Goal: Task Accomplishment & Management: Use online tool/utility

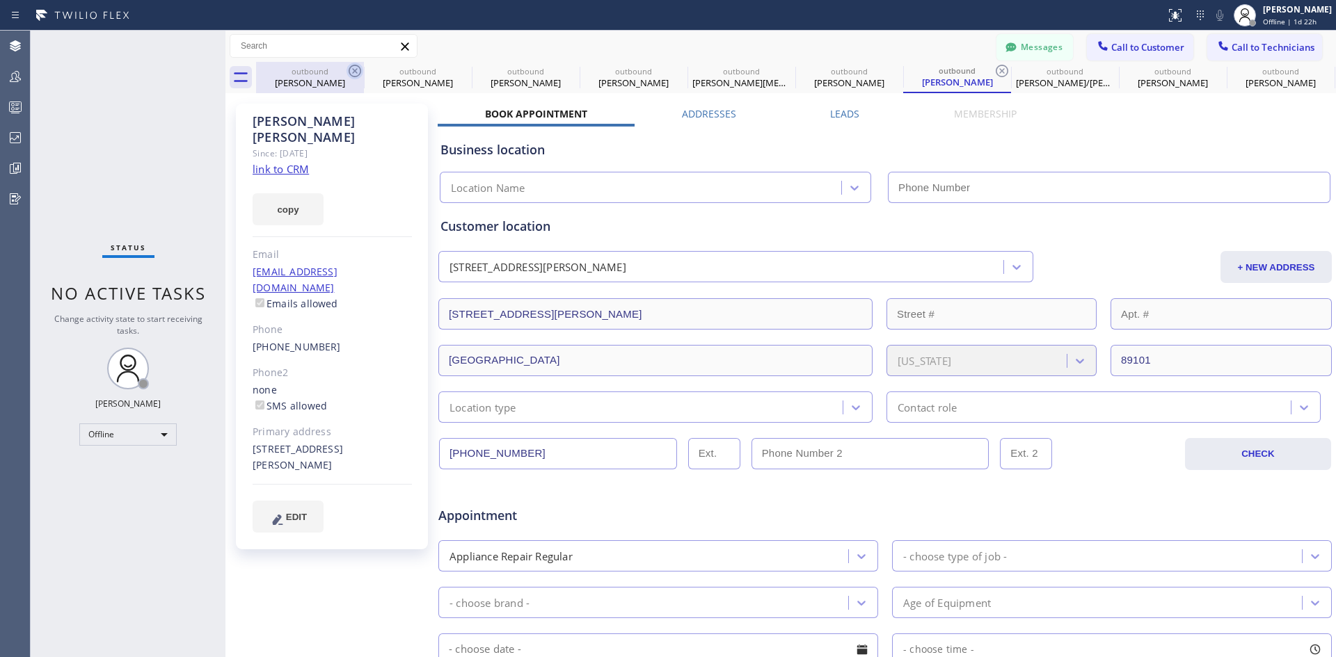
click at [355, 76] on icon at bounding box center [354, 71] width 17 height 17
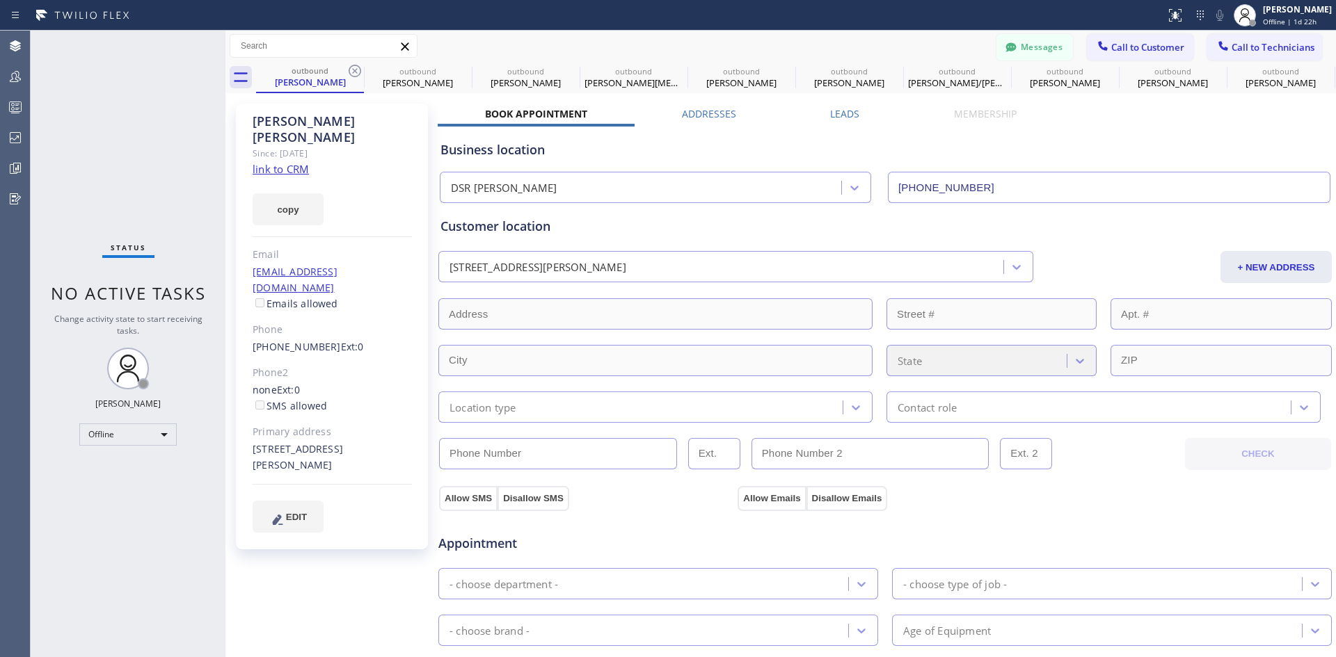
click at [355, 76] on icon at bounding box center [354, 71] width 17 height 17
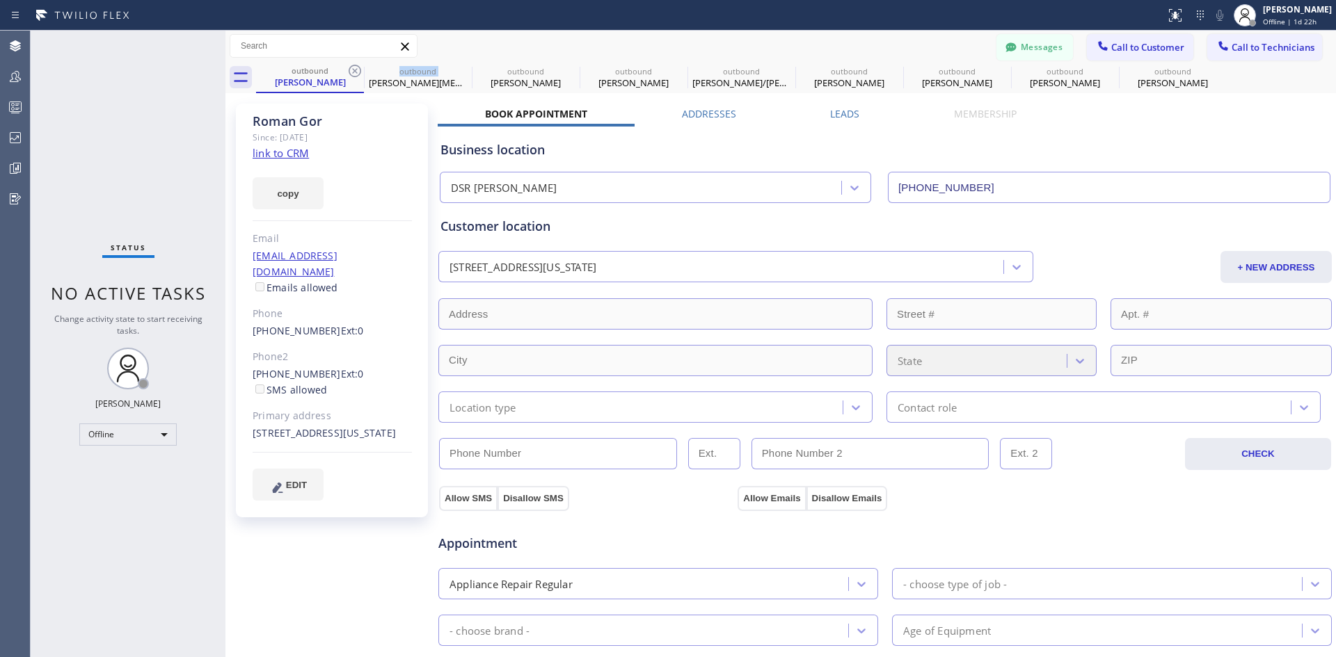
click at [355, 76] on icon at bounding box center [354, 71] width 17 height 17
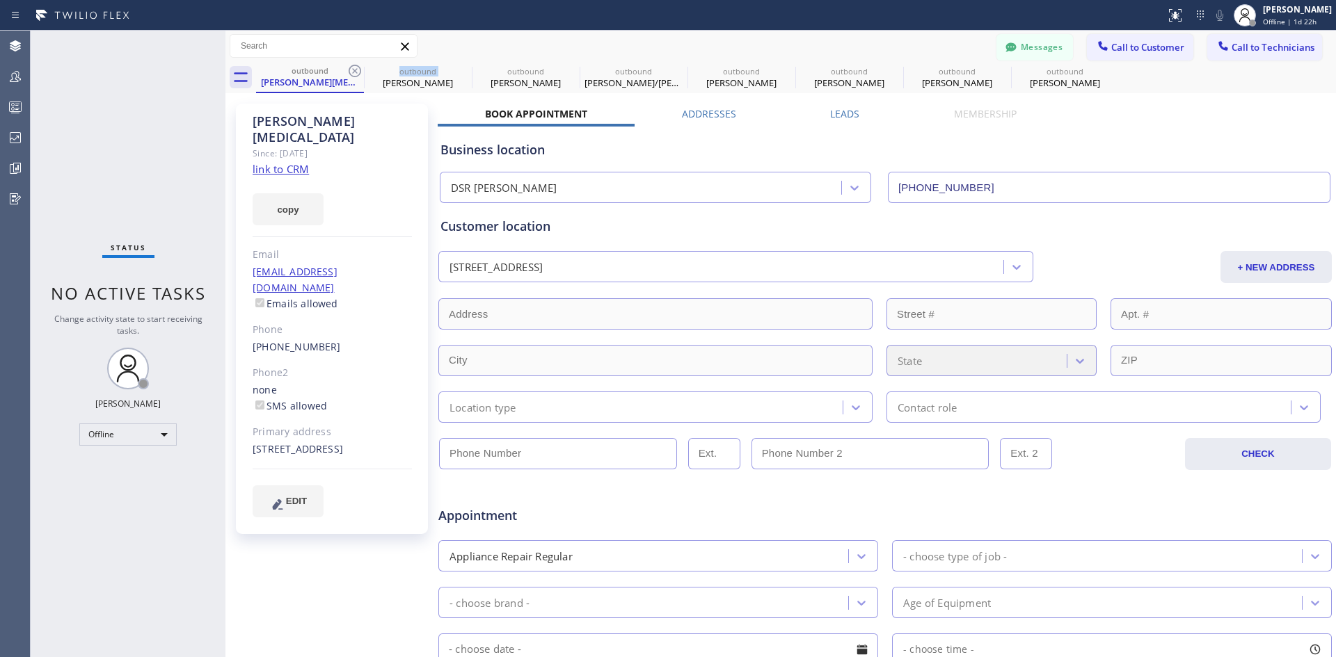
click at [355, 76] on icon at bounding box center [354, 71] width 17 height 17
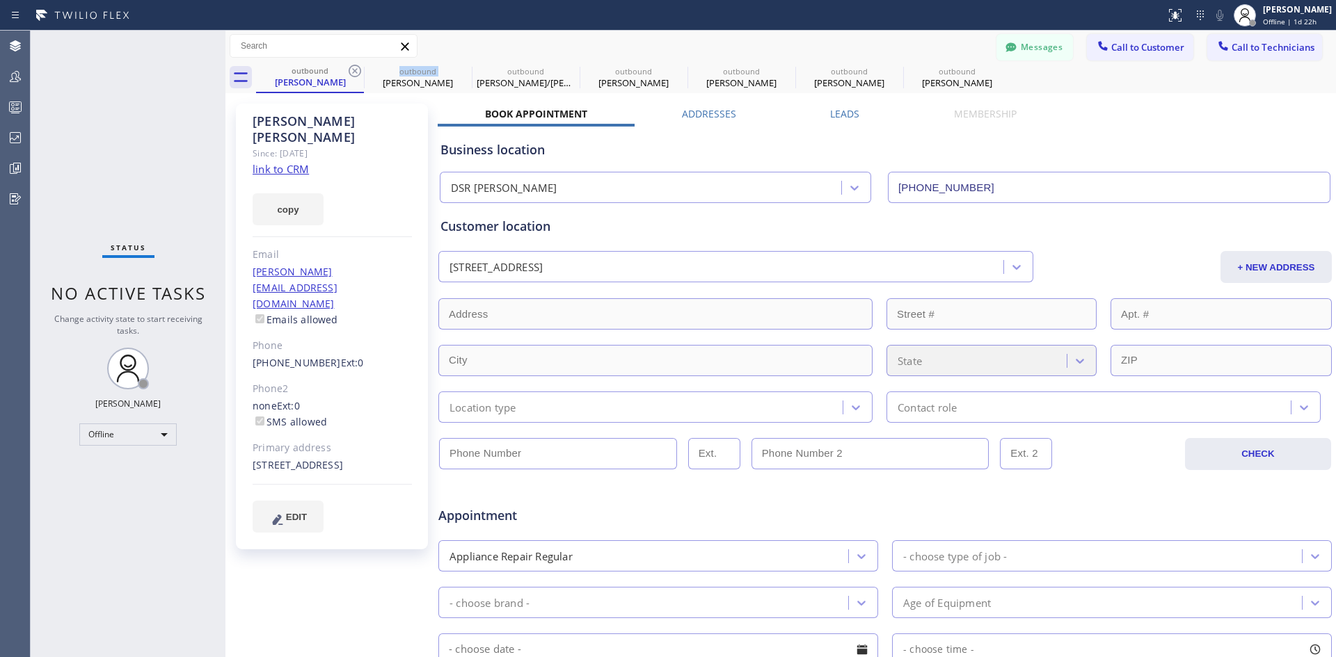
click at [355, 76] on icon at bounding box center [354, 71] width 17 height 17
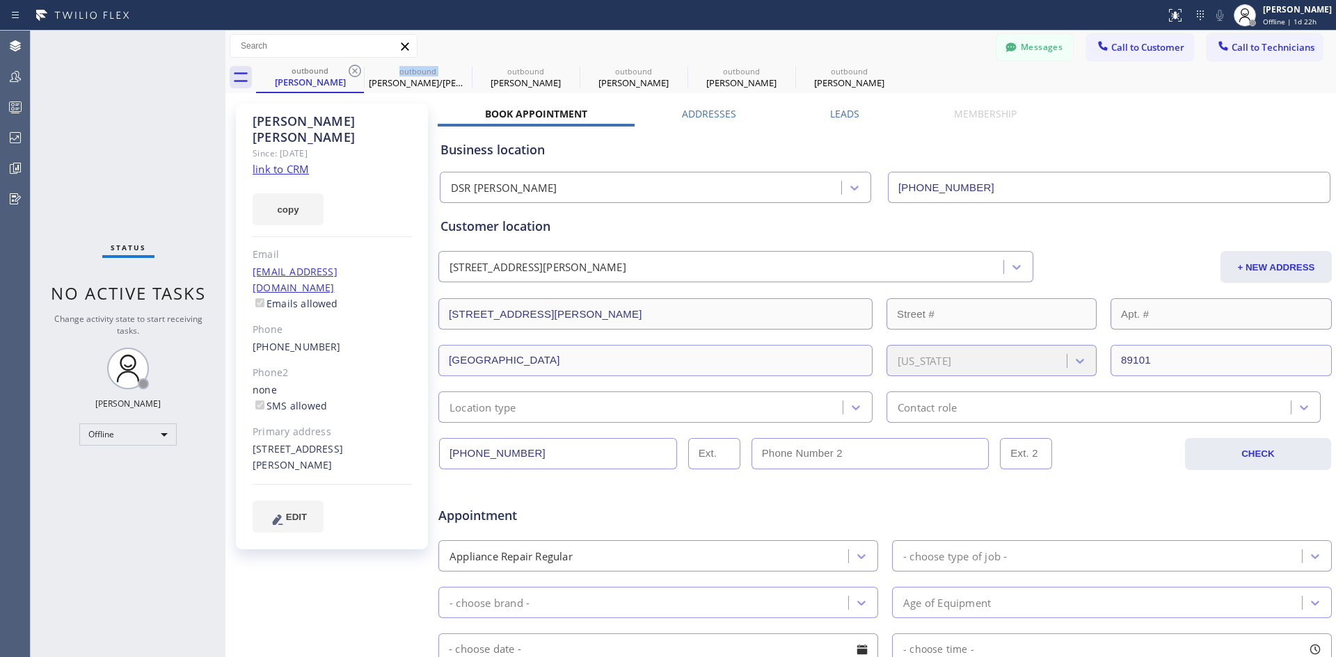
type input "[PHONE_NUMBER]"
click at [355, 76] on icon at bounding box center [354, 71] width 17 height 17
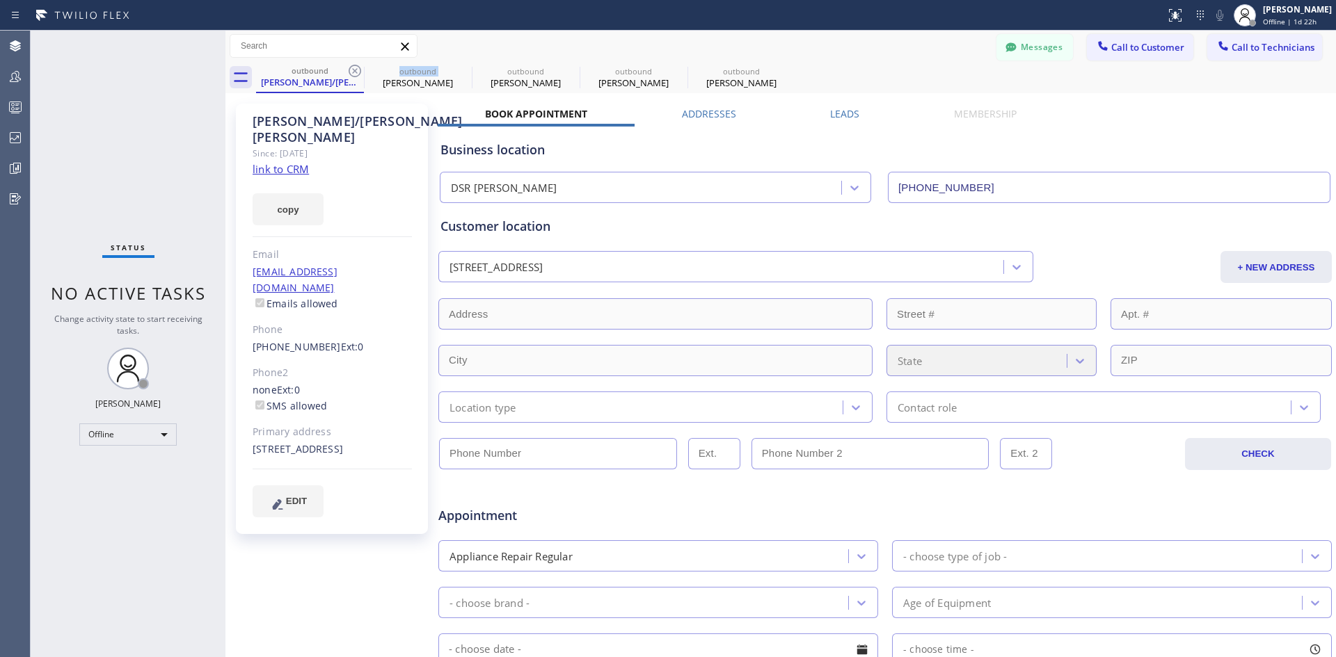
click at [355, 76] on icon at bounding box center [354, 71] width 17 height 17
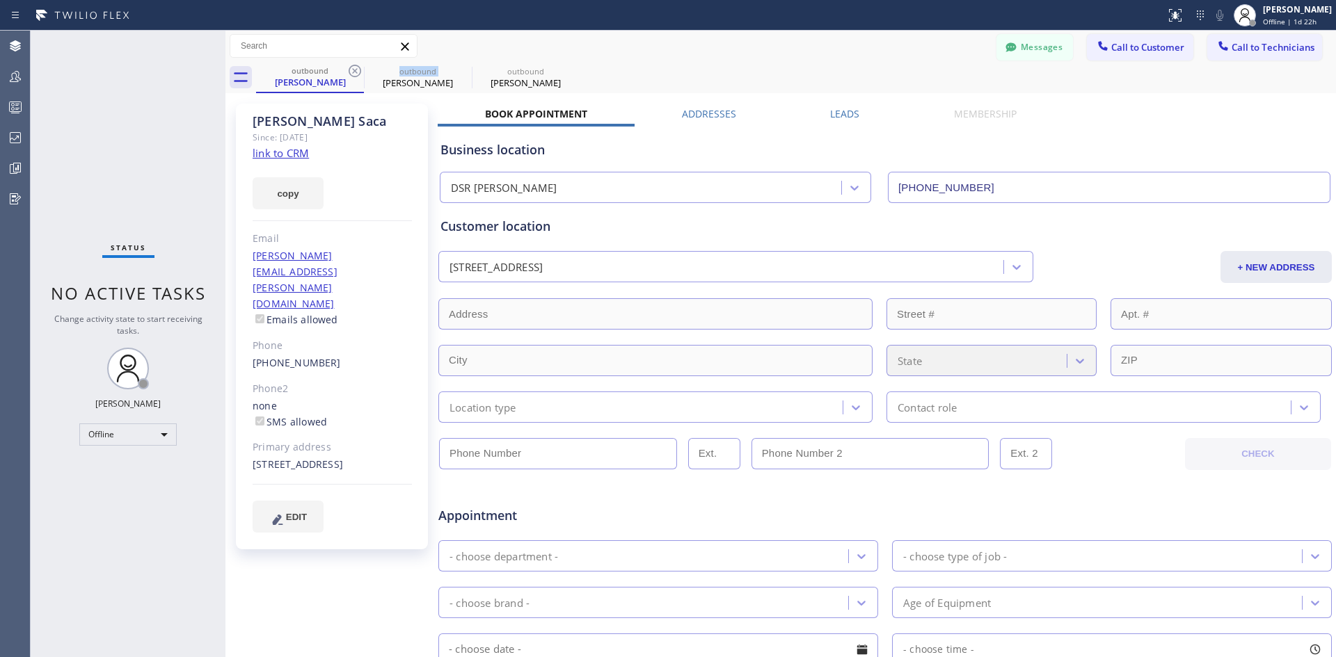
click at [355, 76] on icon at bounding box center [354, 71] width 17 height 17
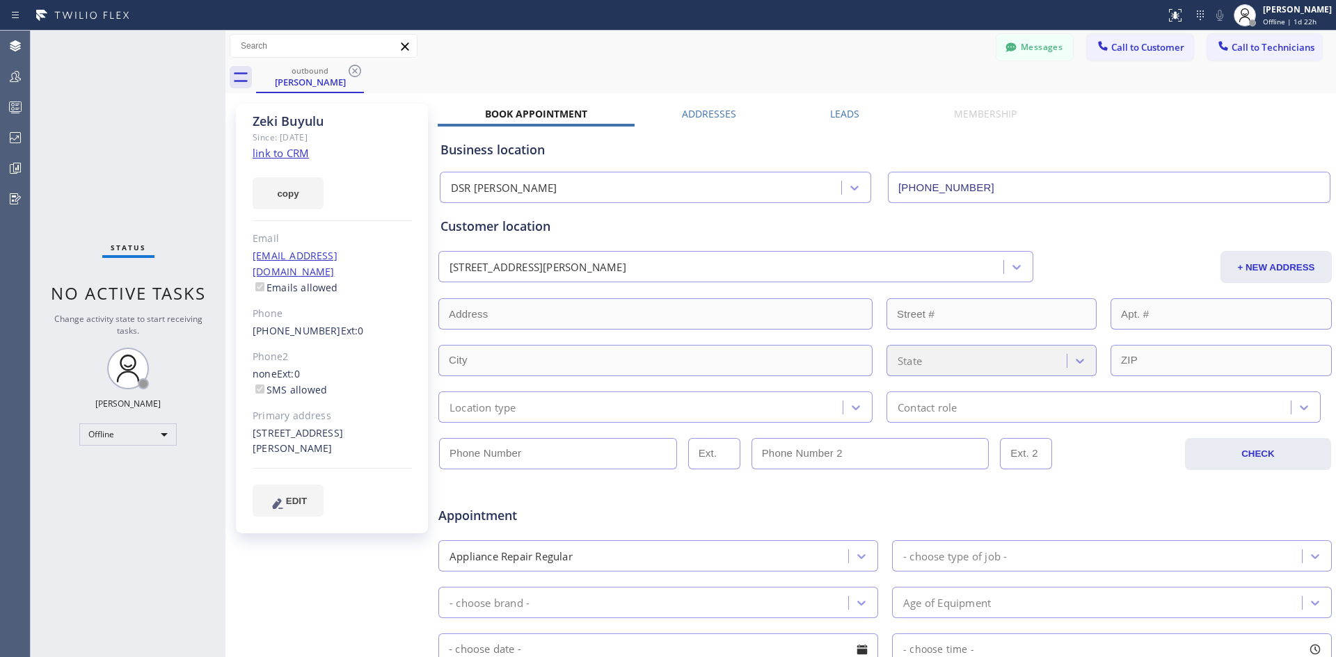
click at [355, 76] on icon at bounding box center [354, 71] width 17 height 17
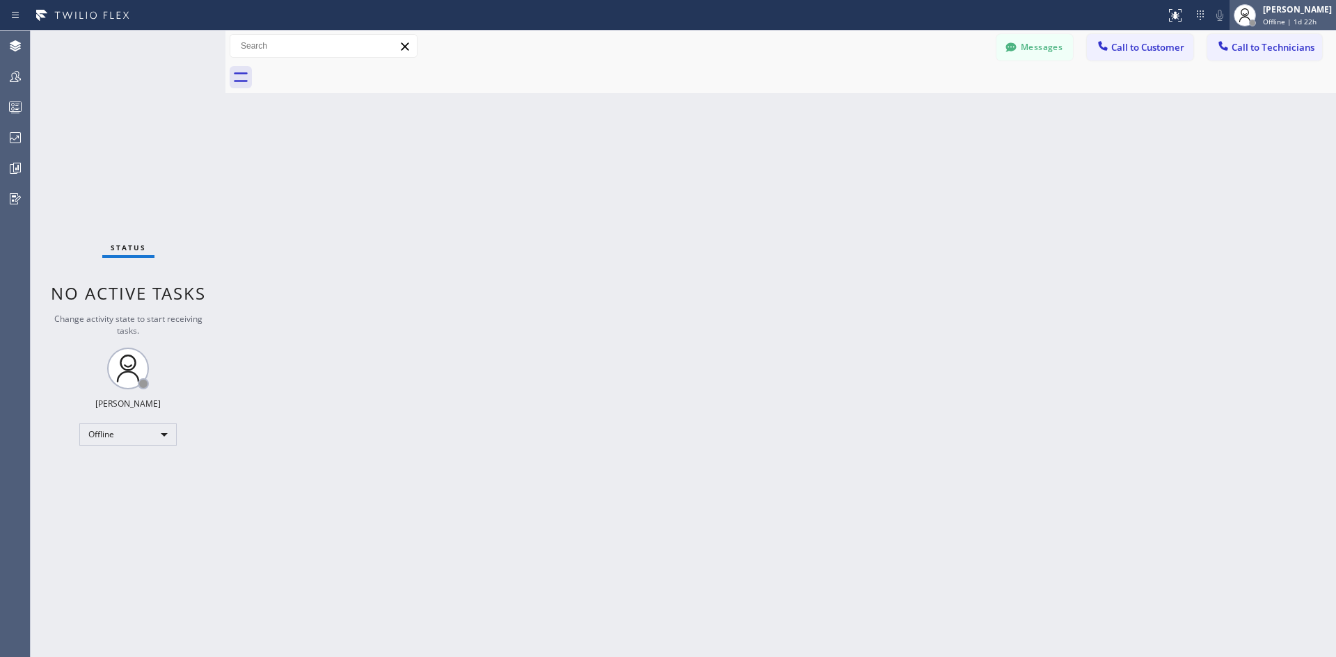
click at [1298, 6] on div "[PERSON_NAME]" at bounding box center [1297, 9] width 69 height 12
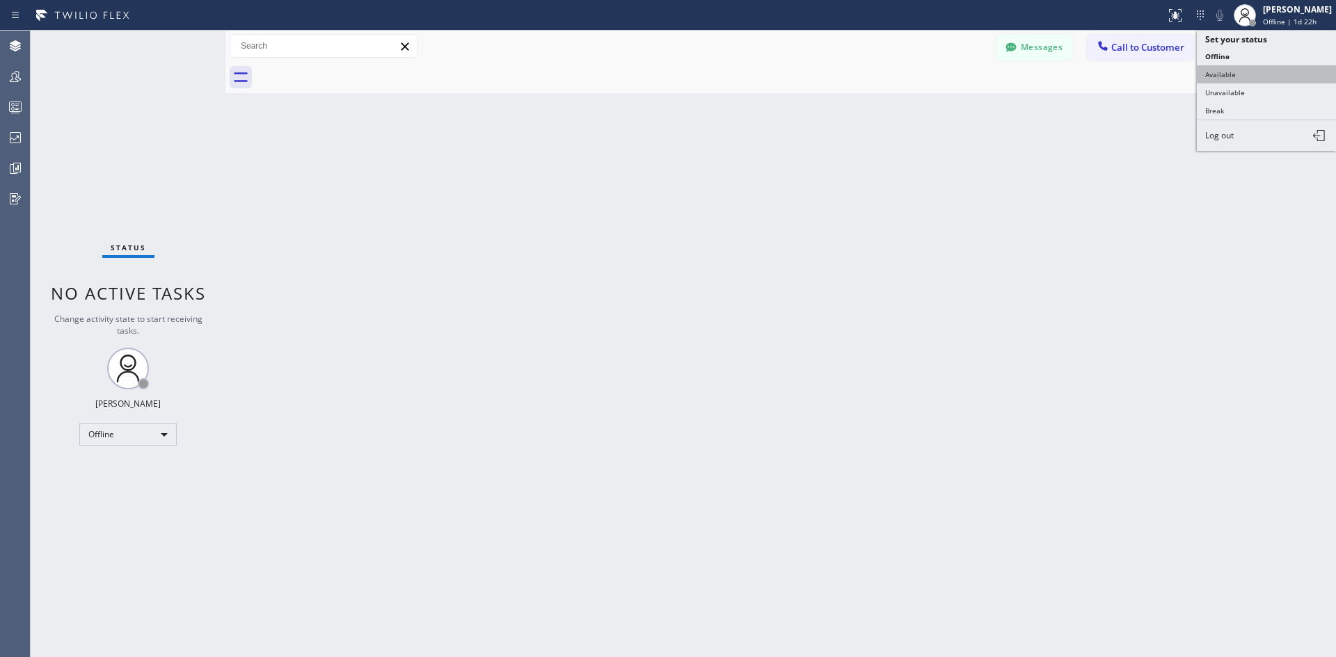
click at [1246, 77] on button "Available" at bounding box center [1265, 74] width 139 height 18
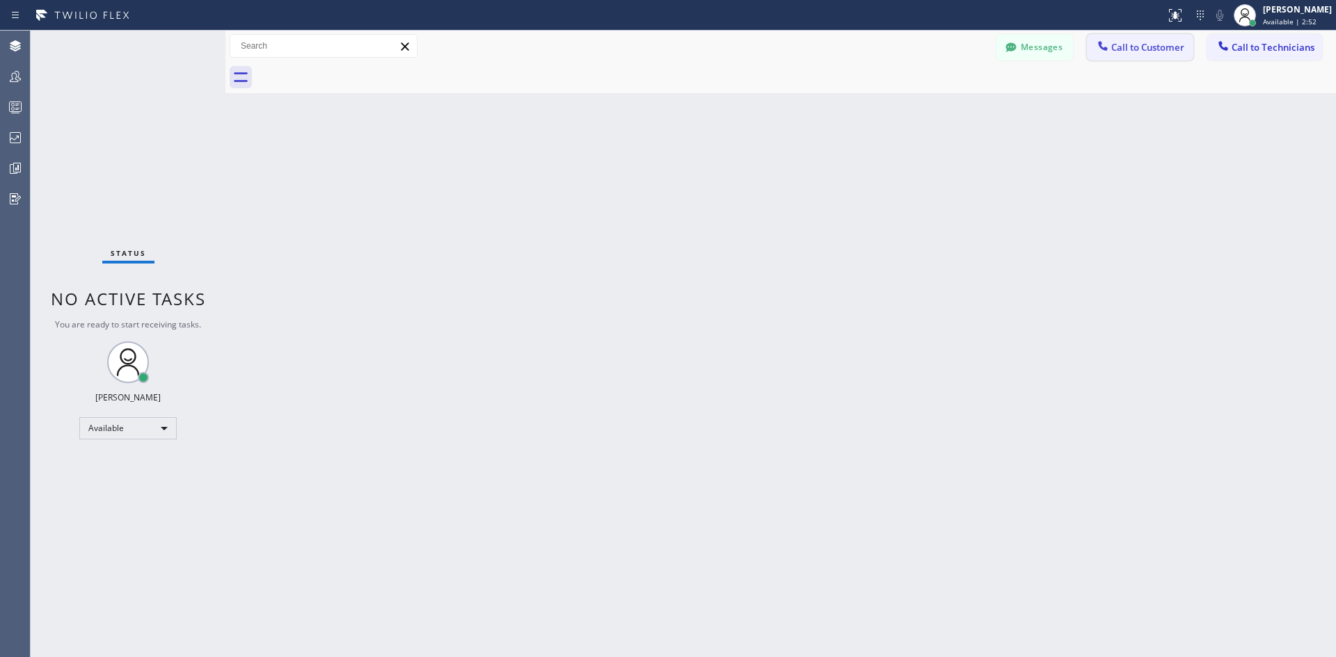
click at [1138, 46] on span "Call to Customer" at bounding box center [1147, 47] width 73 height 13
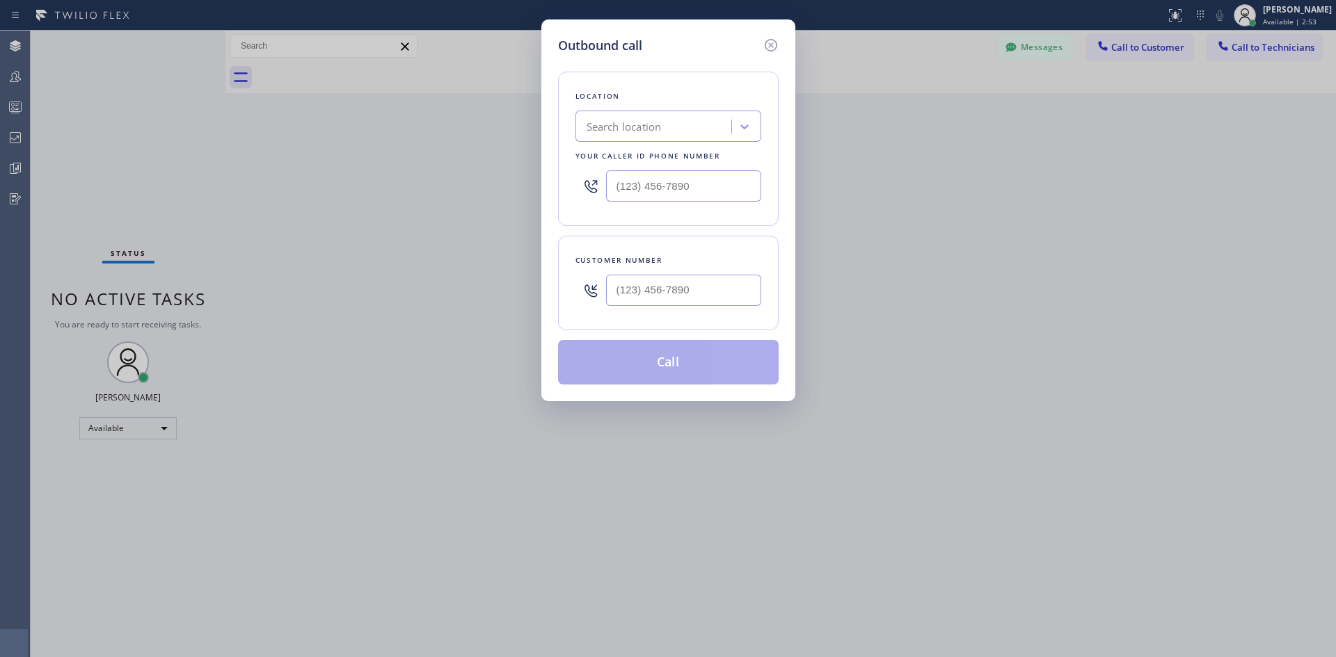
click at [665, 141] on div "Search location" at bounding box center [668, 126] width 186 height 31
click at [666, 128] on div "Search location" at bounding box center [655, 127] width 152 height 24
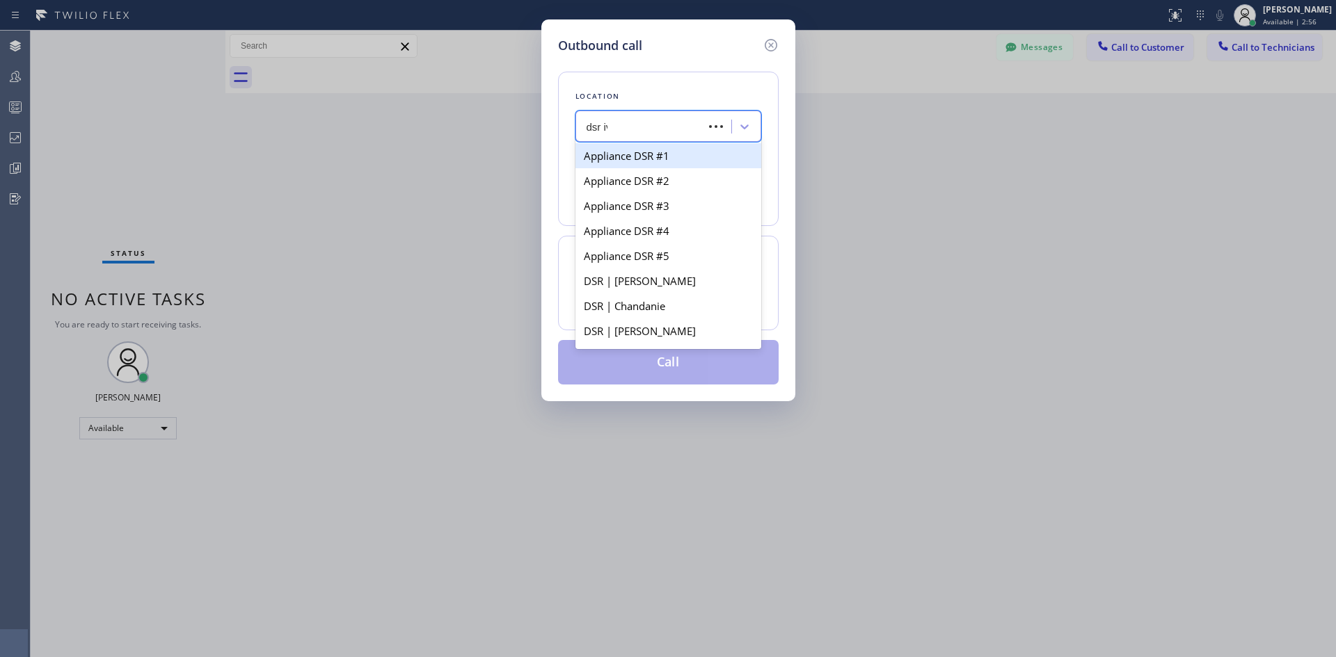
type input "dsr iver"
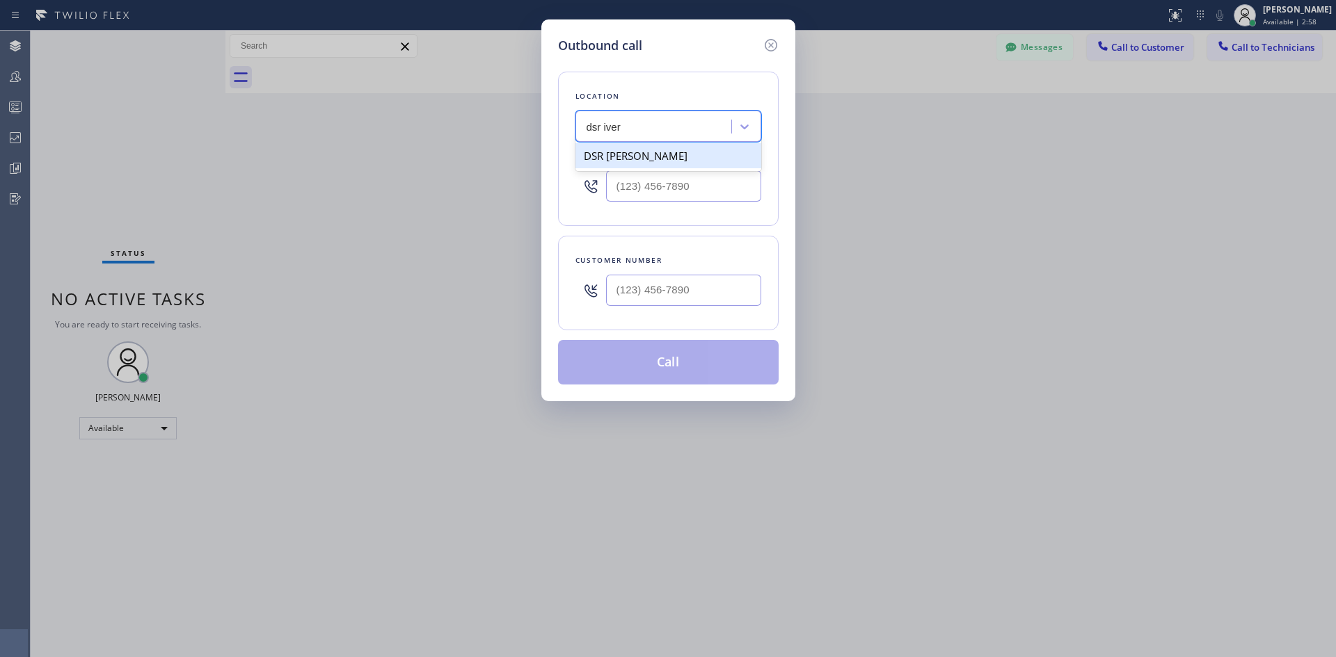
click at [673, 155] on div "DSR [PERSON_NAME]" at bounding box center [668, 155] width 186 height 25
type input "[PHONE_NUMBER]"
click at [693, 294] on input "(___) ___-____" at bounding box center [683, 290] width 155 height 31
paste input "510) 786-8111"
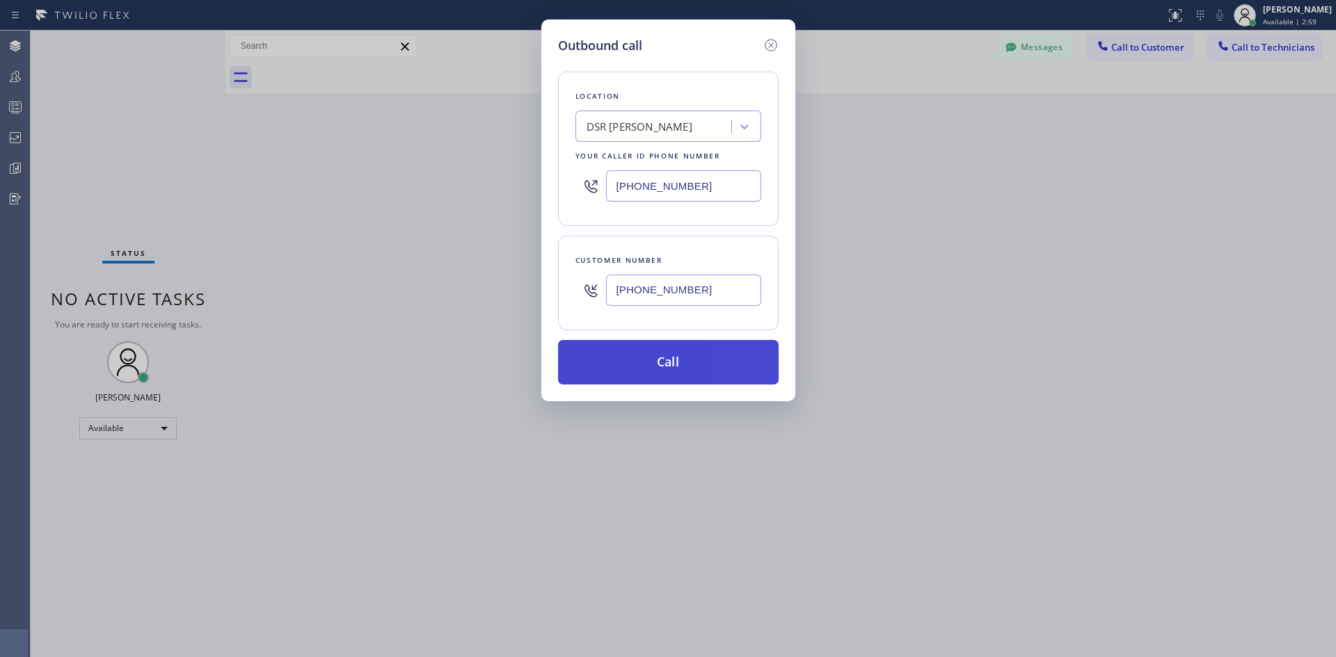
type input "[PHONE_NUMBER]"
click at [712, 355] on button "Call" at bounding box center [668, 362] width 221 height 45
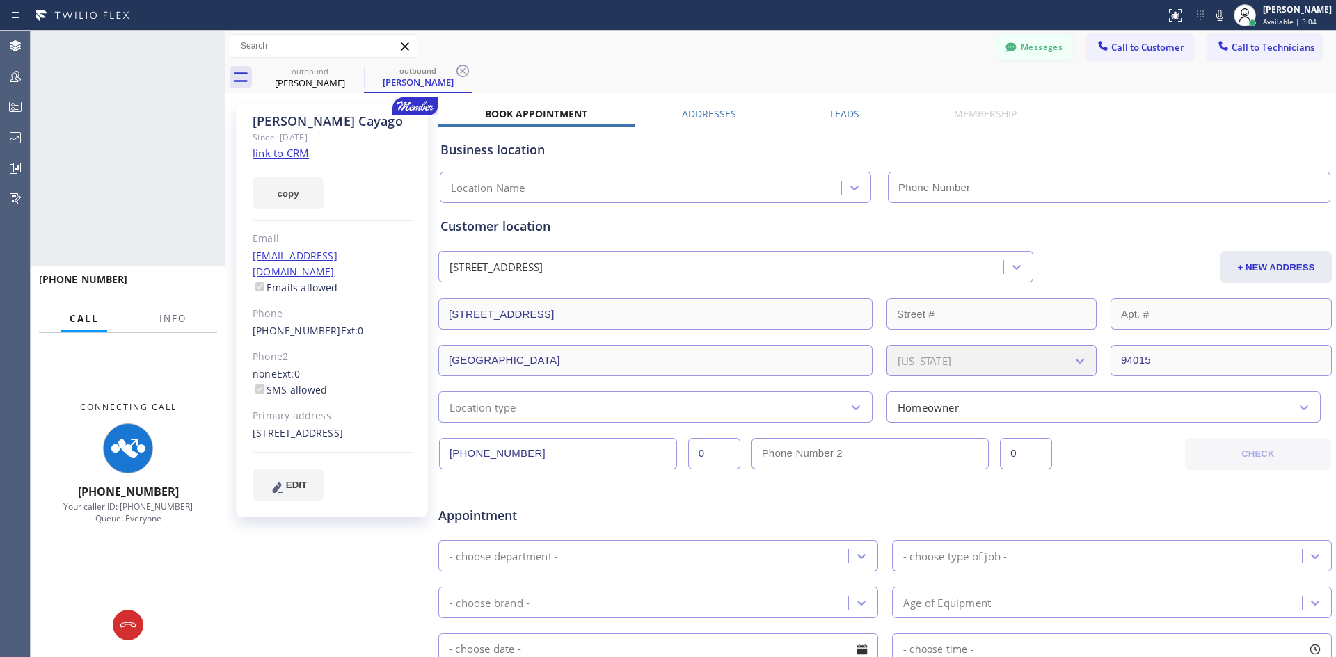
type input "[PHONE_NUMBER]"
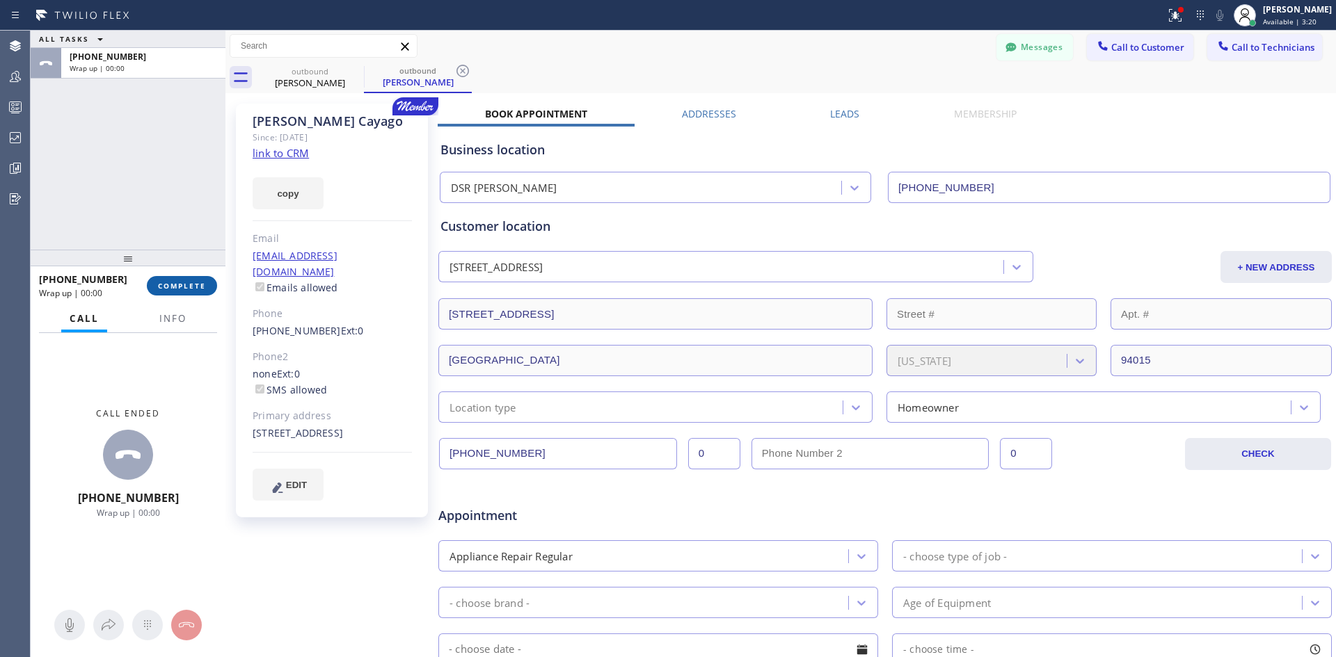
click at [173, 289] on span "COMPLETE" at bounding box center [182, 286] width 48 height 10
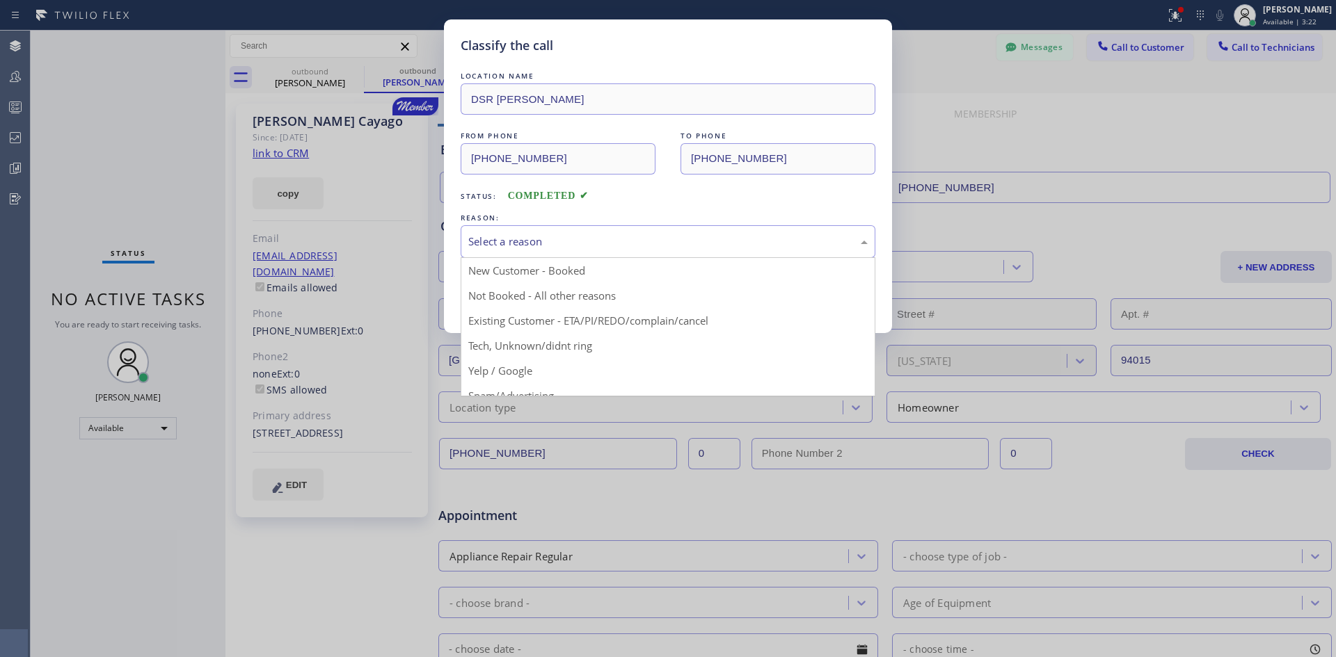
click at [606, 242] on div "Select a reason" at bounding box center [667, 242] width 399 height 16
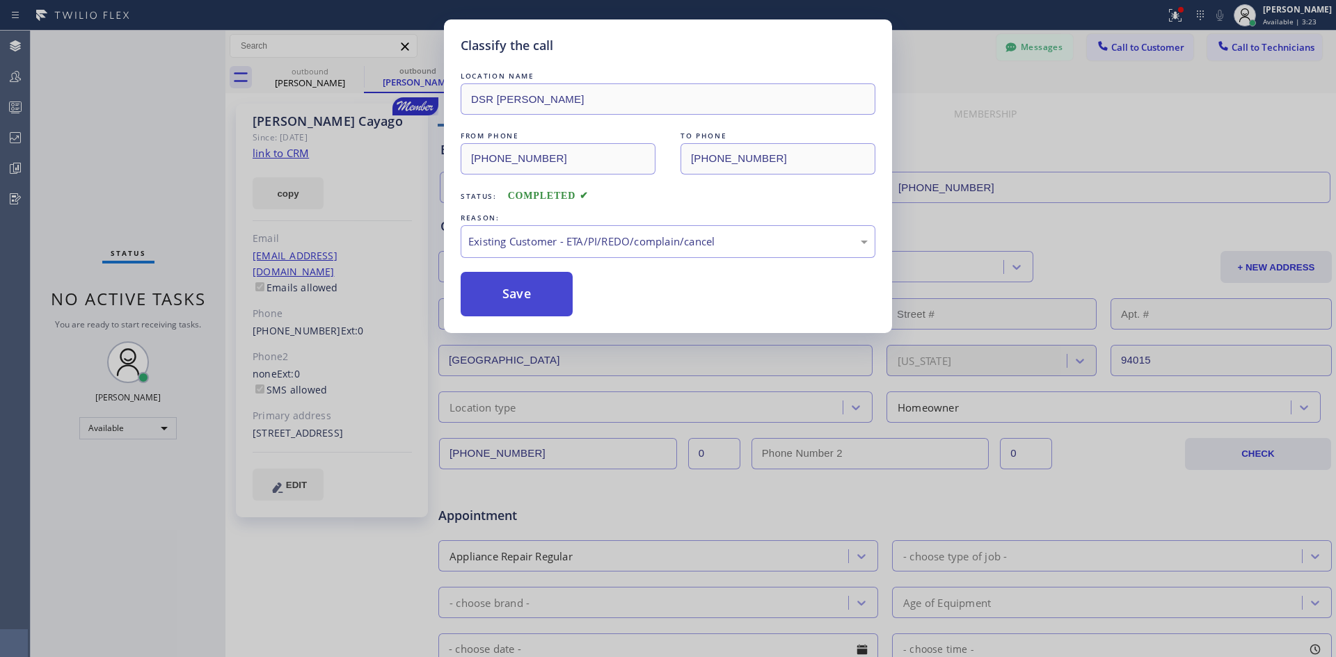
click at [524, 307] on button "Save" at bounding box center [516, 294] width 112 height 45
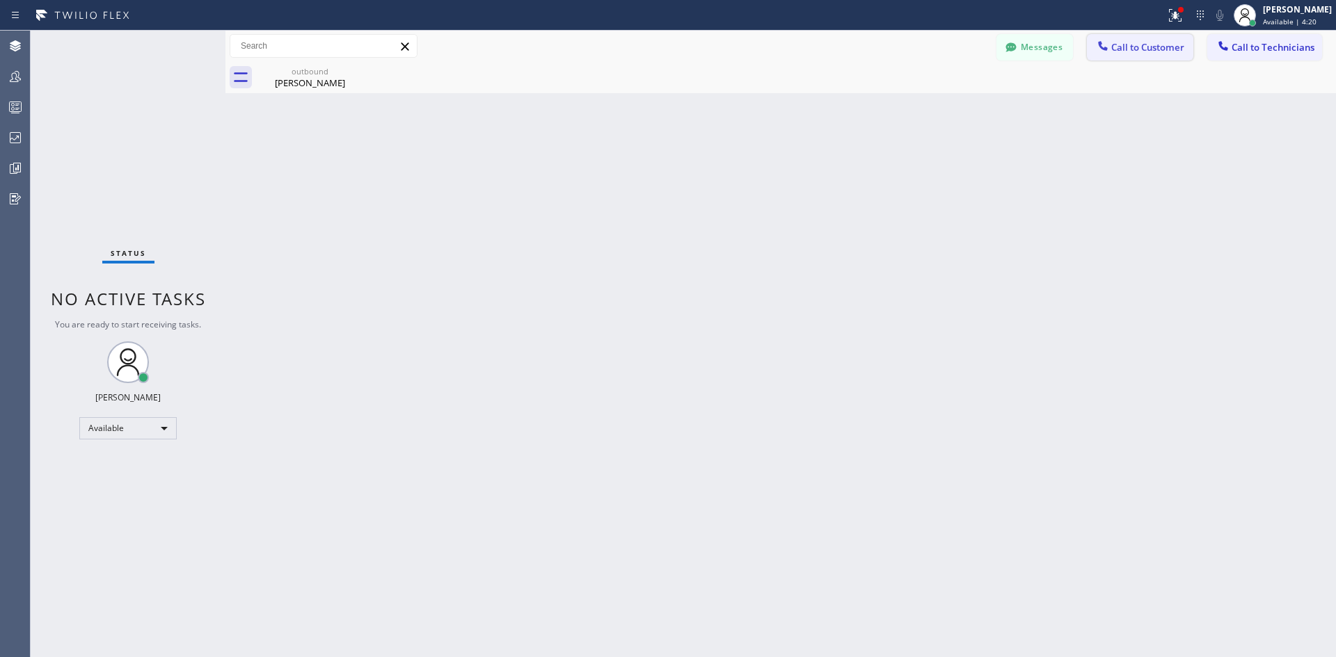
click at [1173, 34] on button "Call to Customer" at bounding box center [1140, 47] width 106 height 26
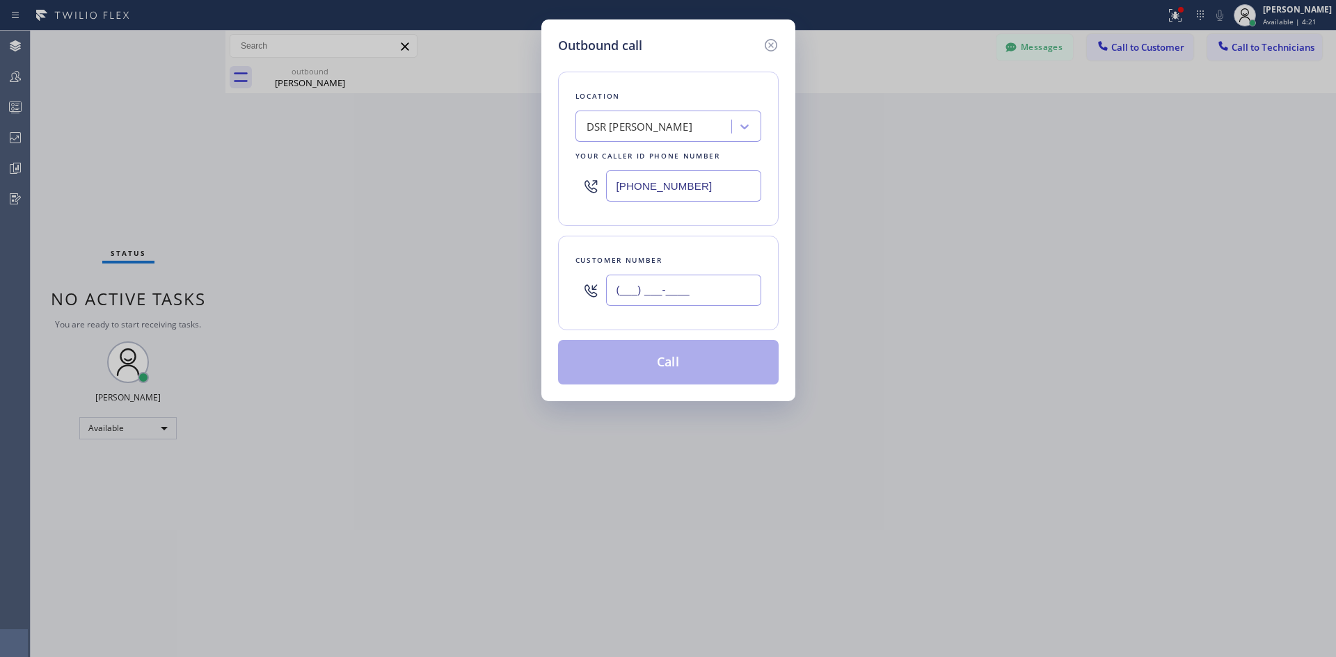
click at [719, 282] on input "(___) ___-____" at bounding box center [683, 290] width 155 height 31
paste input "602) 206-1993"
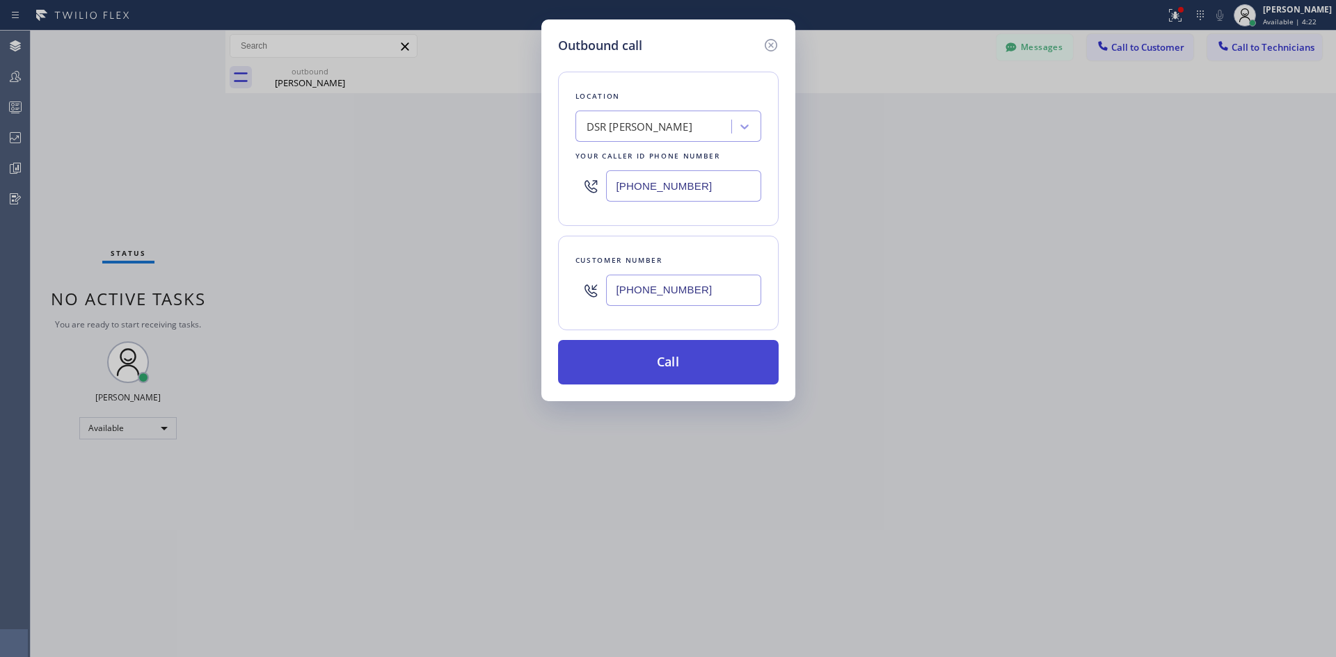
type input "[PHONE_NUMBER]"
click at [688, 367] on button "Call" at bounding box center [668, 362] width 221 height 45
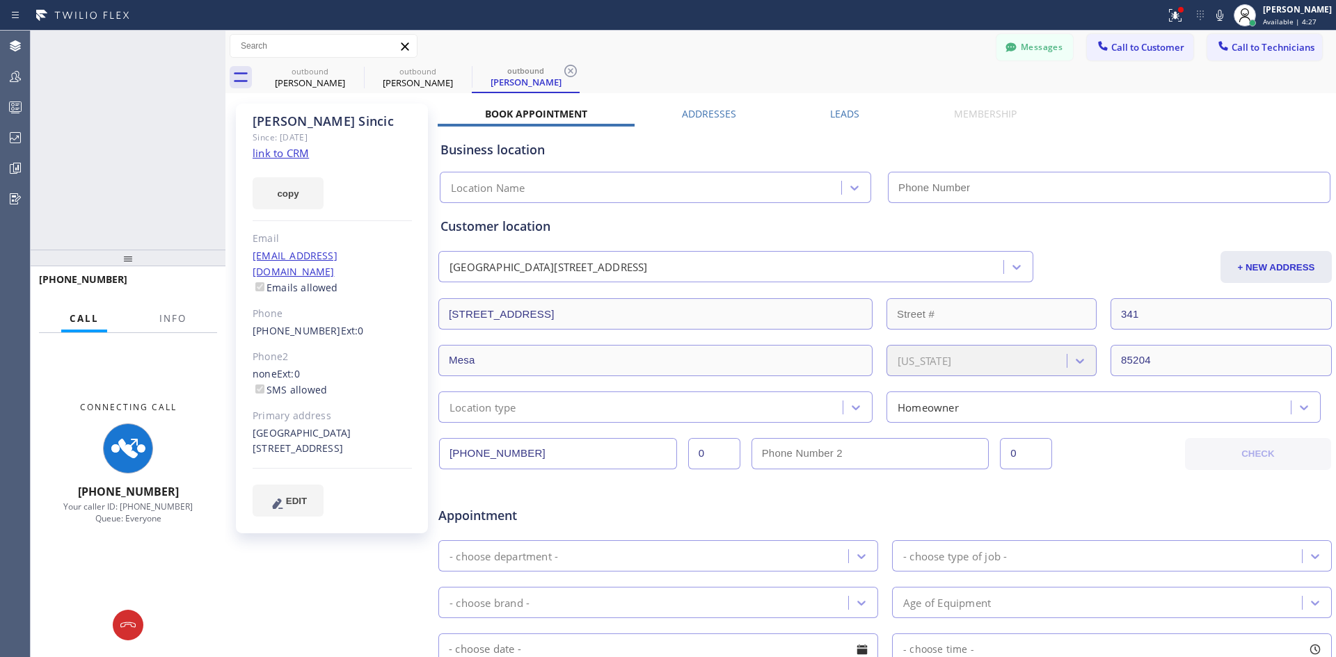
type input "[PHONE_NUMBER]"
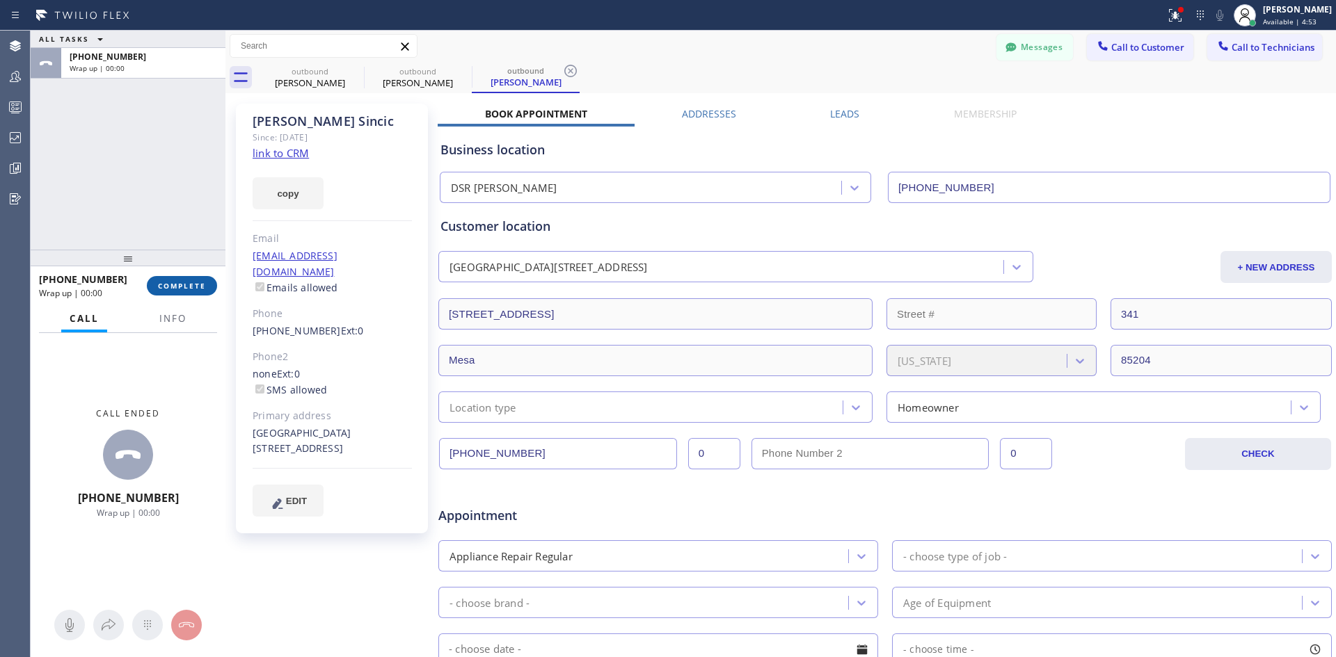
click at [184, 283] on span "COMPLETE" at bounding box center [182, 286] width 48 height 10
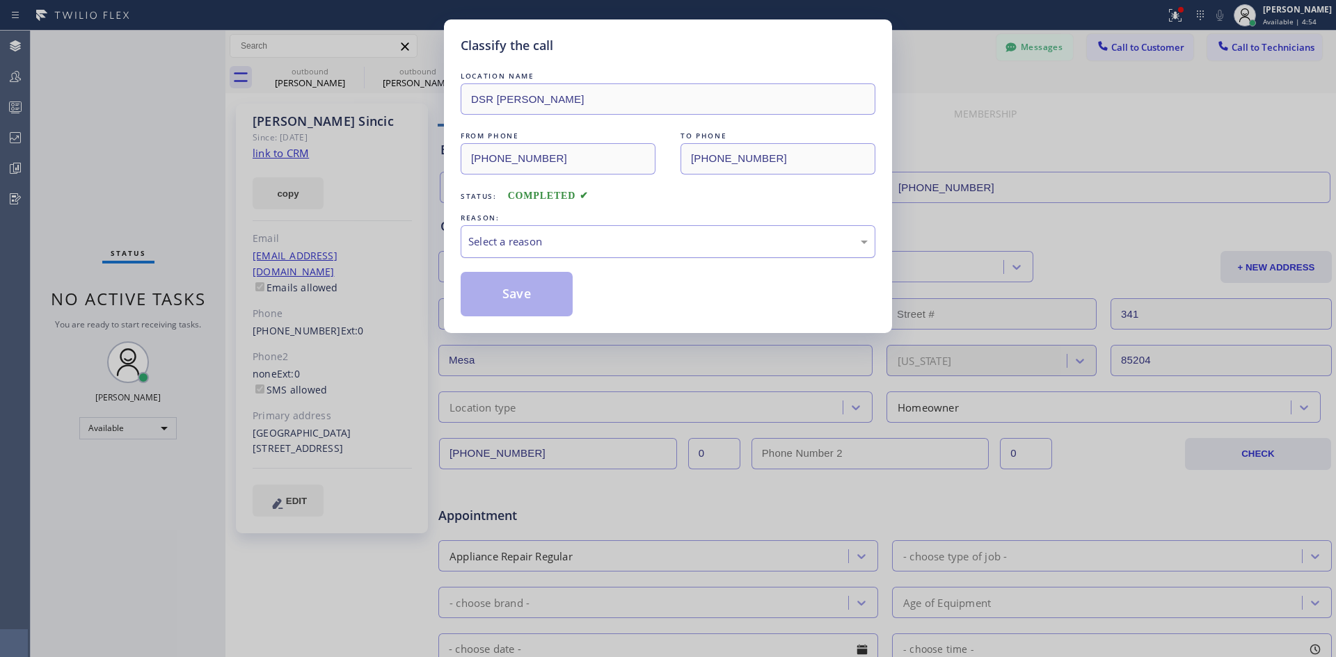
click at [769, 248] on div "Select a reason" at bounding box center [667, 242] width 399 height 16
click at [497, 304] on button "Save" at bounding box center [516, 294] width 112 height 45
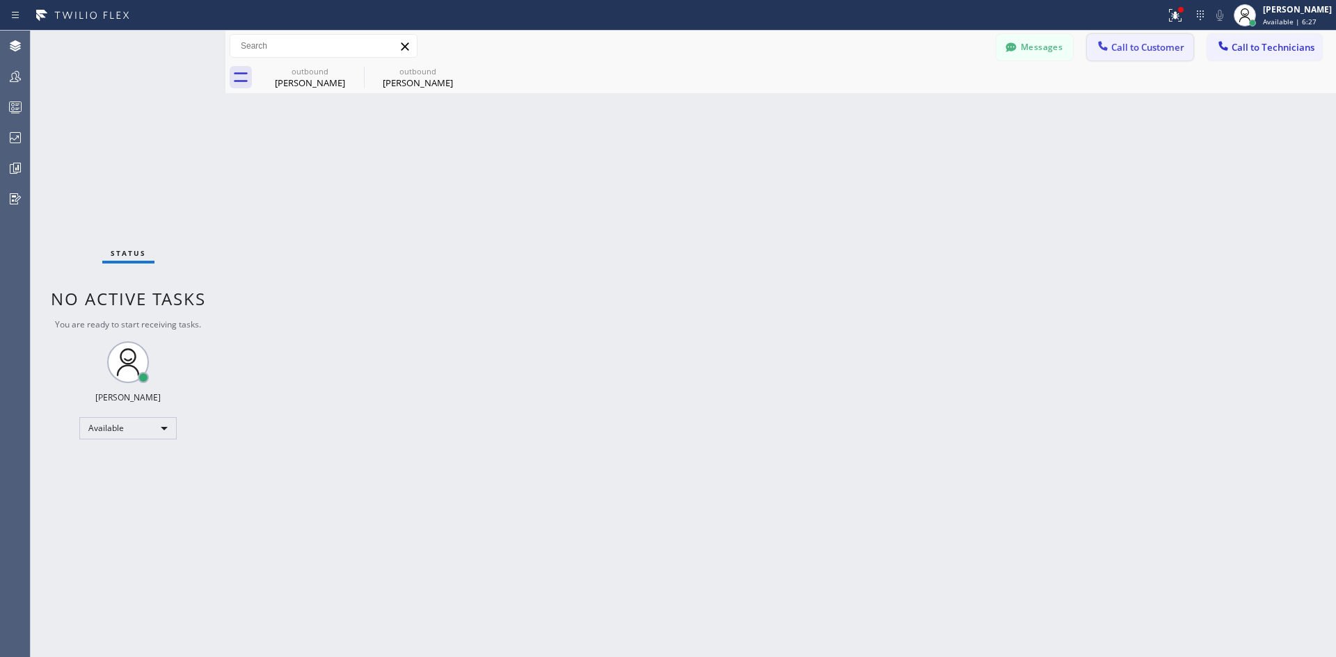
click at [1142, 38] on button "Call to Customer" at bounding box center [1140, 47] width 106 height 26
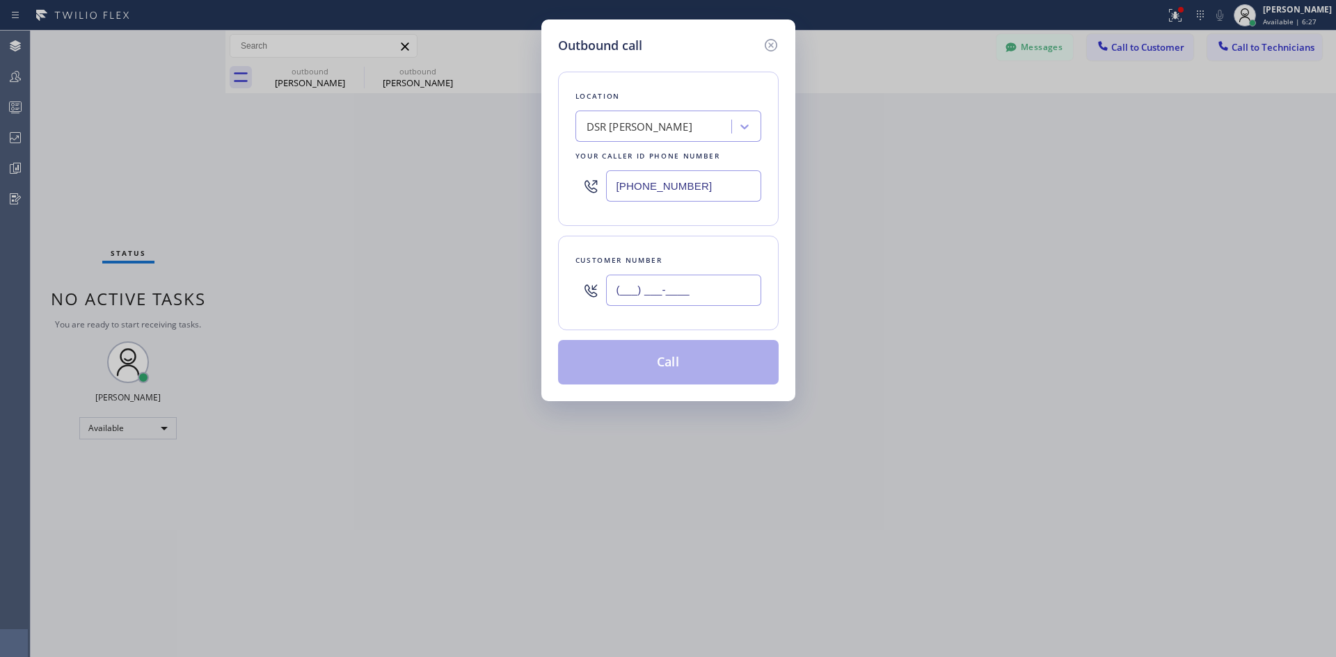
click at [682, 281] on input "(___) ___-____" at bounding box center [683, 290] width 155 height 31
paste input "818) 613-2716"
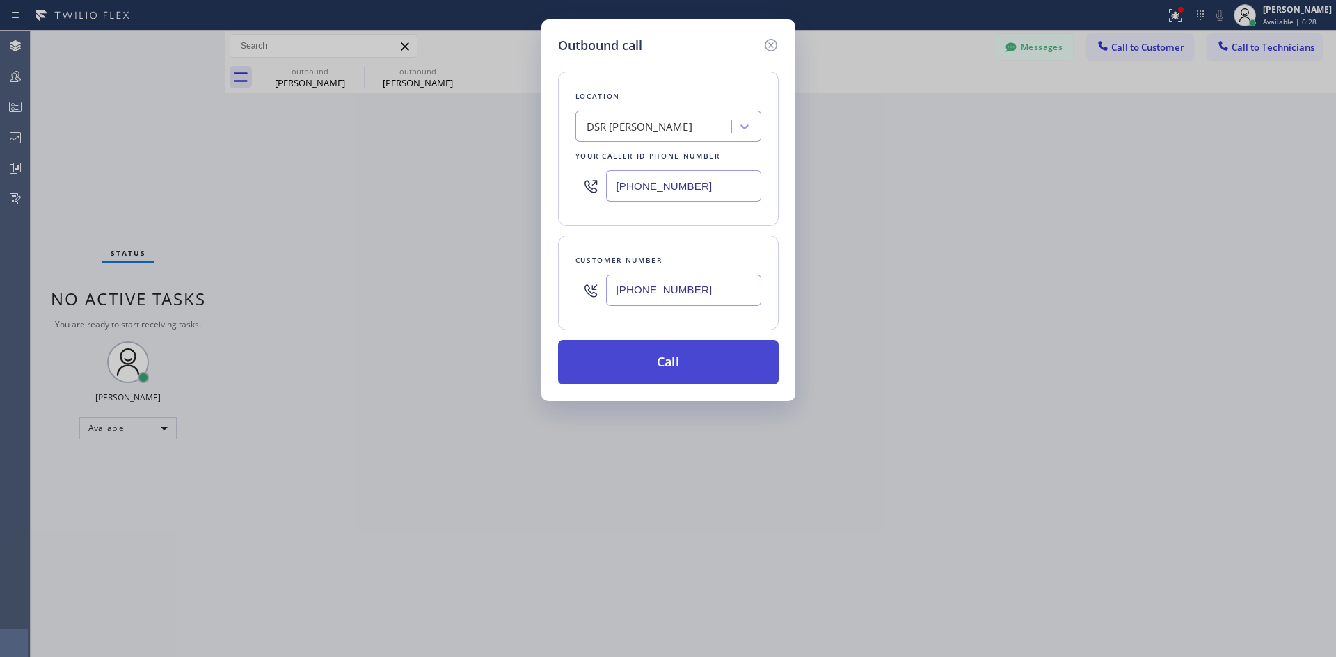
type input "[PHONE_NUMBER]"
click at [710, 357] on button "Call" at bounding box center [668, 362] width 221 height 45
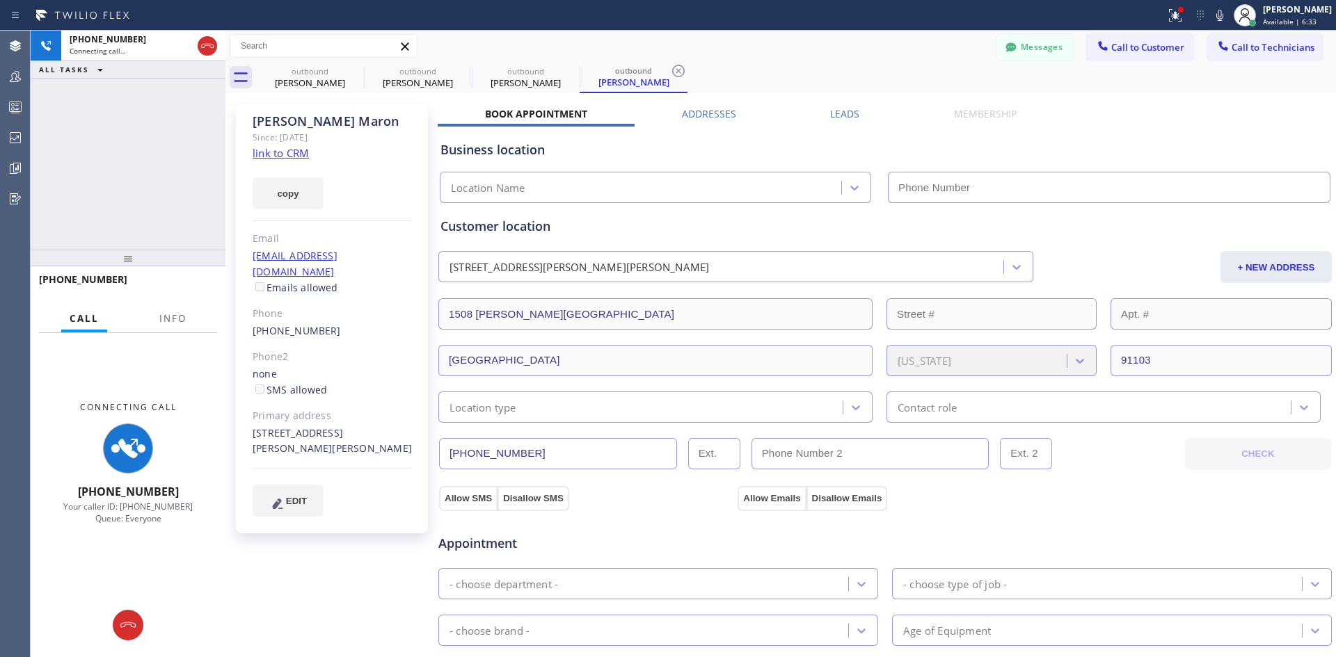
type input "[PHONE_NUMBER]"
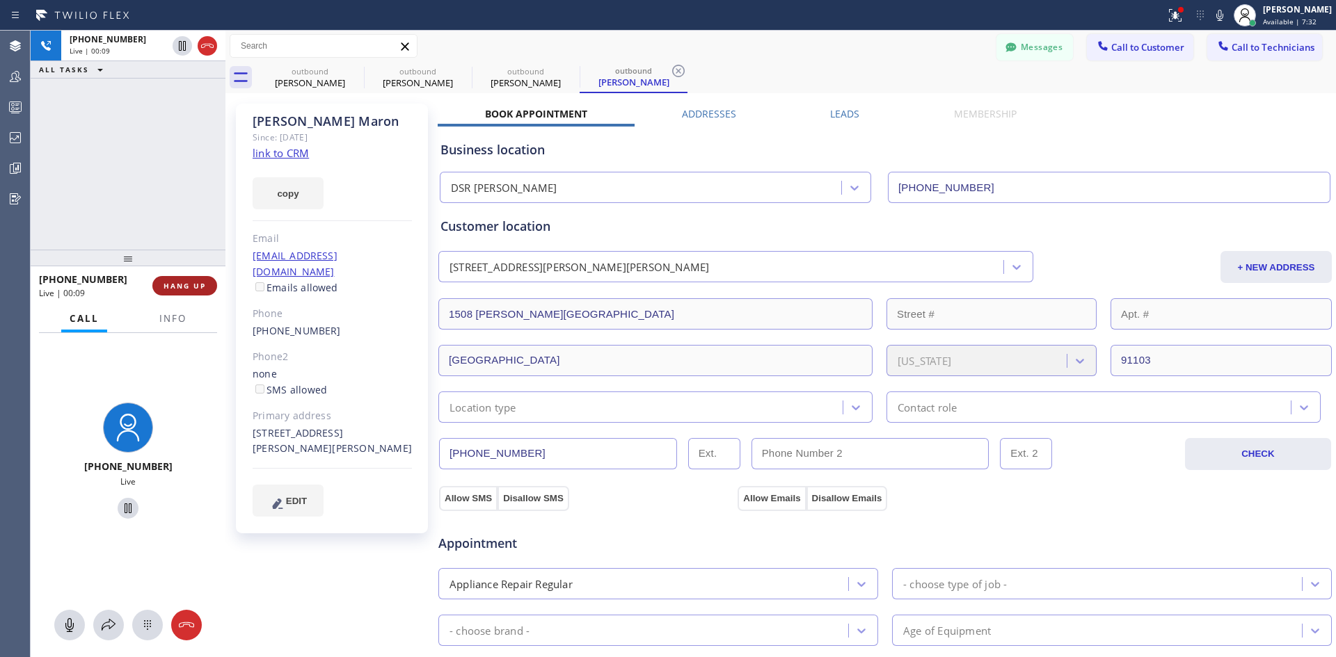
click at [198, 280] on button "HANG UP" at bounding box center [184, 285] width 65 height 19
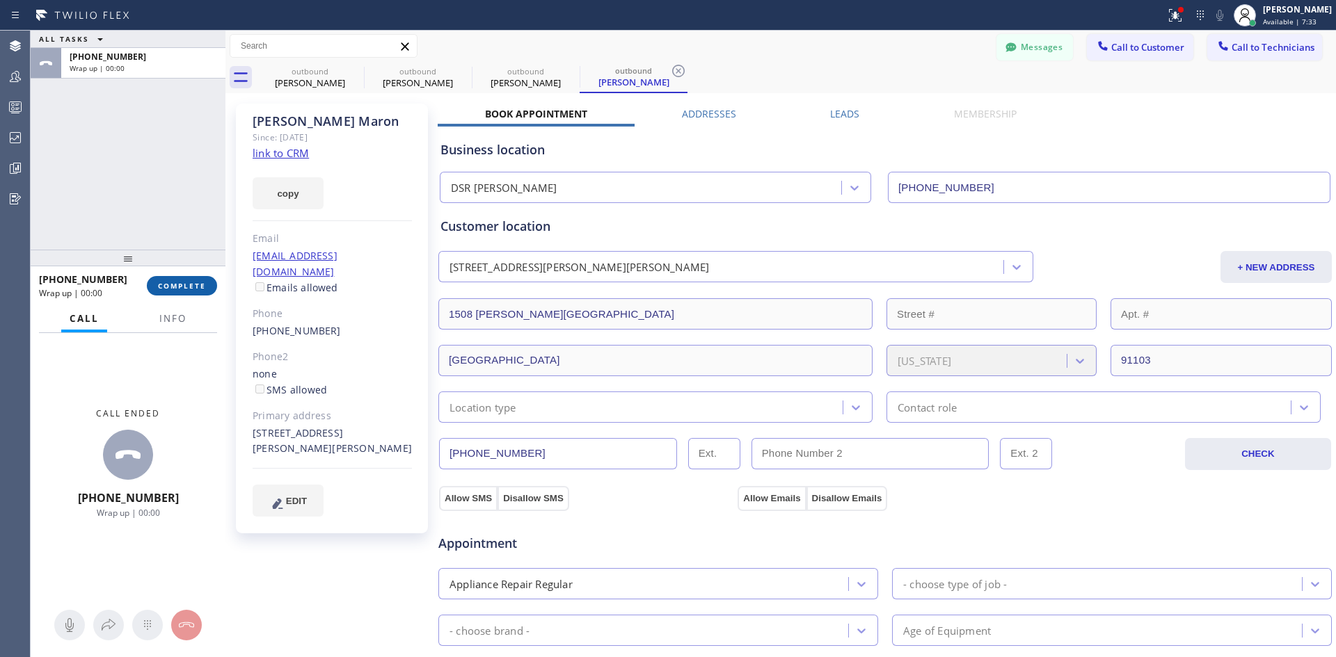
click at [189, 291] on button "COMPLETE" at bounding box center [182, 285] width 70 height 19
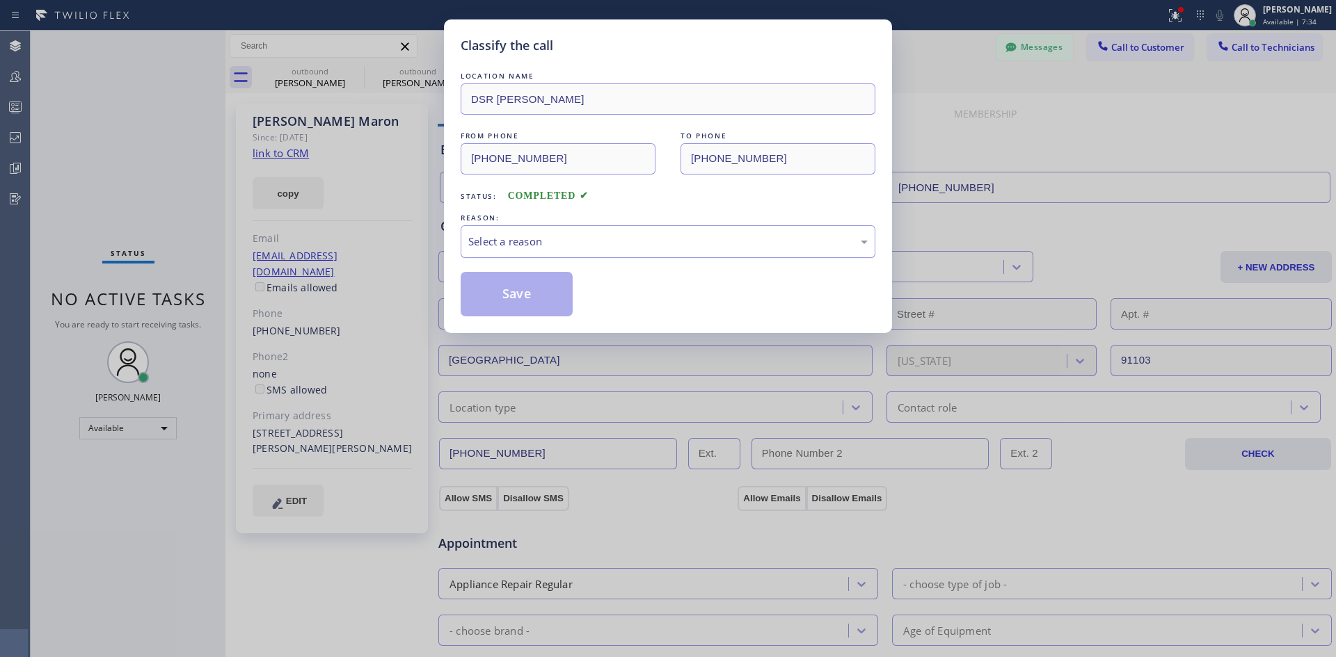
click at [689, 244] on div "Select a reason" at bounding box center [667, 242] width 399 height 16
drag, startPoint x: 524, startPoint y: 296, endPoint x: 577, endPoint y: 353, distance: 77.3
click at [525, 295] on button "Save" at bounding box center [516, 294] width 112 height 45
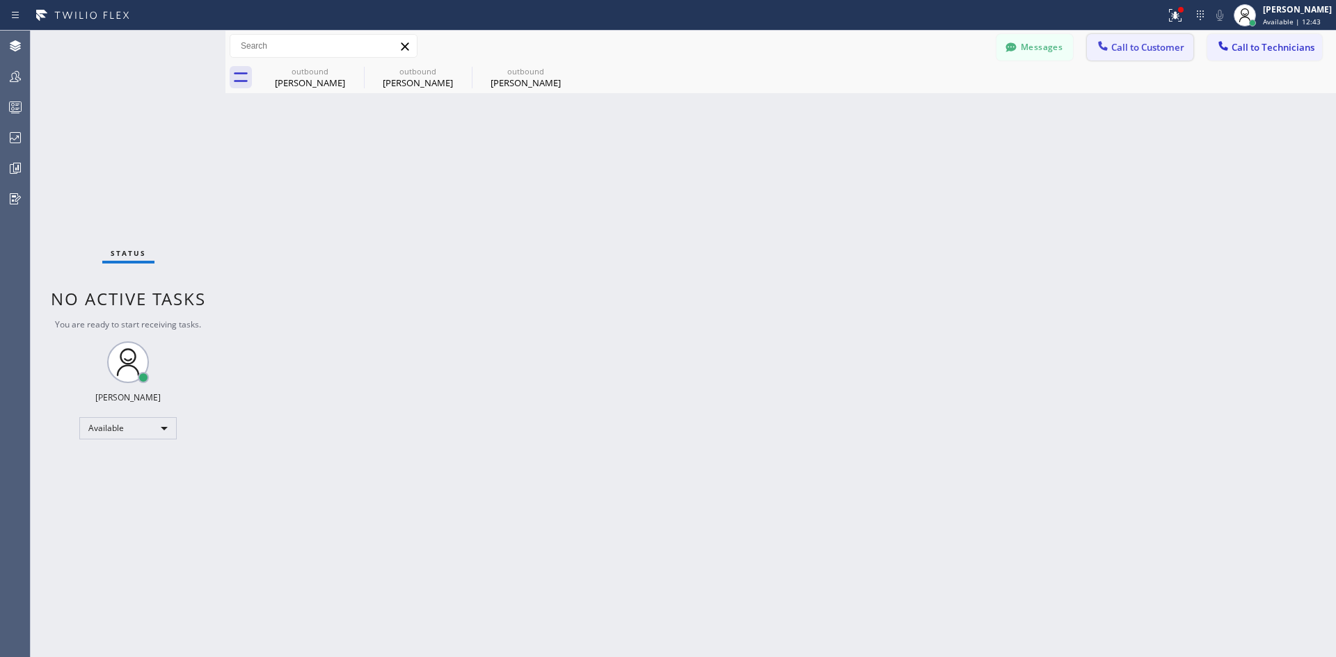
click at [1133, 37] on button "Call to Customer" at bounding box center [1140, 47] width 106 height 26
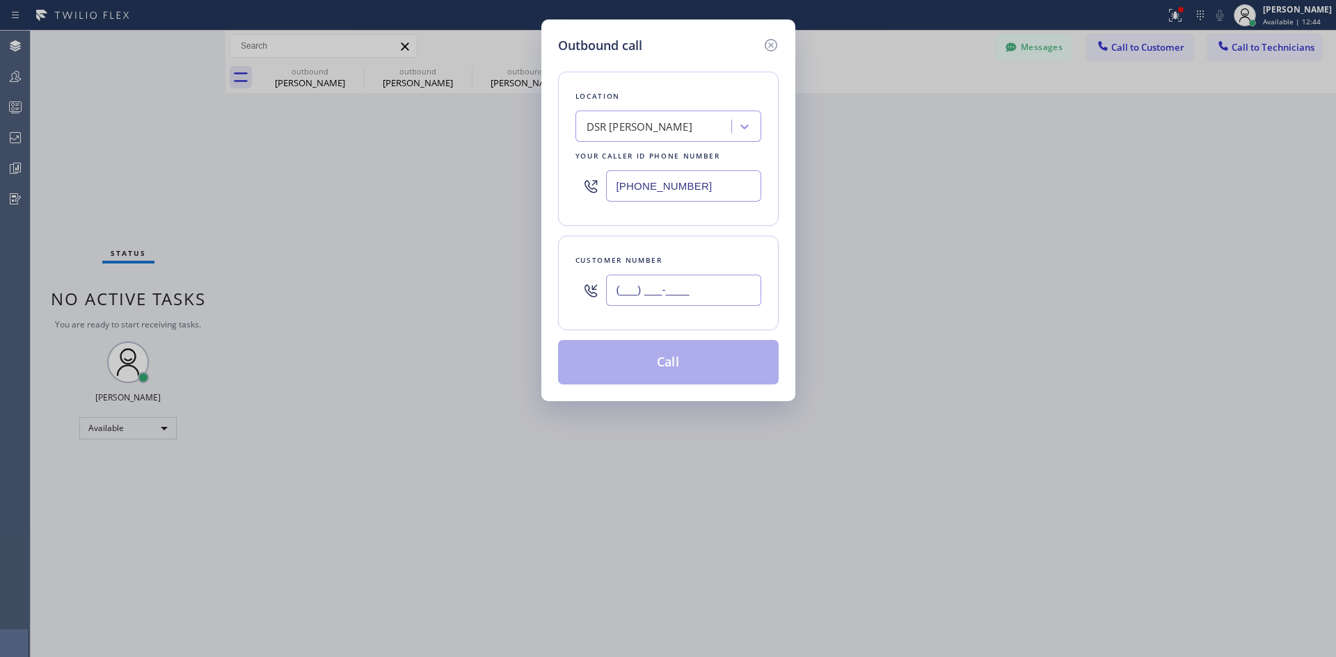
click at [735, 278] on input "(___) ___-____" at bounding box center [683, 290] width 155 height 31
paste input "415) 279-5393"
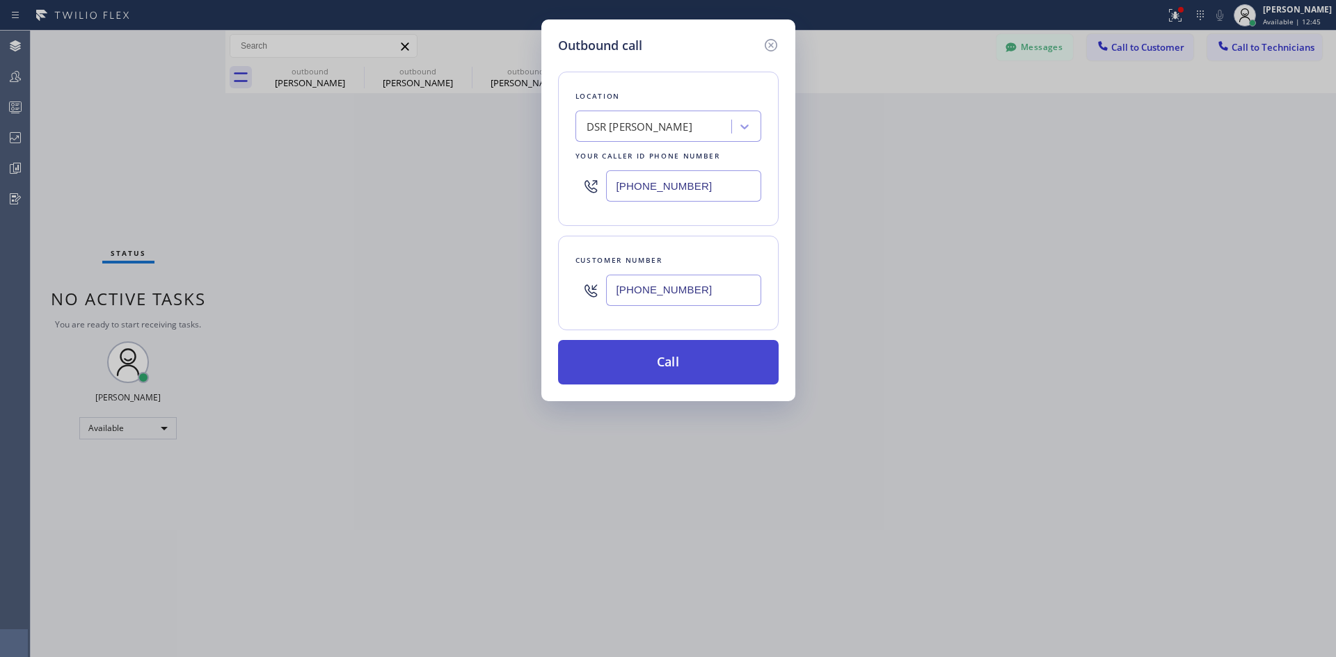
type input "[PHONE_NUMBER]"
click at [700, 359] on button "Call" at bounding box center [668, 362] width 221 height 45
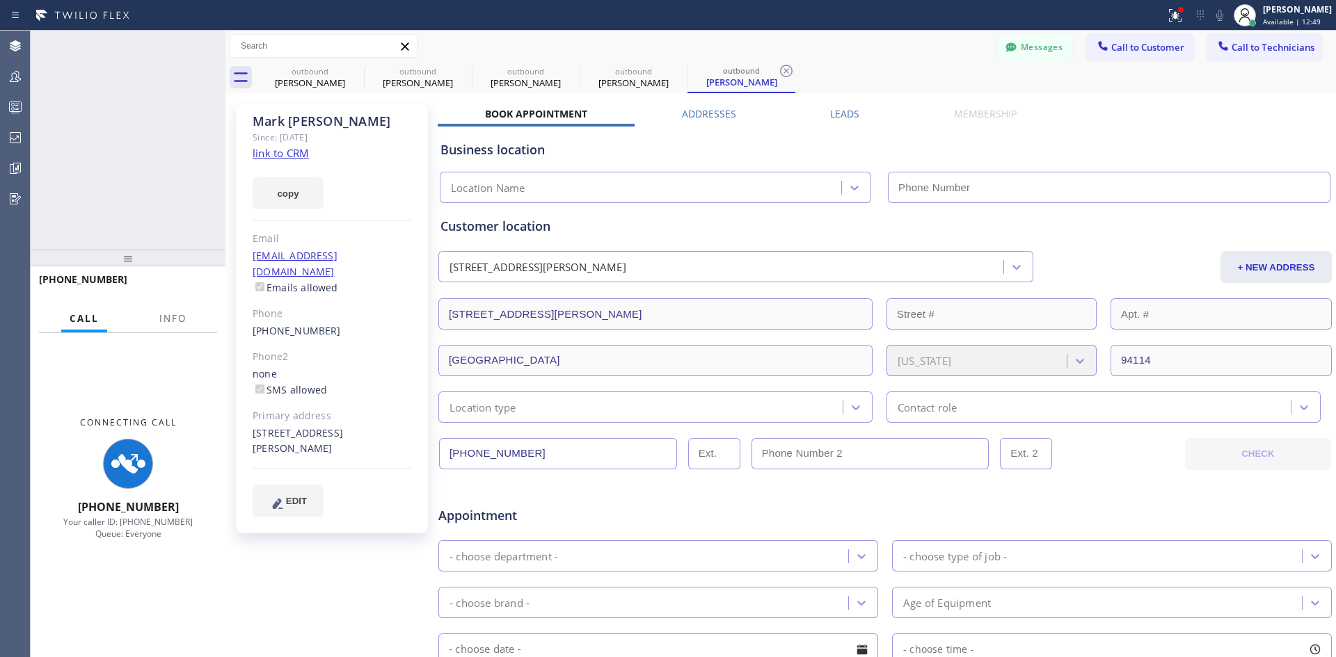
type input "[PHONE_NUMBER]"
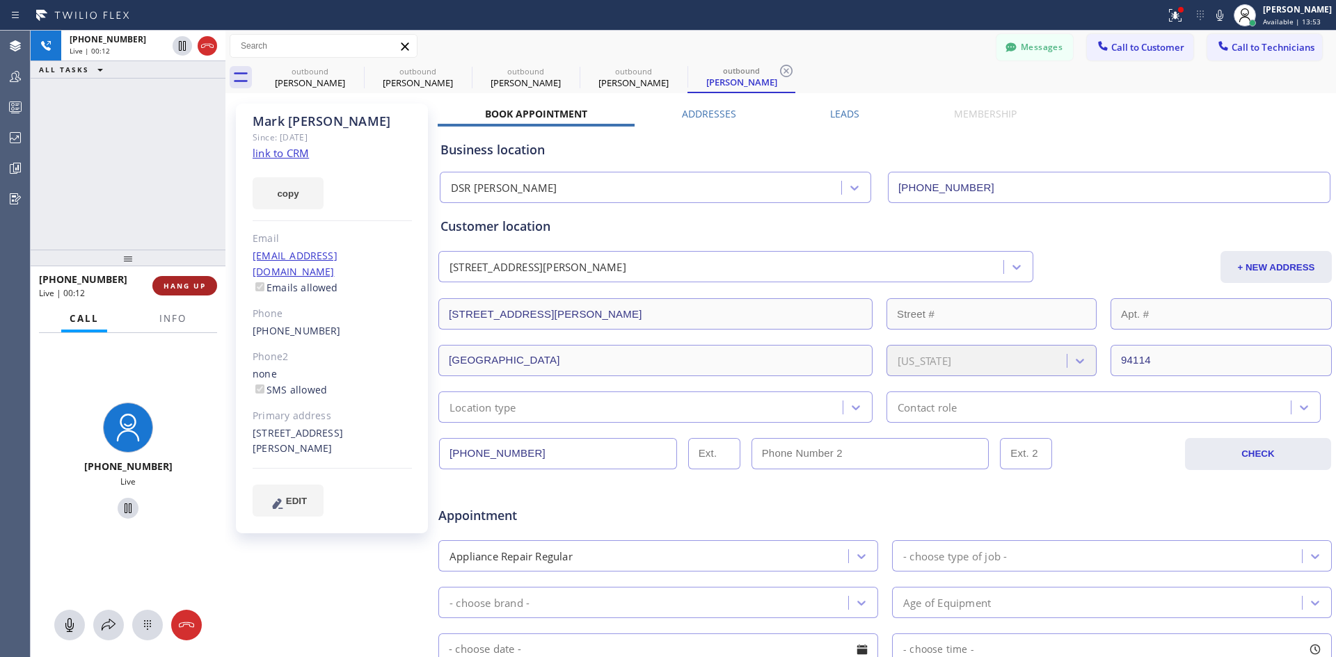
click at [159, 287] on button "HANG UP" at bounding box center [184, 285] width 65 height 19
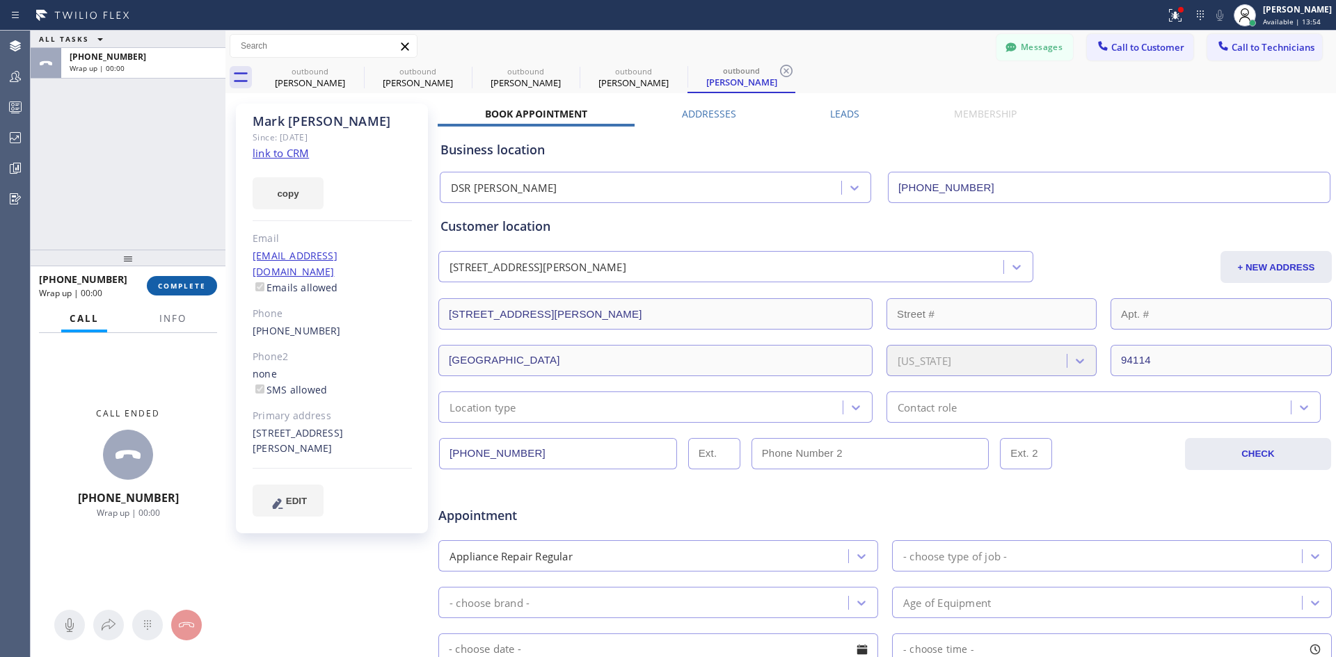
click at [198, 284] on span "COMPLETE" at bounding box center [182, 286] width 48 height 10
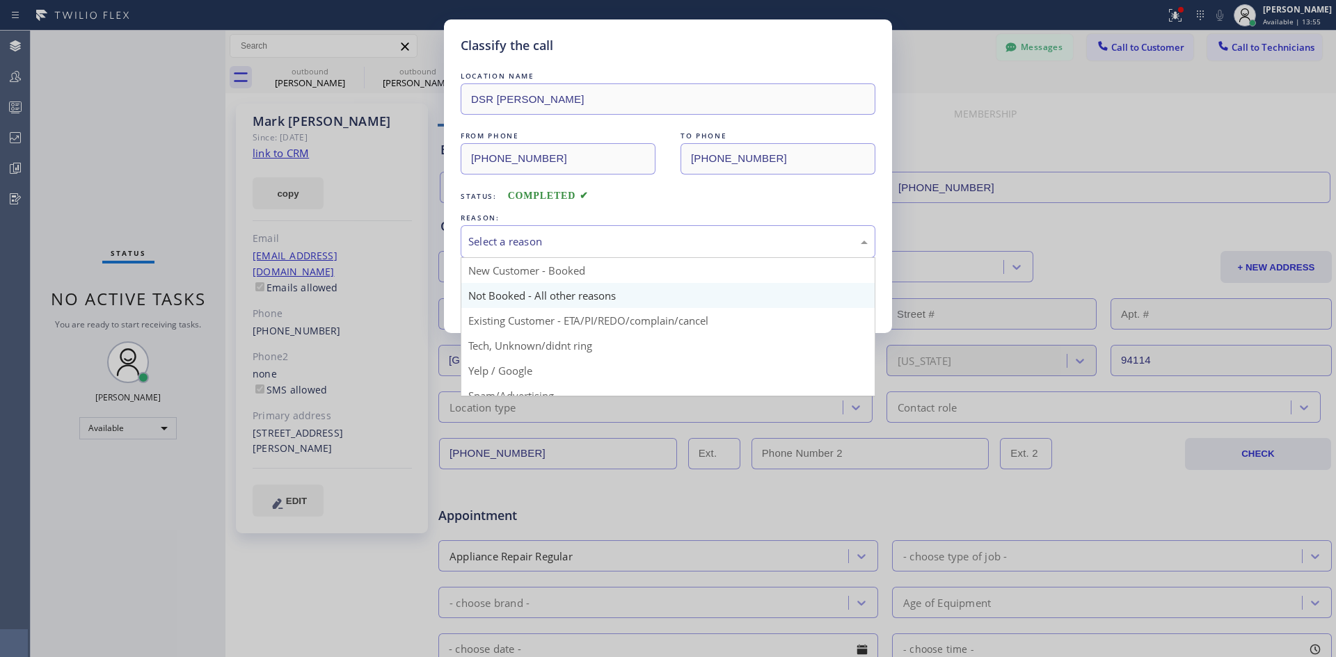
drag, startPoint x: 686, startPoint y: 228, endPoint x: 728, endPoint y: 305, distance: 87.2
click at [687, 227] on div "Select a reason" at bounding box center [667, 241] width 415 height 33
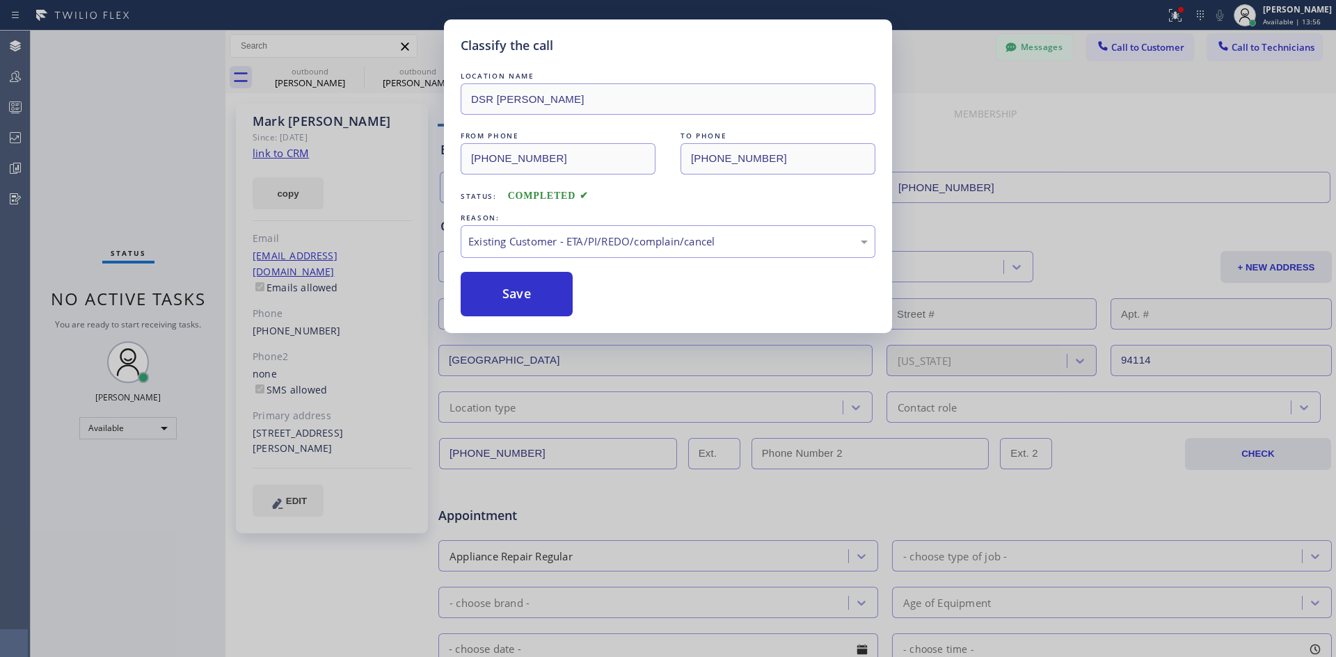
click at [552, 294] on button "Save" at bounding box center [516, 294] width 112 height 45
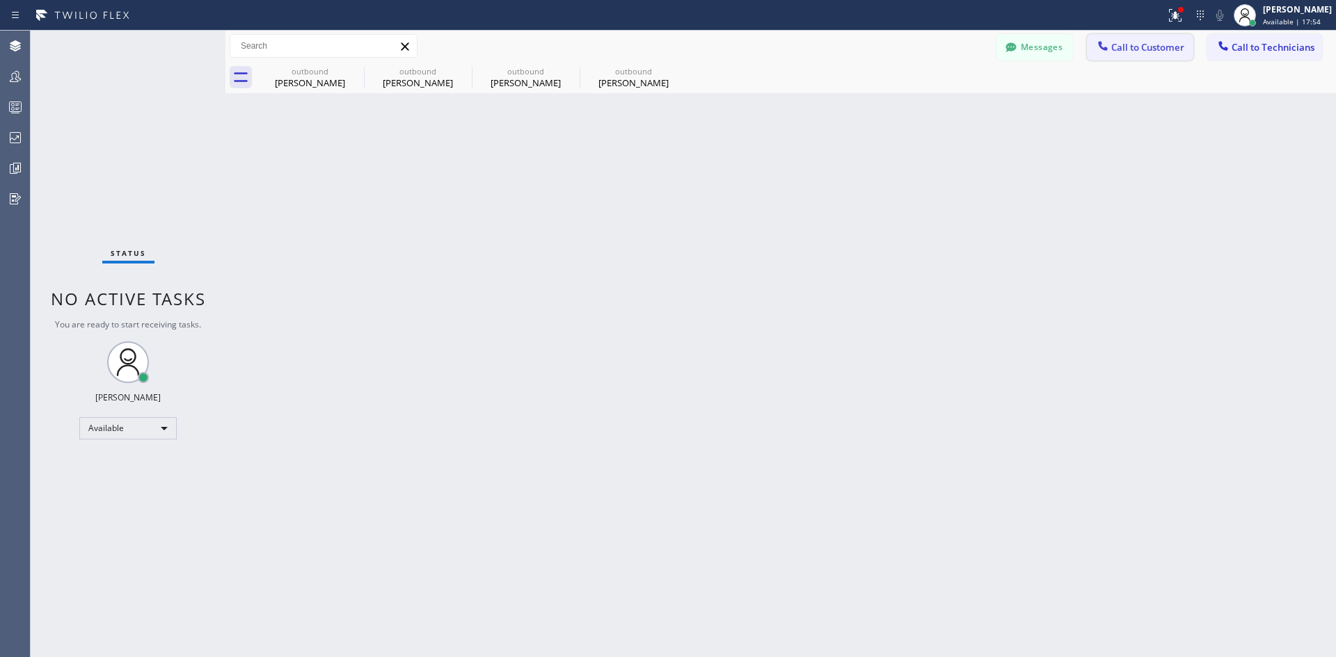
click at [1128, 50] on span "Call to Customer" at bounding box center [1147, 47] width 73 height 13
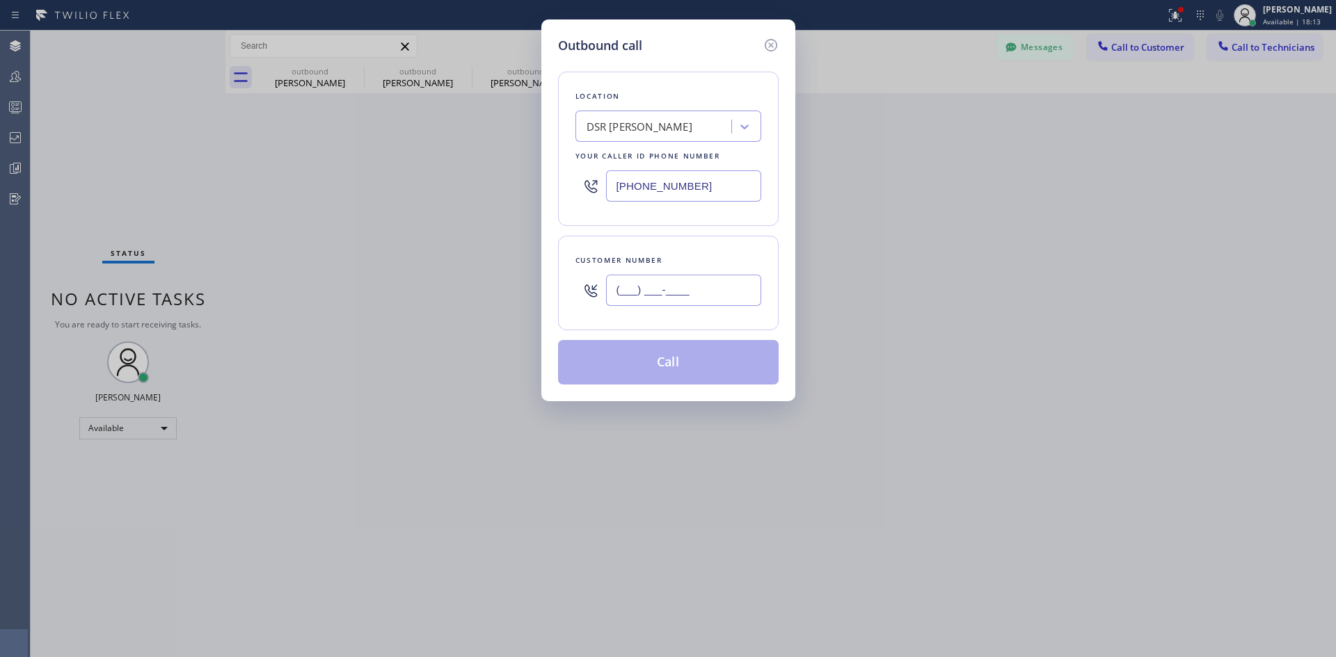
click at [700, 296] on input "(___) ___-____" at bounding box center [683, 290] width 155 height 31
paste input "714) 476-5063"
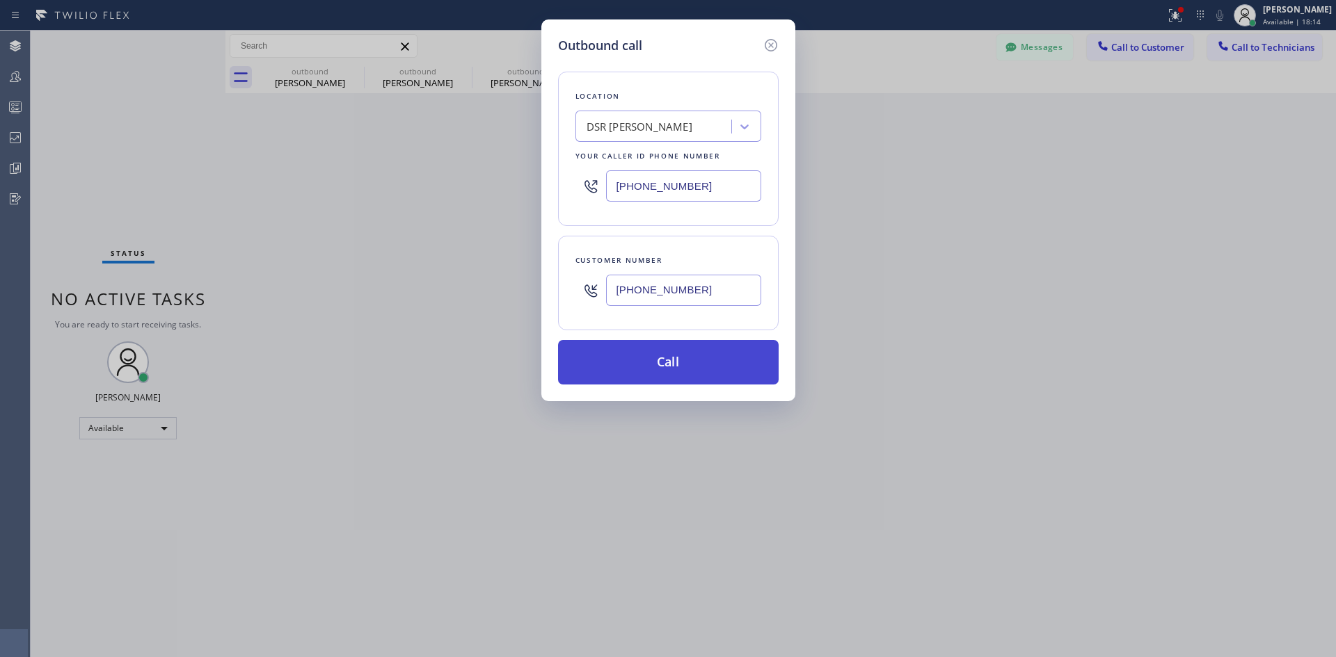
type input "[PHONE_NUMBER]"
click at [687, 374] on button "Call" at bounding box center [668, 362] width 221 height 45
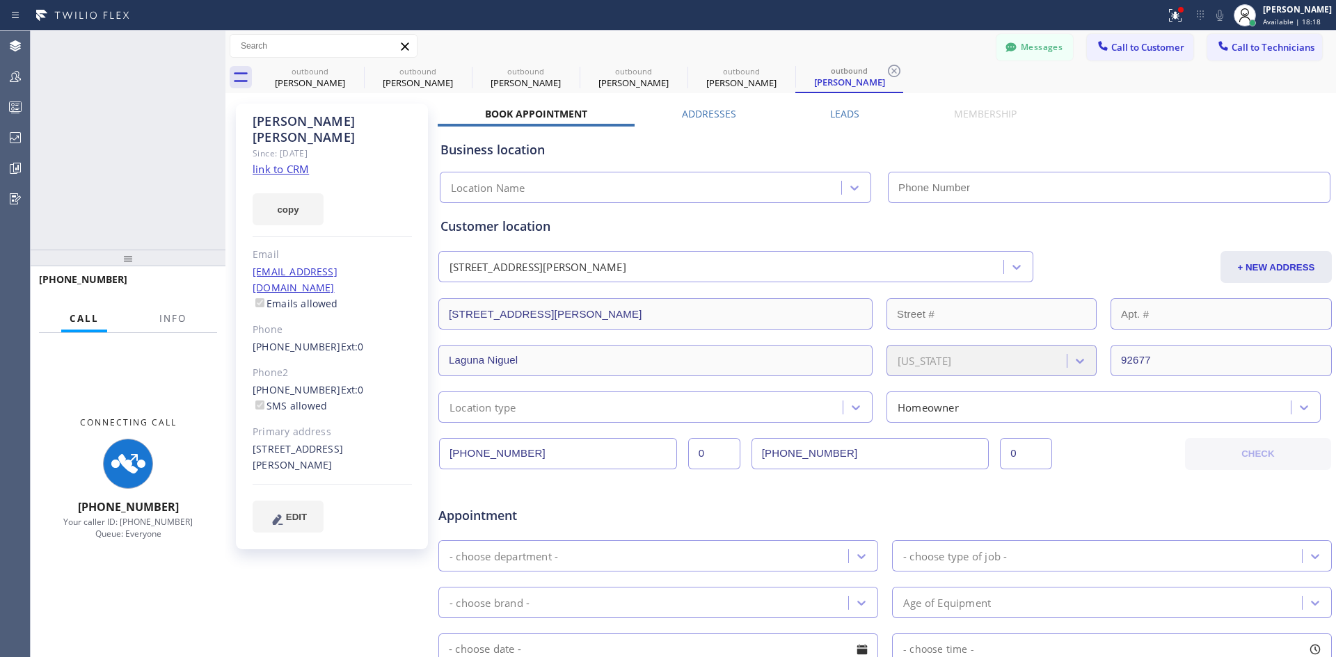
type input "[PHONE_NUMBER]"
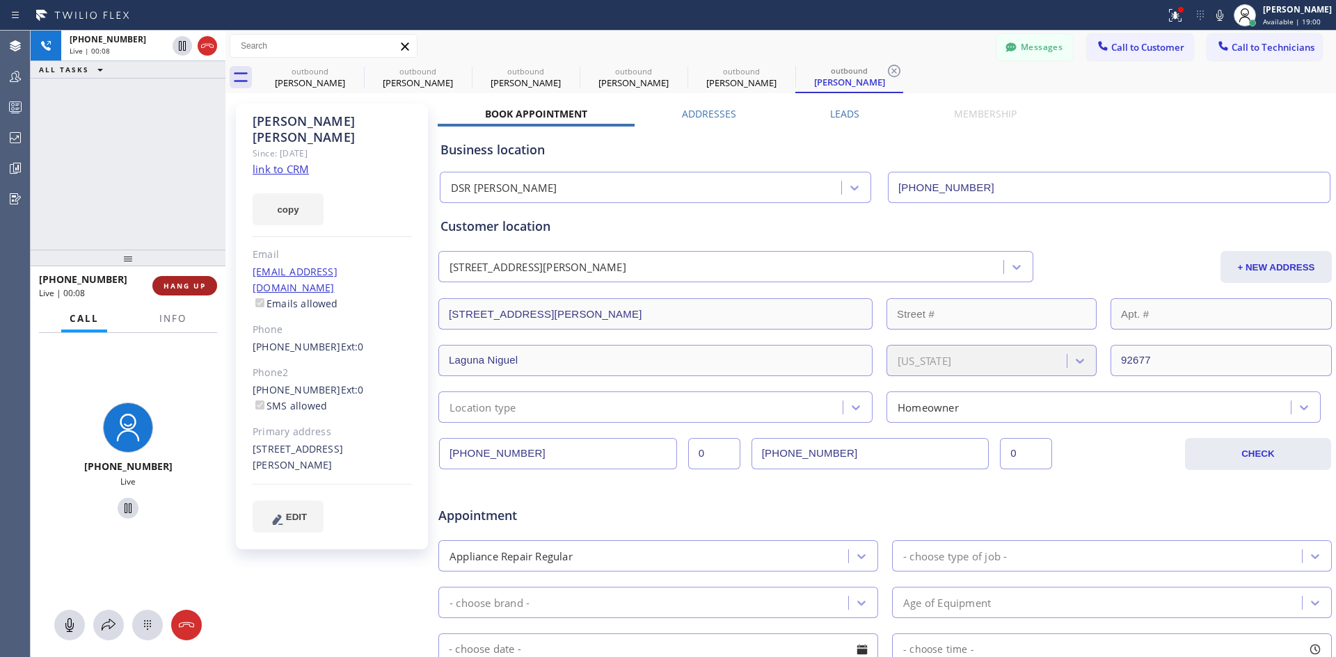
click at [195, 278] on button "HANG UP" at bounding box center [184, 285] width 65 height 19
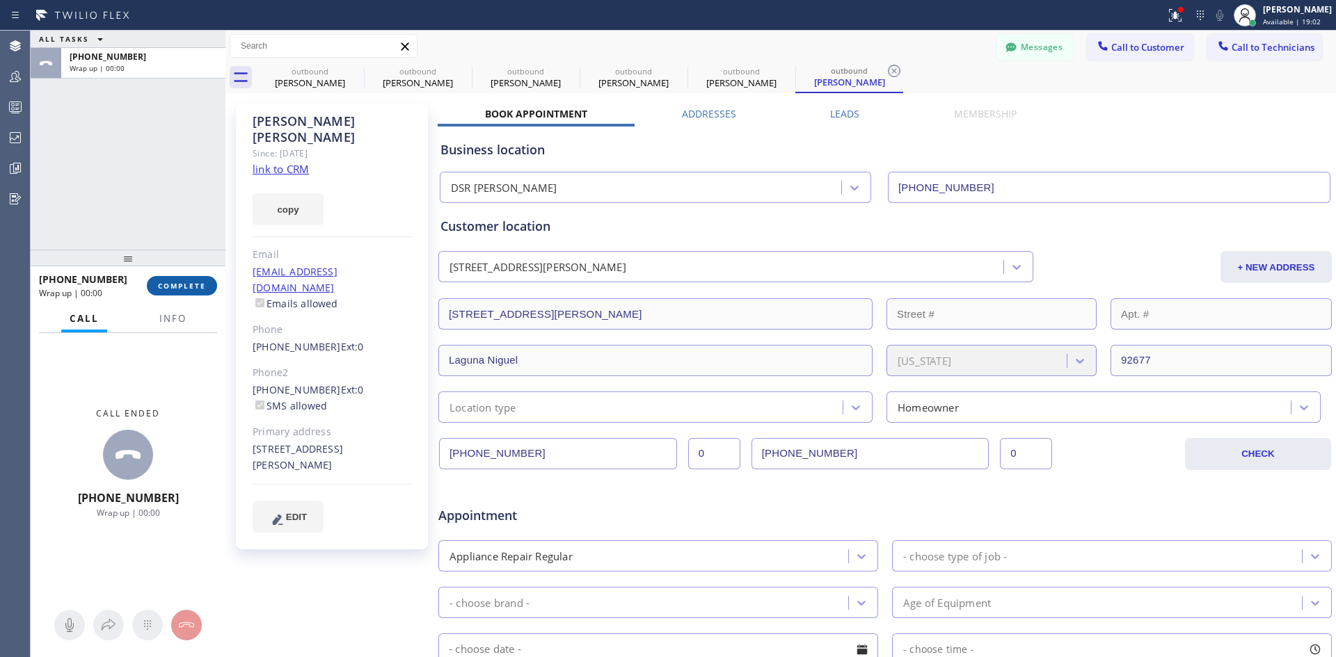
click at [189, 294] on button "COMPLETE" at bounding box center [182, 285] width 70 height 19
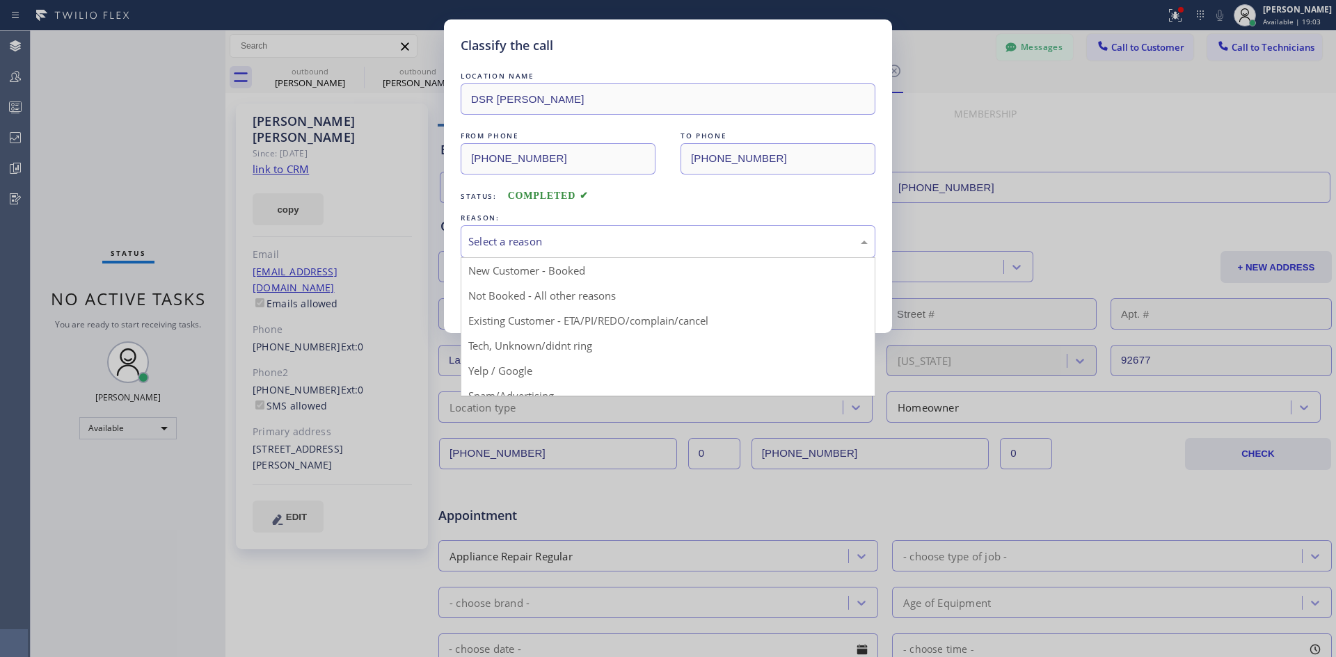
click at [607, 237] on div "Select a reason" at bounding box center [667, 242] width 399 height 16
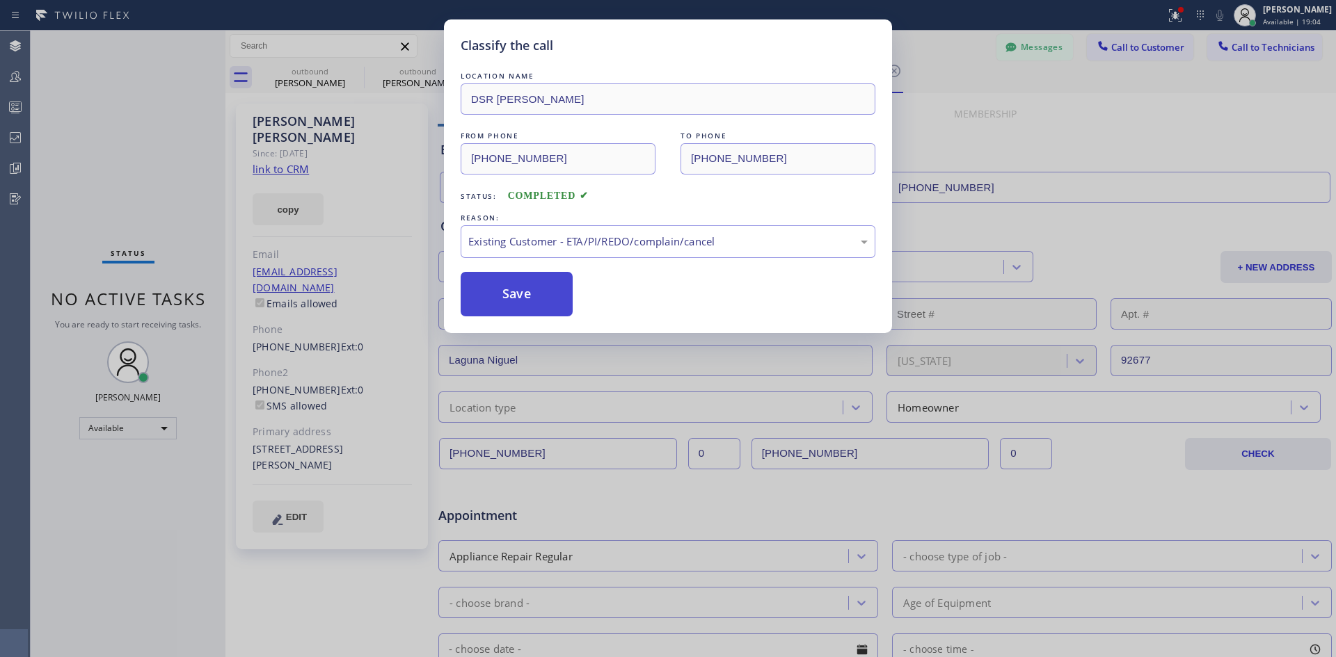
click at [504, 290] on button "Save" at bounding box center [516, 294] width 112 height 45
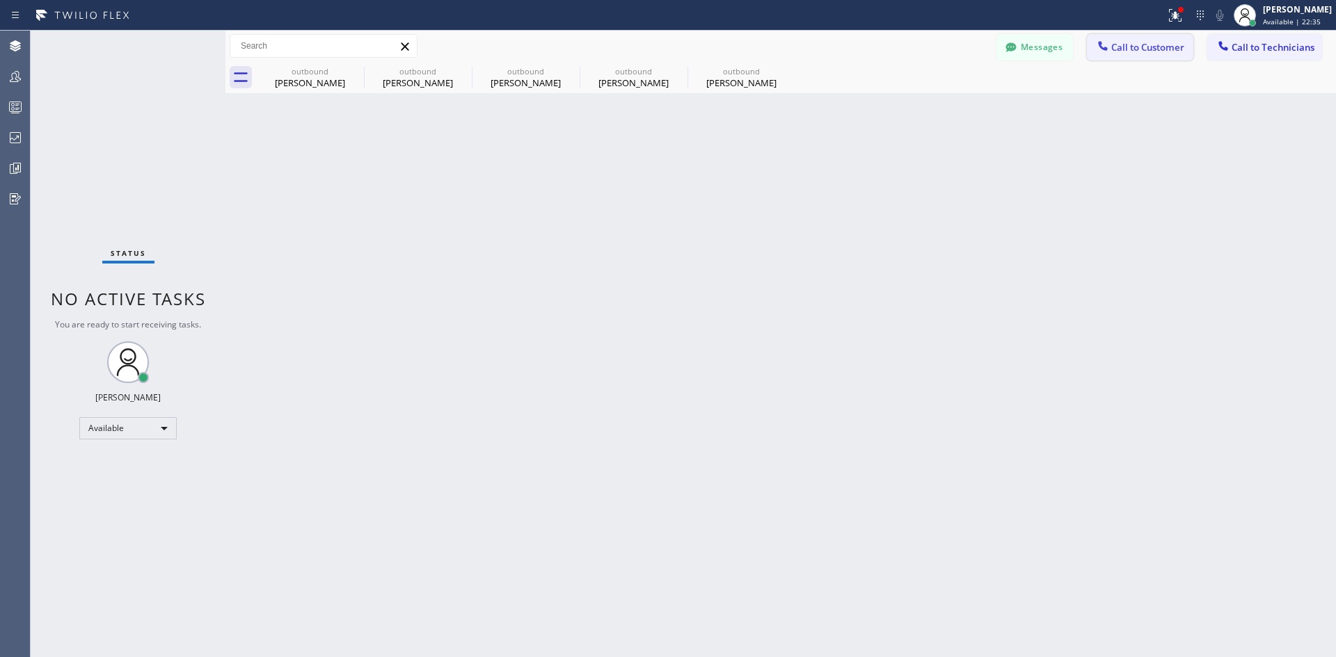
click at [1128, 49] on span "Call to Customer" at bounding box center [1147, 47] width 73 height 13
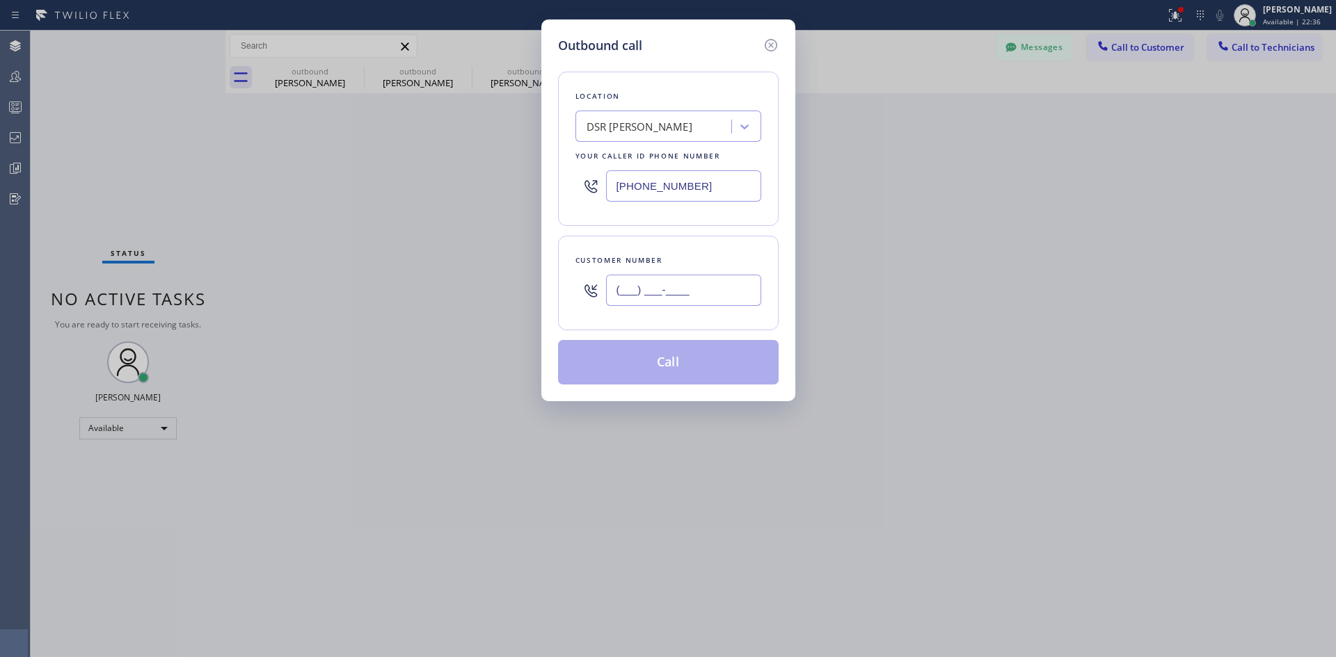
click at [688, 300] on input "(___) ___-____" at bounding box center [683, 290] width 155 height 31
paste input "630) 415-8113"
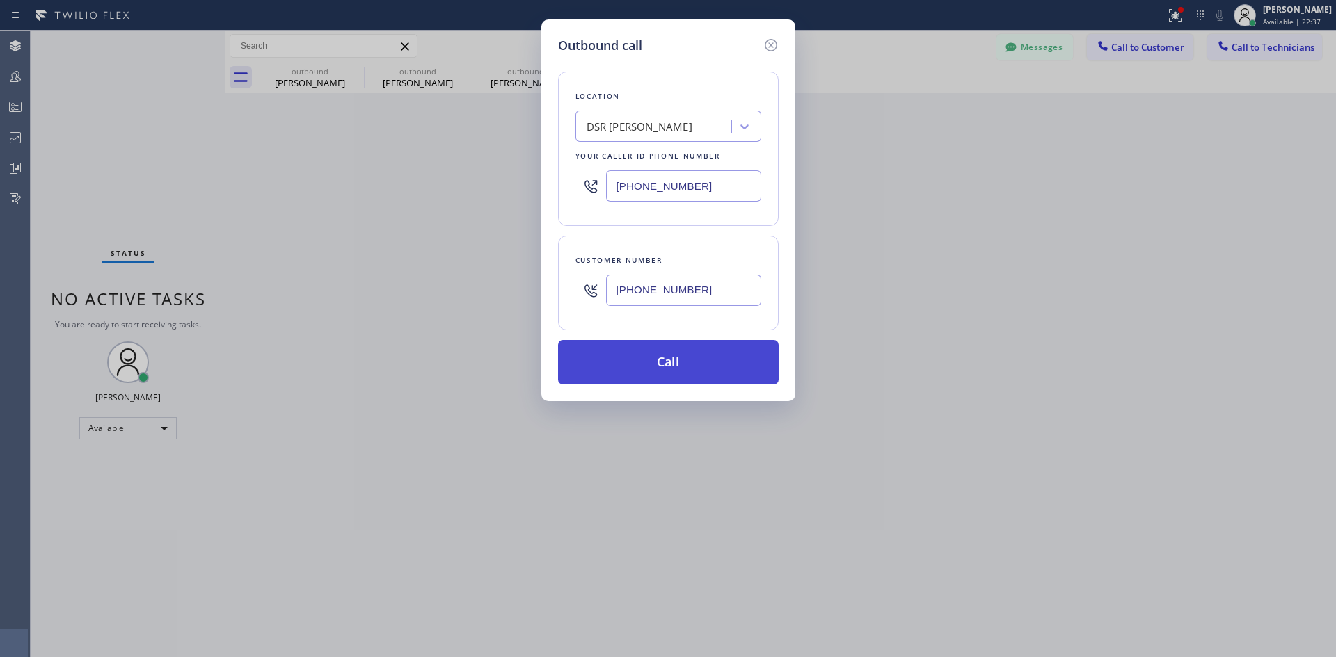
type input "[PHONE_NUMBER]"
click at [677, 367] on button "Call" at bounding box center [668, 362] width 221 height 45
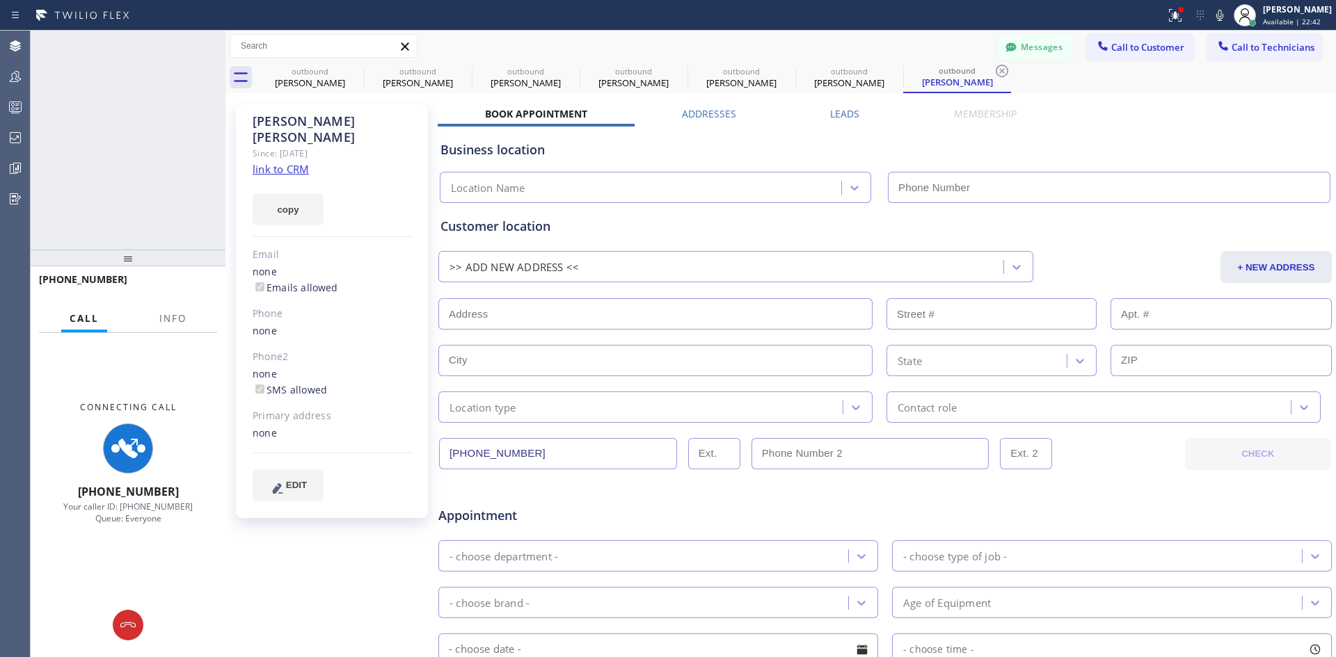
type input "[PHONE_NUMBER]"
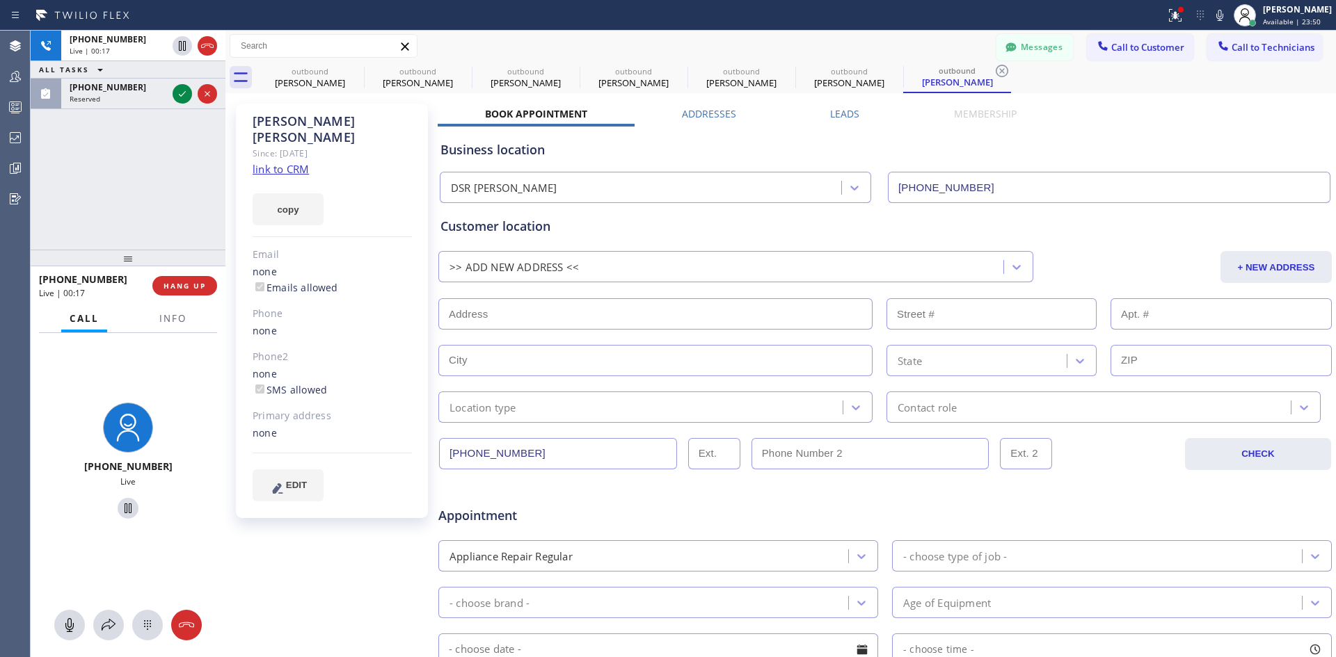
click at [174, 275] on div "[PHONE_NUMBER] Live | 00:17 HANG UP" at bounding box center [128, 286] width 178 height 36
click at [188, 283] on span "HANG UP" at bounding box center [184, 286] width 42 height 10
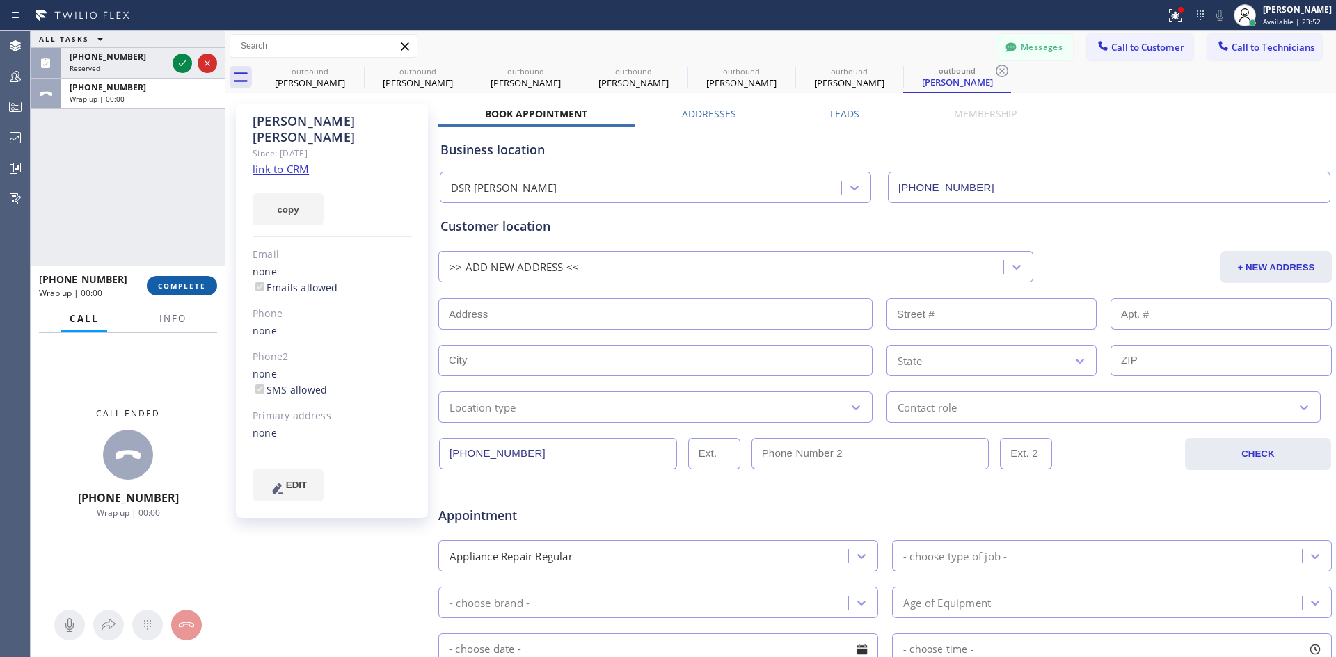
click at [185, 287] on span "COMPLETE" at bounding box center [182, 286] width 48 height 10
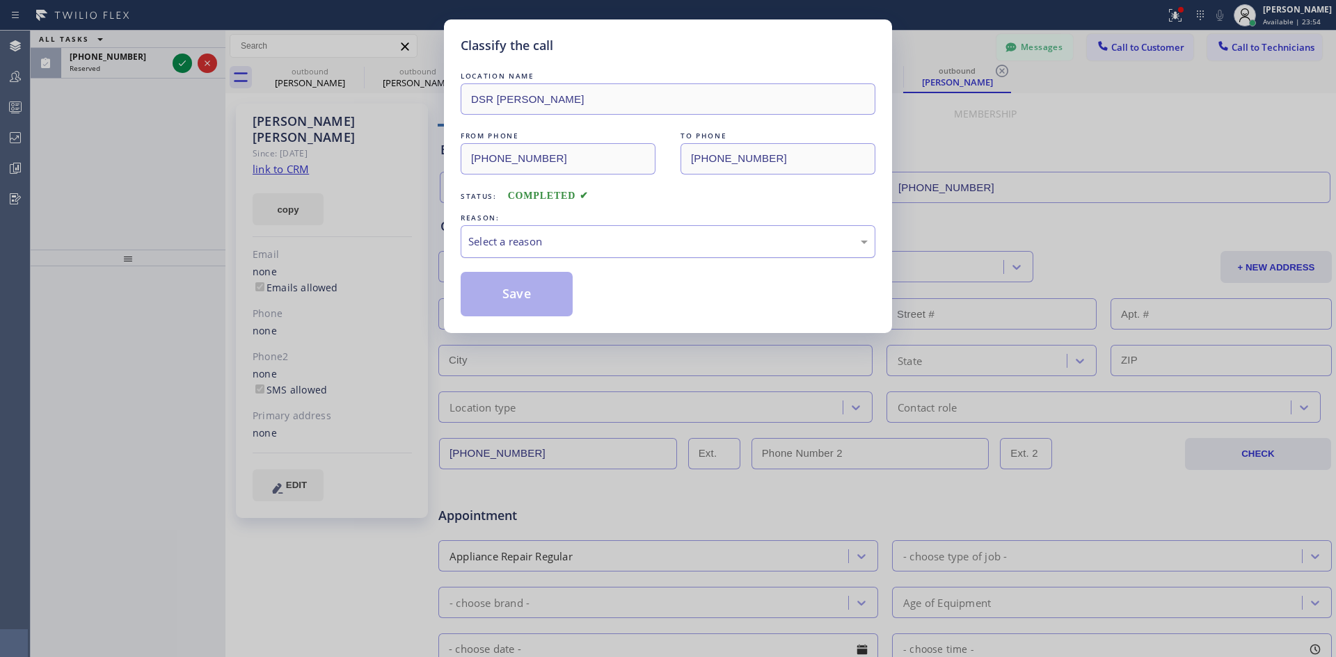
click at [642, 227] on div "Select a reason" at bounding box center [667, 241] width 415 height 33
click at [504, 294] on button "Save" at bounding box center [516, 294] width 112 height 45
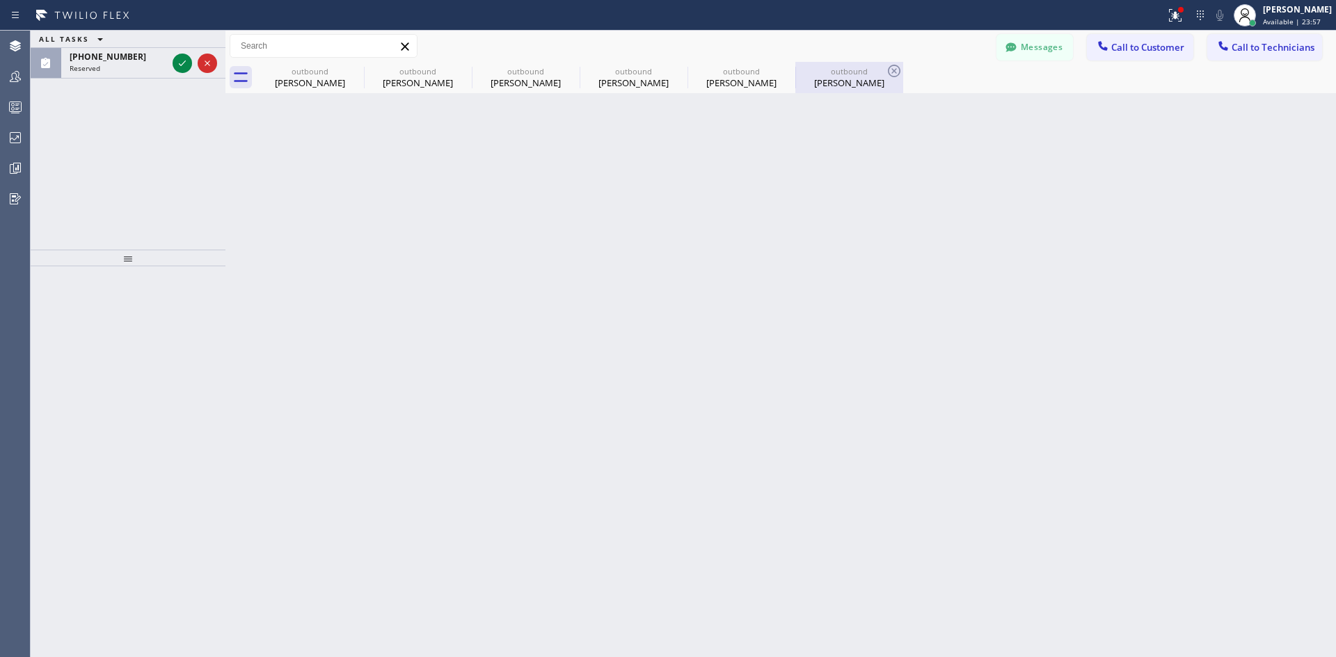
click at [840, 79] on div "[PERSON_NAME]" at bounding box center [848, 83] width 105 height 13
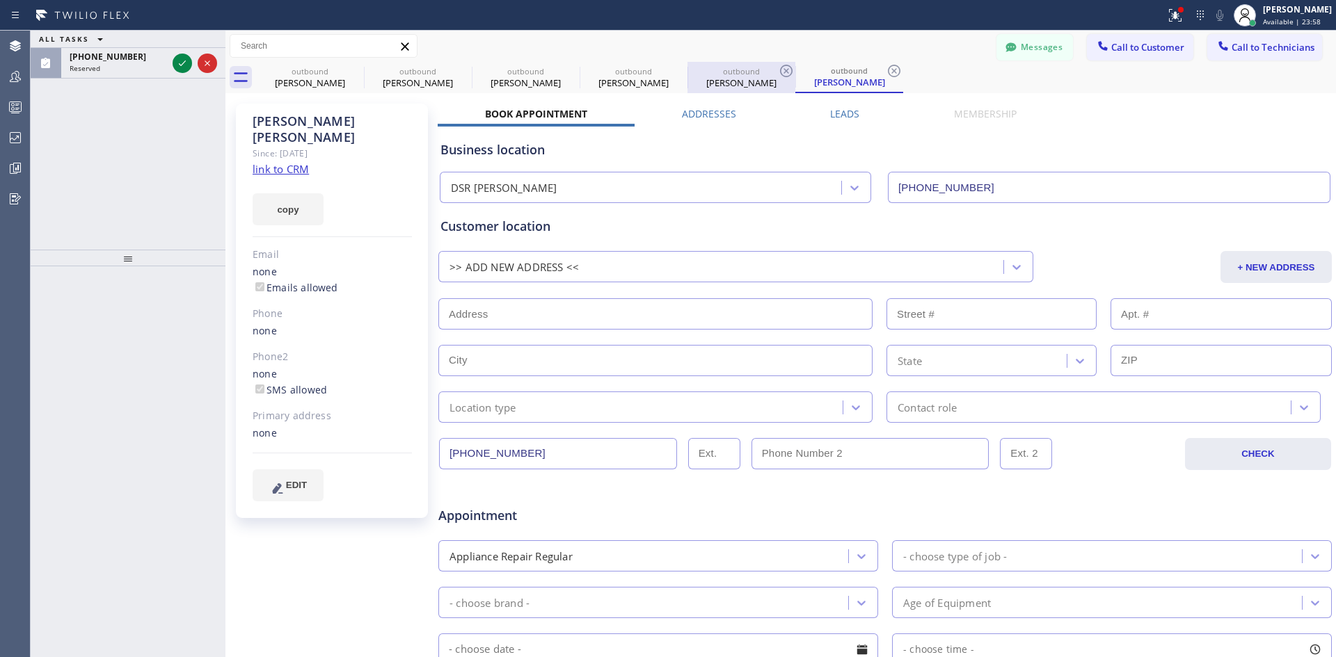
click at [729, 78] on div "[PERSON_NAME]" at bounding box center [741, 83] width 105 height 13
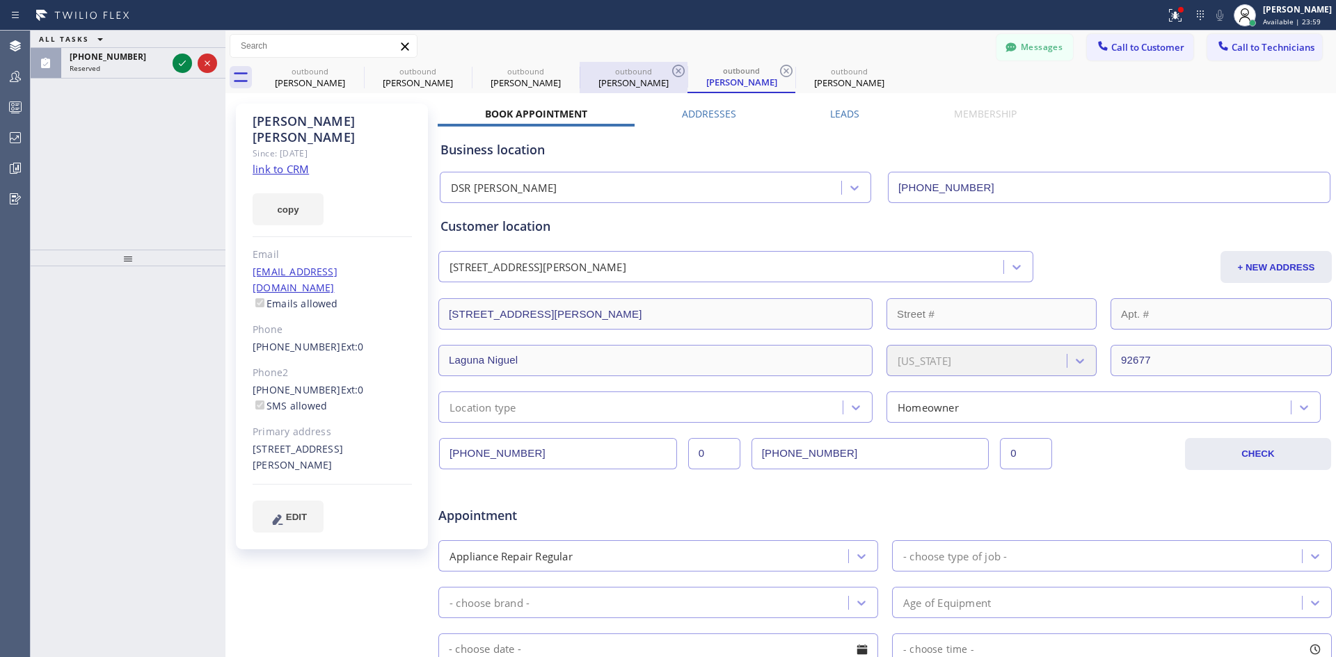
click at [630, 86] on div "[PERSON_NAME]" at bounding box center [633, 83] width 105 height 13
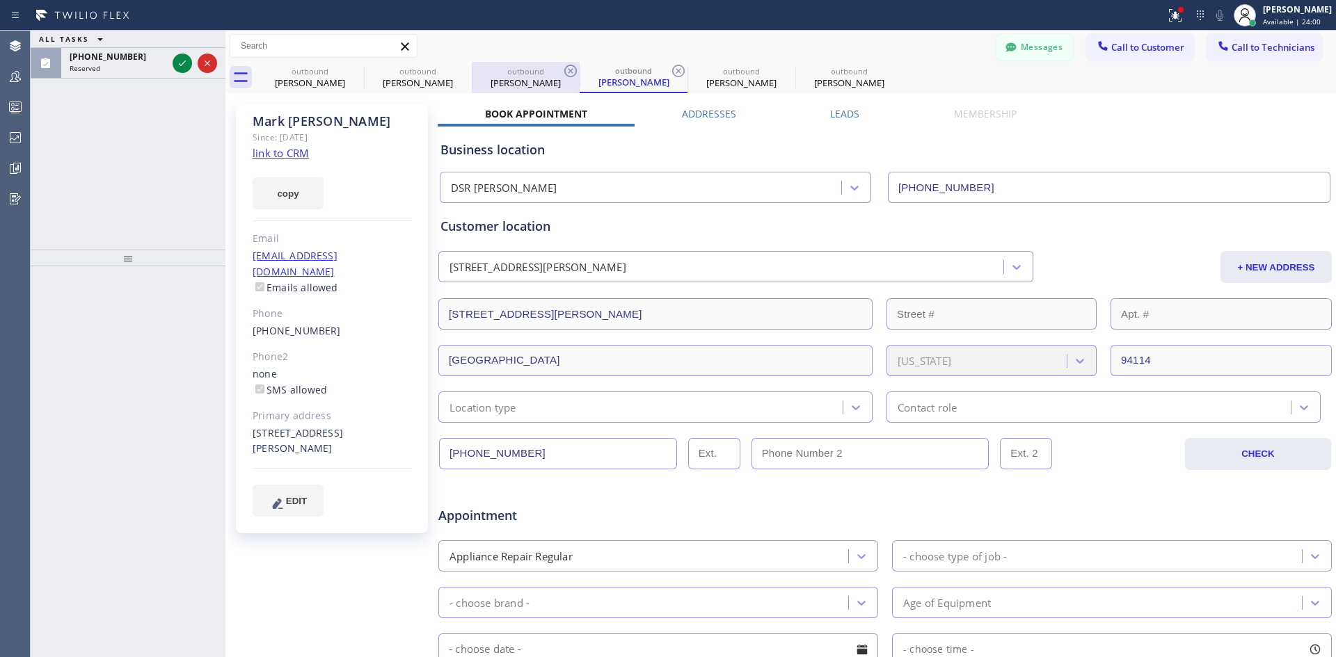
click at [514, 81] on div "[PERSON_NAME]" at bounding box center [525, 83] width 105 height 13
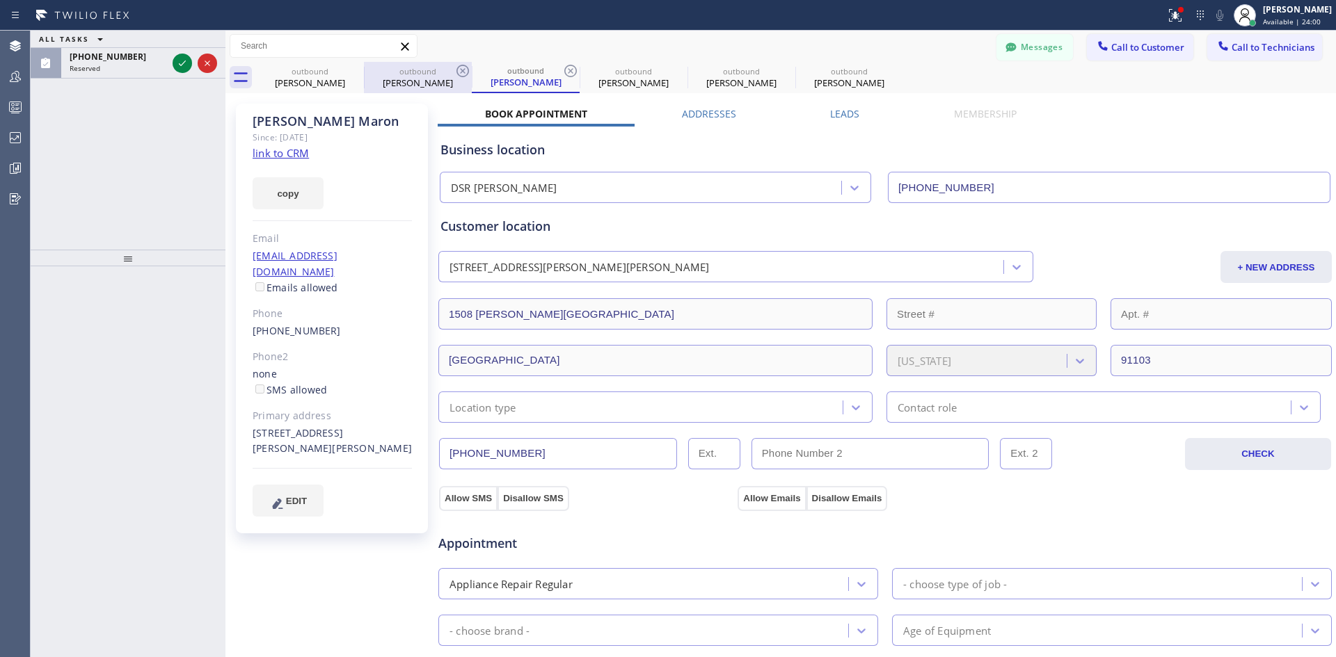
click at [420, 89] on div "outbound [PERSON_NAME]" at bounding box center [417, 77] width 105 height 31
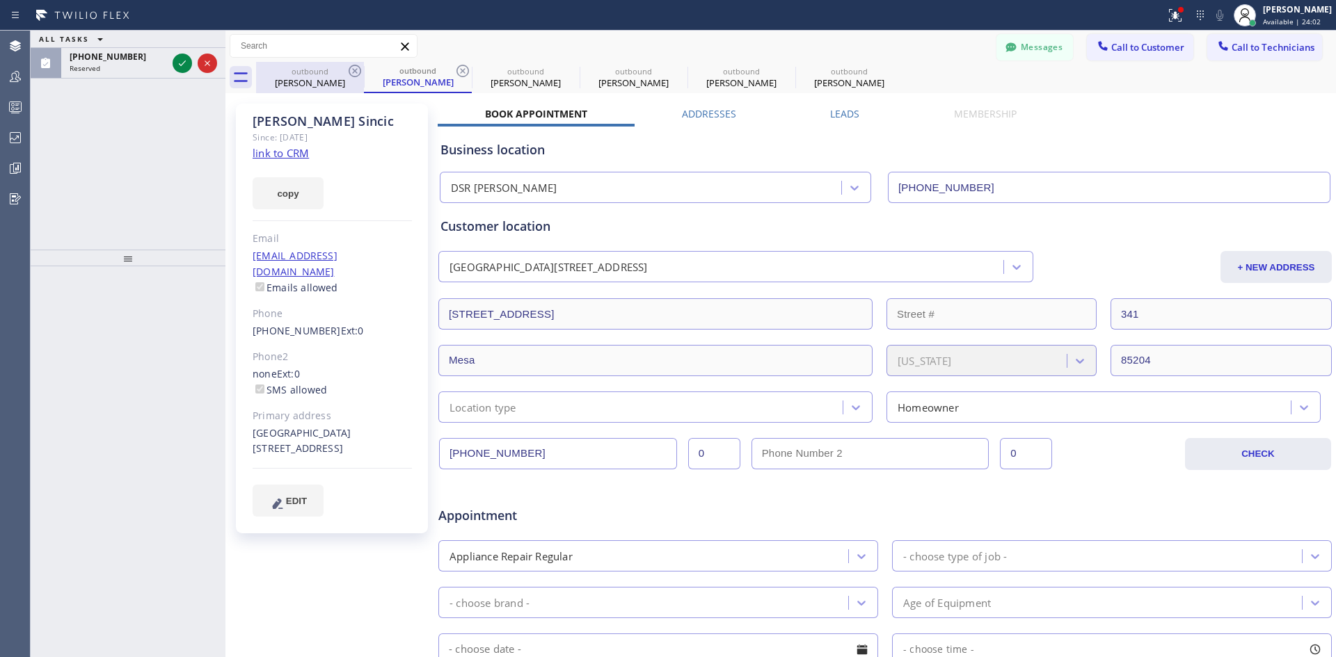
click at [309, 81] on div "[PERSON_NAME]" at bounding box center [309, 83] width 105 height 13
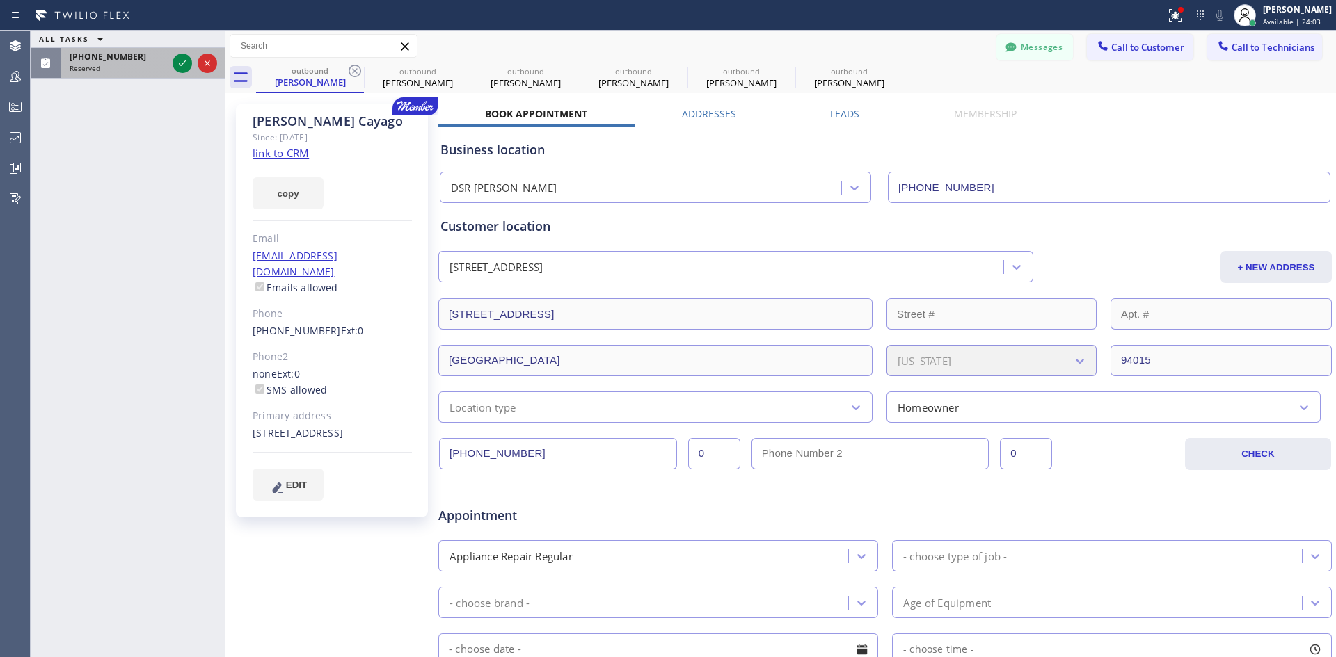
click at [128, 69] on div "Reserved" at bounding box center [118, 68] width 97 height 10
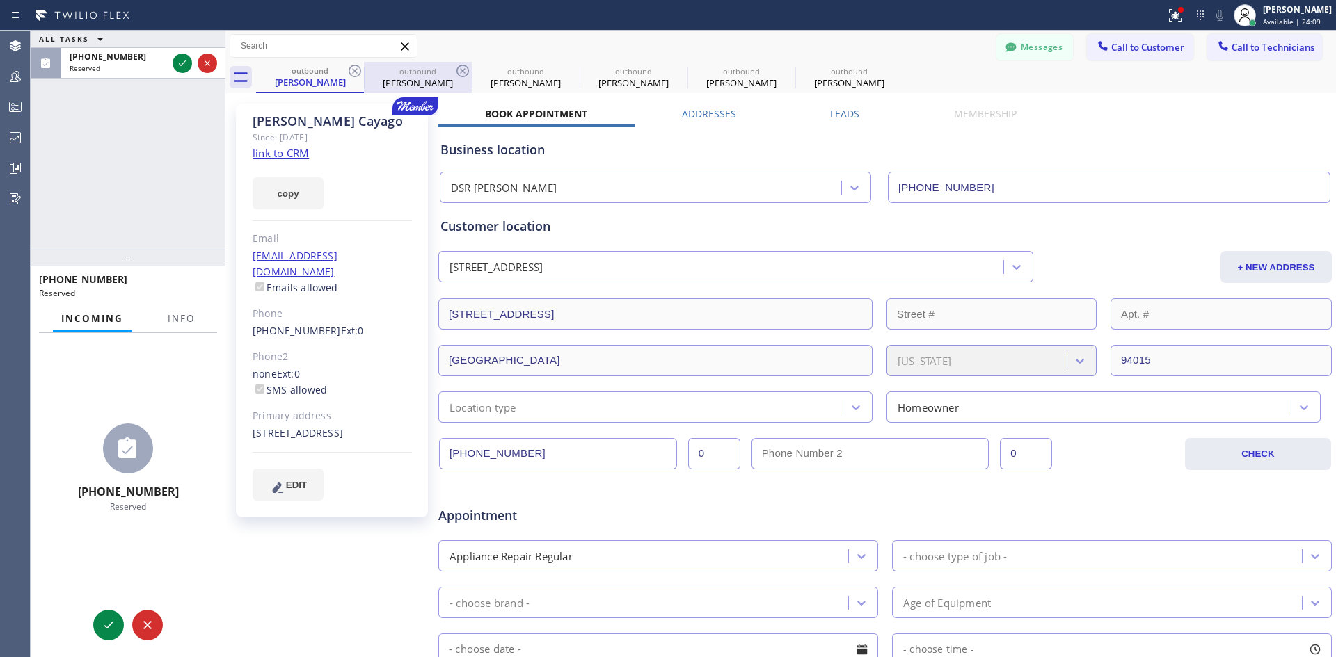
click at [424, 83] on div "[PERSON_NAME]" at bounding box center [417, 83] width 105 height 13
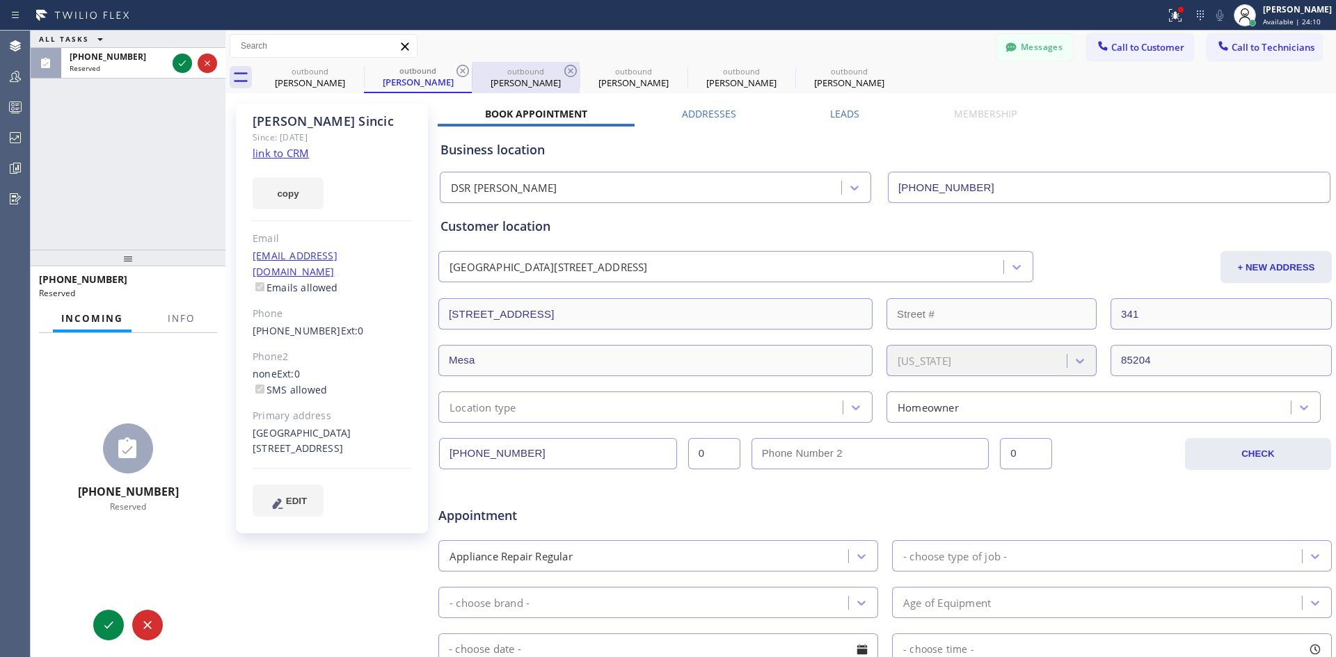
click at [513, 73] on div "outbound" at bounding box center [525, 71] width 105 height 10
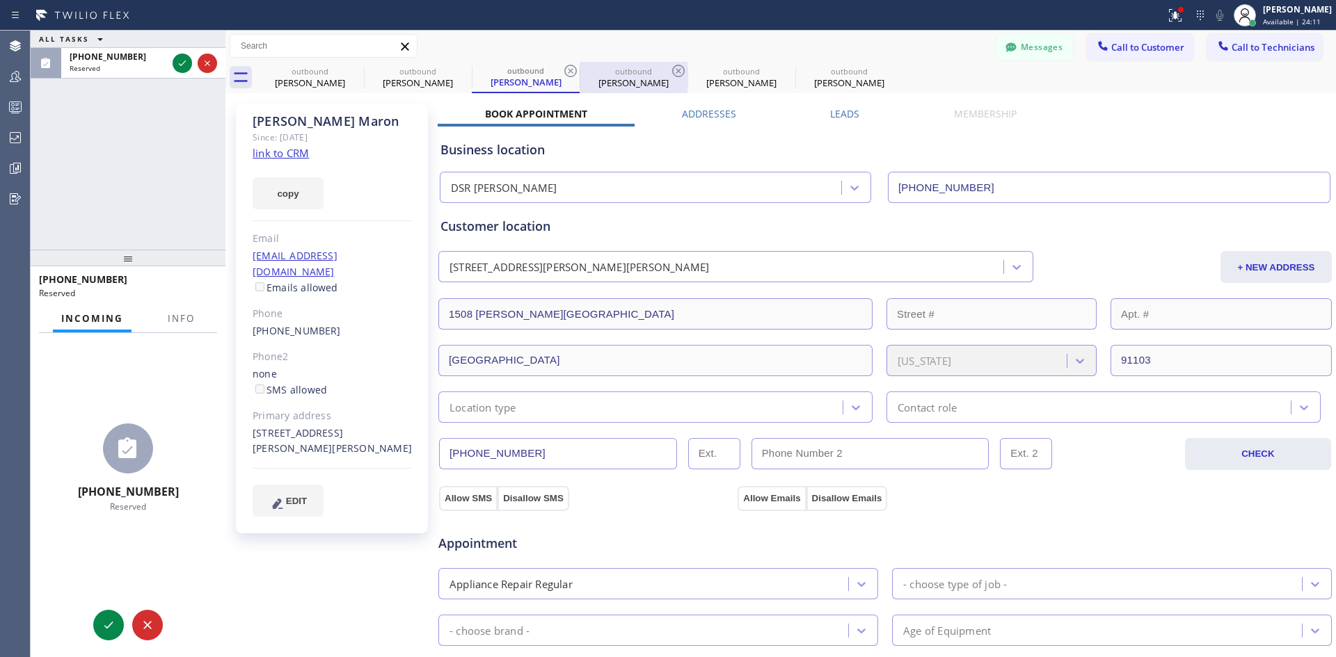
click at [641, 79] on div "[PERSON_NAME]" at bounding box center [633, 83] width 105 height 13
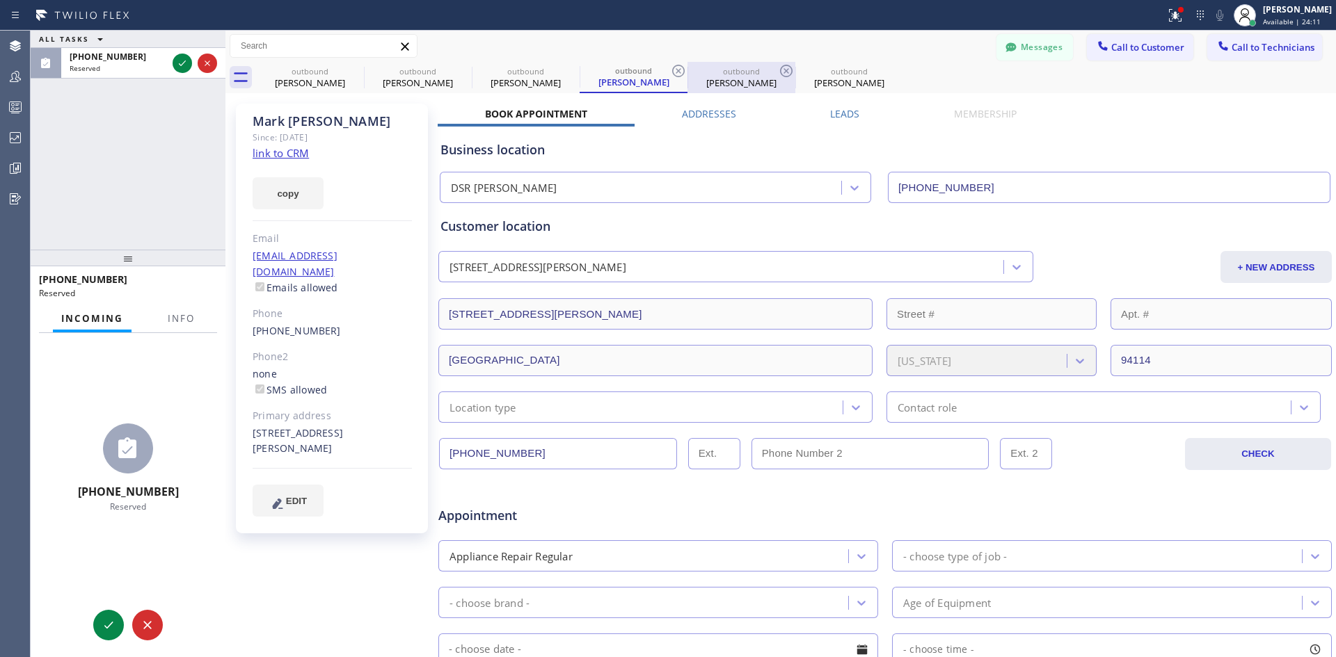
click at [758, 76] on div "outbound" at bounding box center [741, 71] width 105 height 10
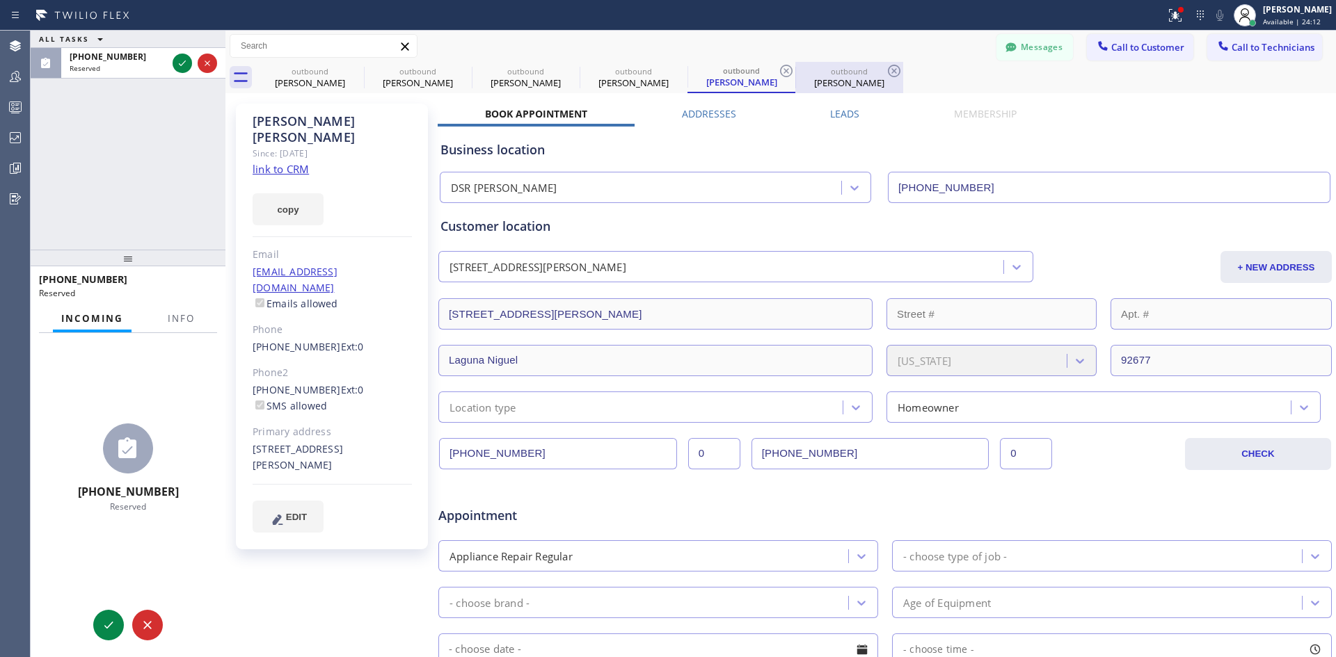
click at [856, 83] on div "[PERSON_NAME]" at bounding box center [848, 83] width 105 height 13
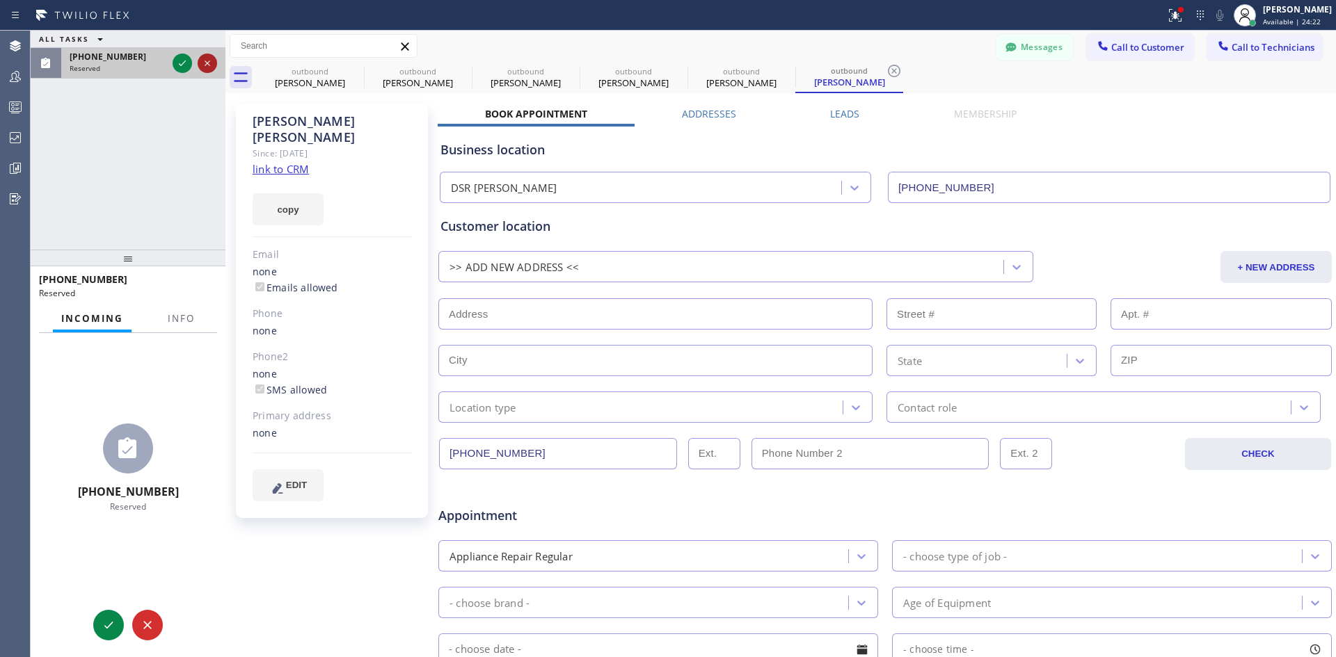
click at [211, 63] on icon at bounding box center [207, 63] width 17 height 17
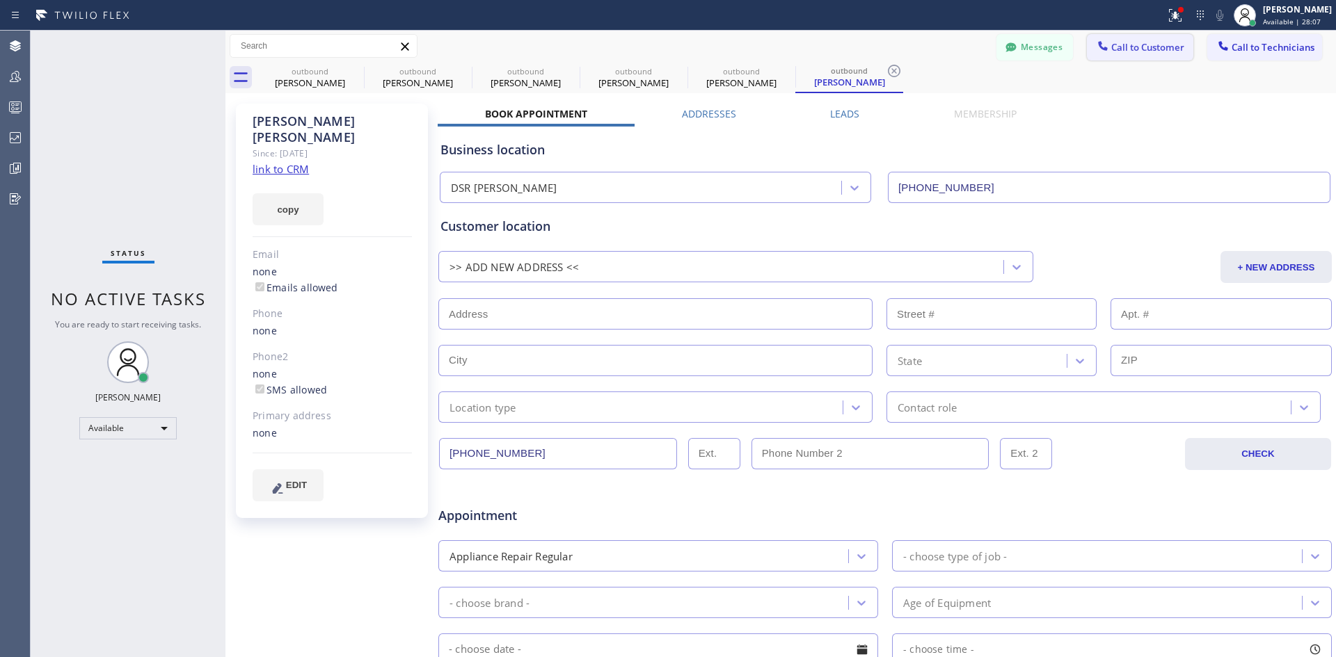
click at [1133, 60] on button "Call to Customer" at bounding box center [1140, 47] width 106 height 26
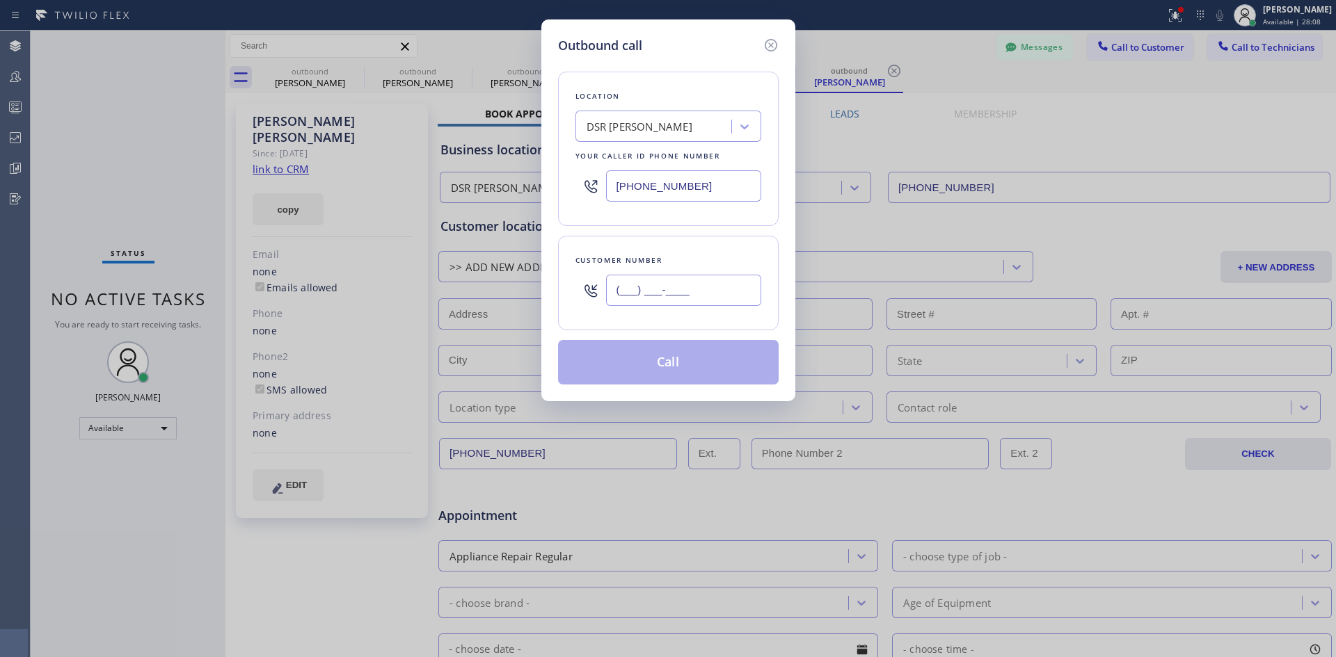
click at [705, 287] on input "(___) ___-____" at bounding box center [683, 290] width 155 height 31
paste input "206) 898-3391"
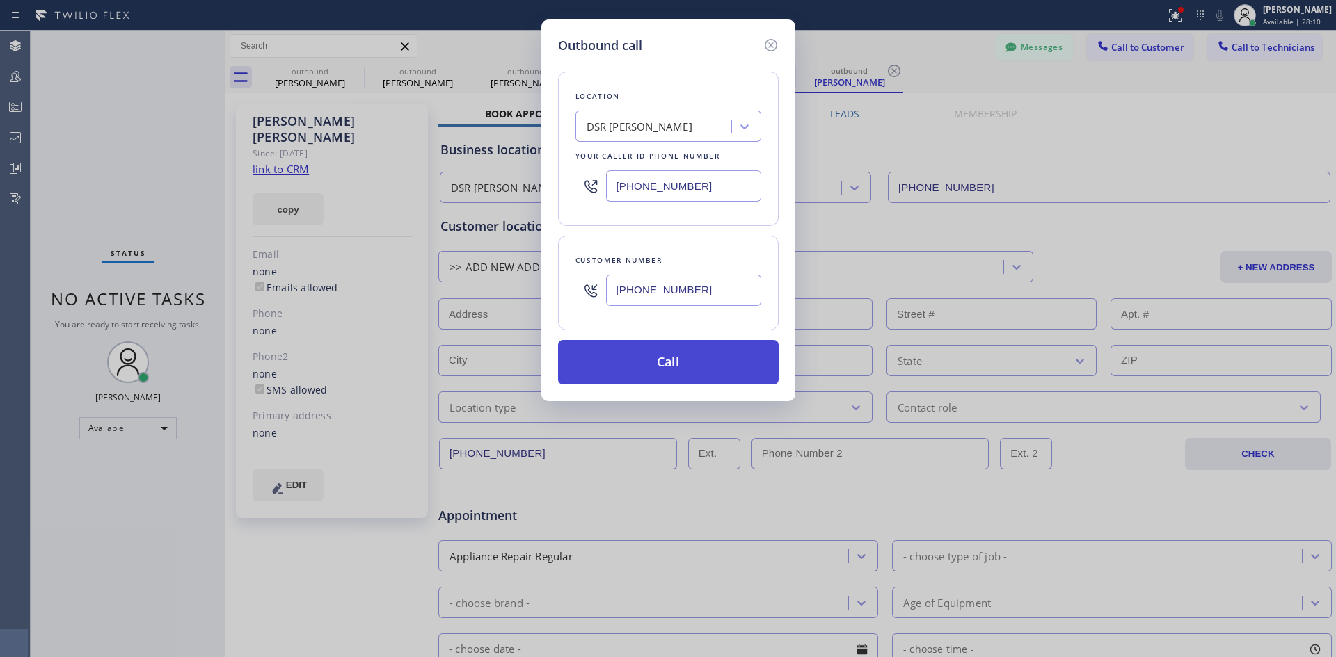
type input "[PHONE_NUMBER]"
click at [710, 365] on button "Call" at bounding box center [668, 362] width 221 height 45
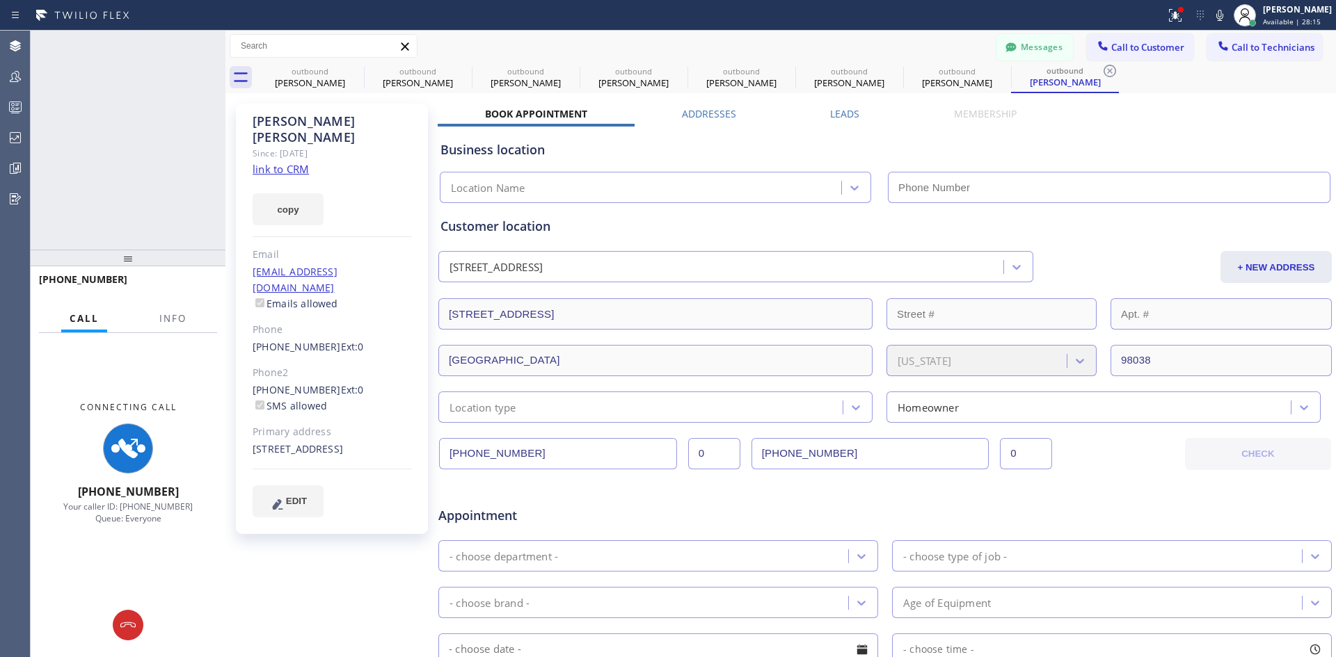
type input "[PHONE_NUMBER]"
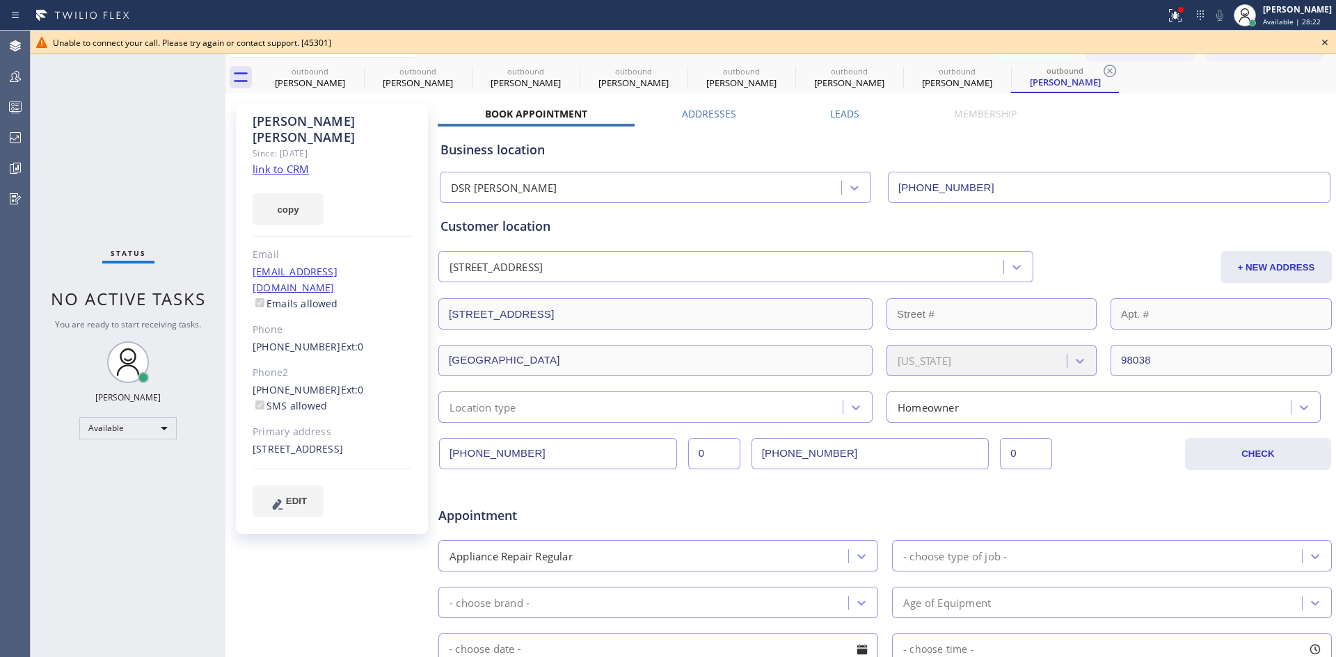
click at [1327, 42] on icon at bounding box center [1324, 42] width 17 height 17
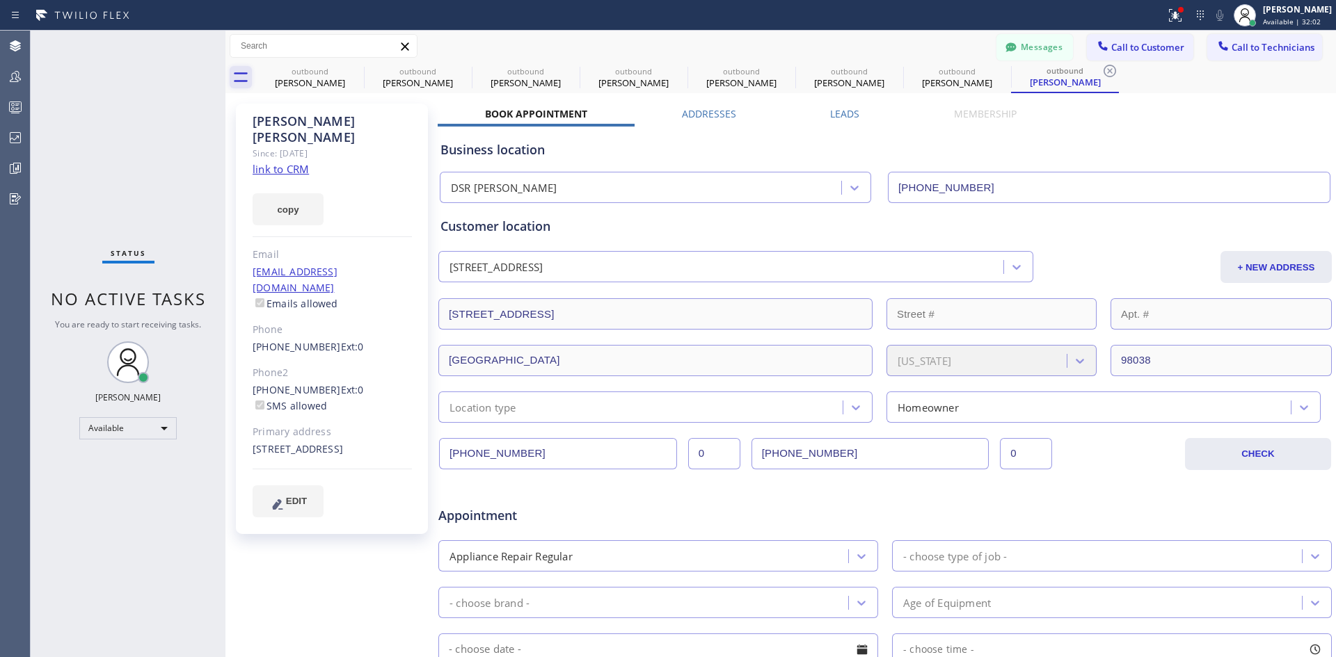
click at [250, 71] on icon at bounding box center [241, 77] width 22 height 22
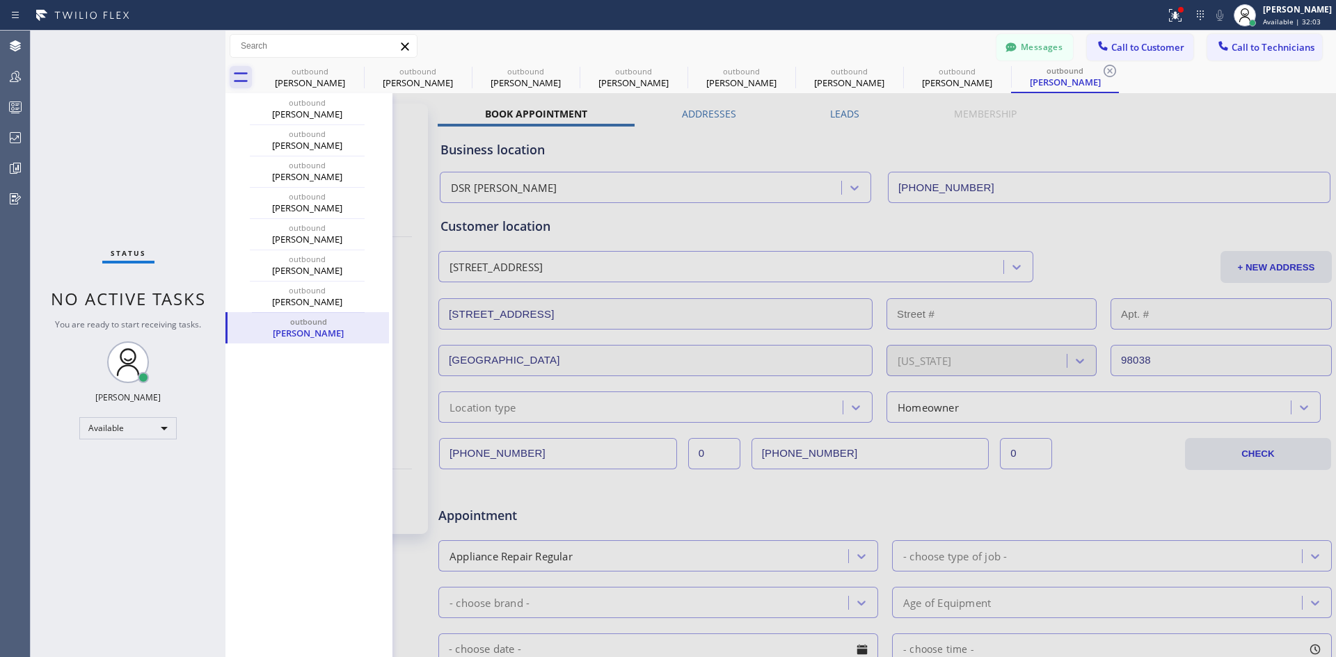
click at [239, 81] on icon at bounding box center [241, 77] width 14 height 10
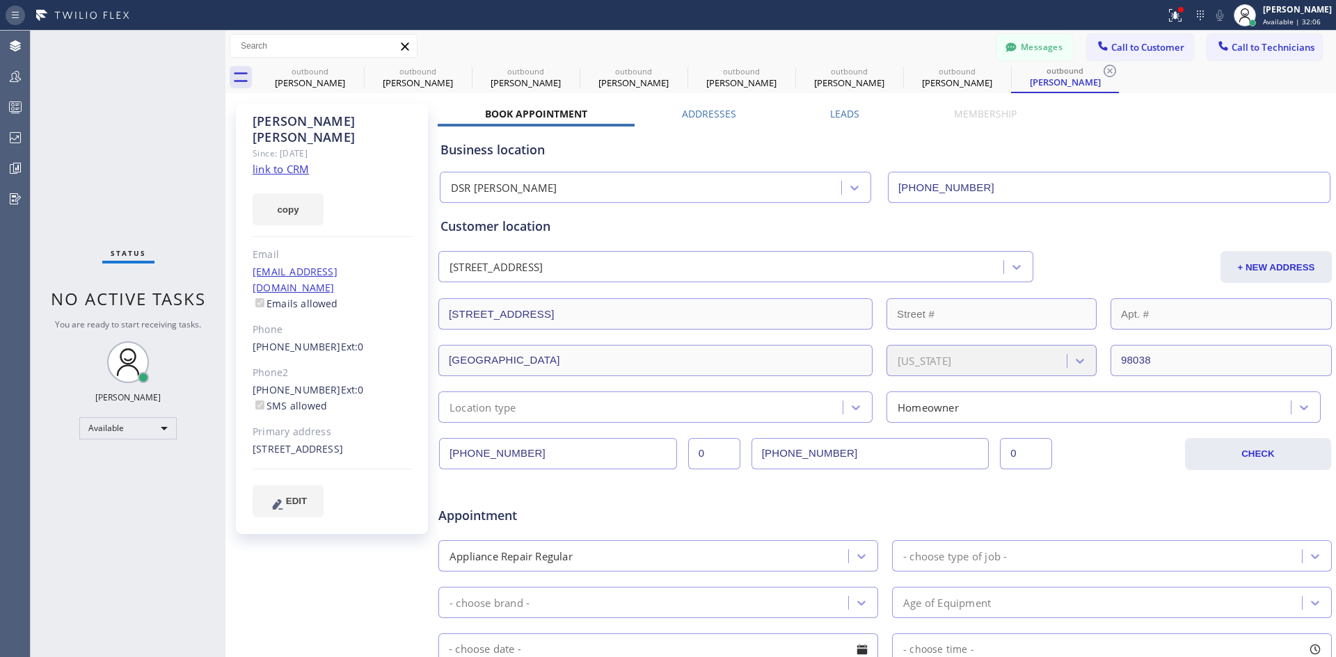
click at [19, 12] on icon at bounding box center [15, 15] width 17 height 17
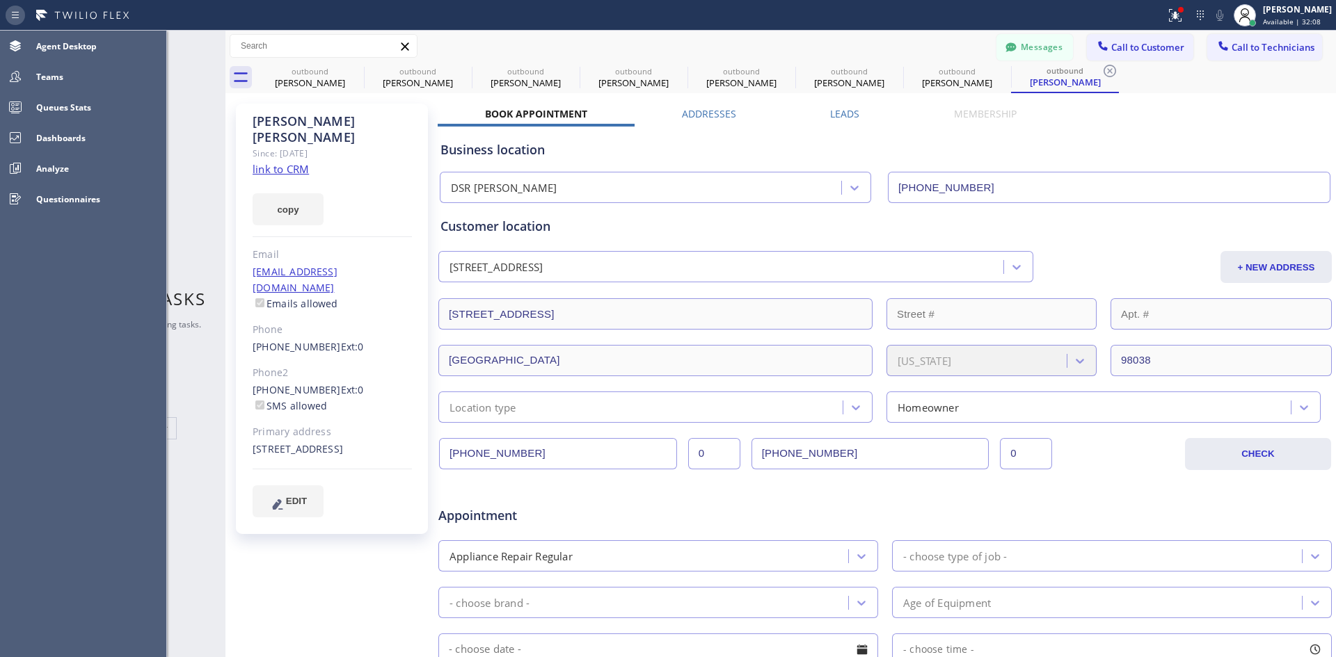
click at [19, 12] on icon at bounding box center [15, 15] width 17 height 17
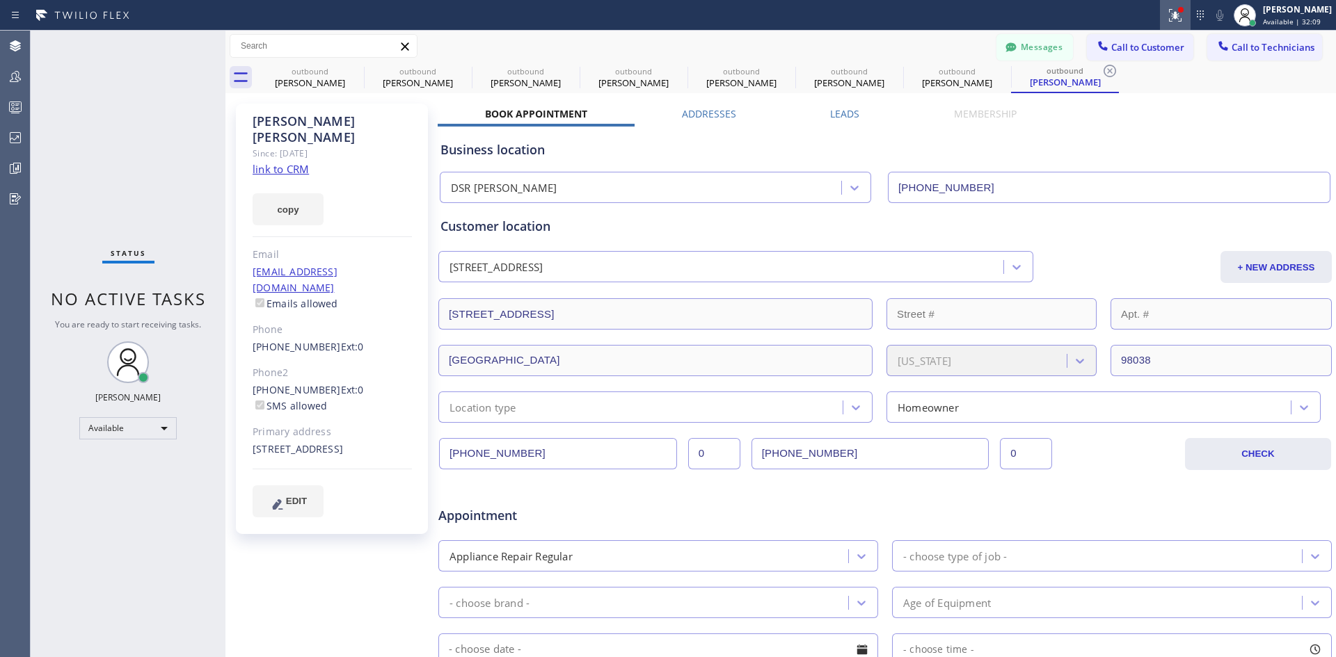
click at [1167, 13] on icon at bounding box center [1175, 15] width 17 height 17
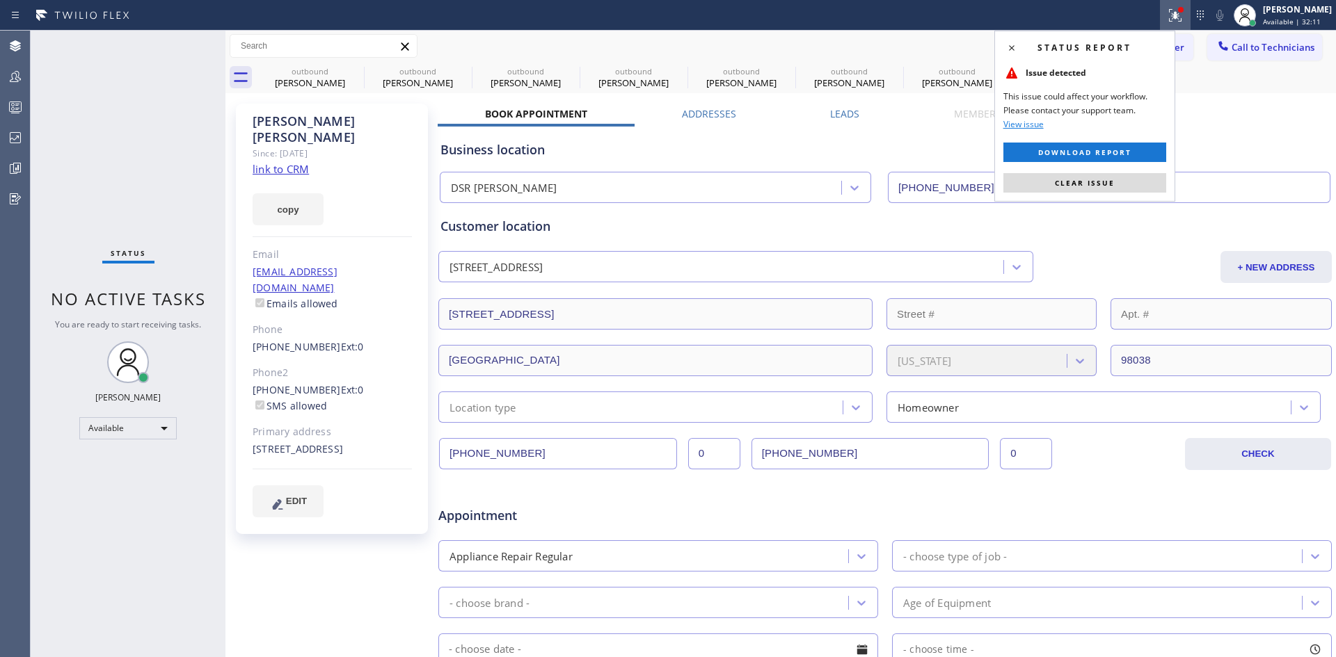
drag, startPoint x: 1119, startPoint y: 184, endPoint x: 1126, endPoint y: 180, distance: 8.1
click at [1120, 184] on button "Clear issue" at bounding box center [1084, 182] width 163 height 19
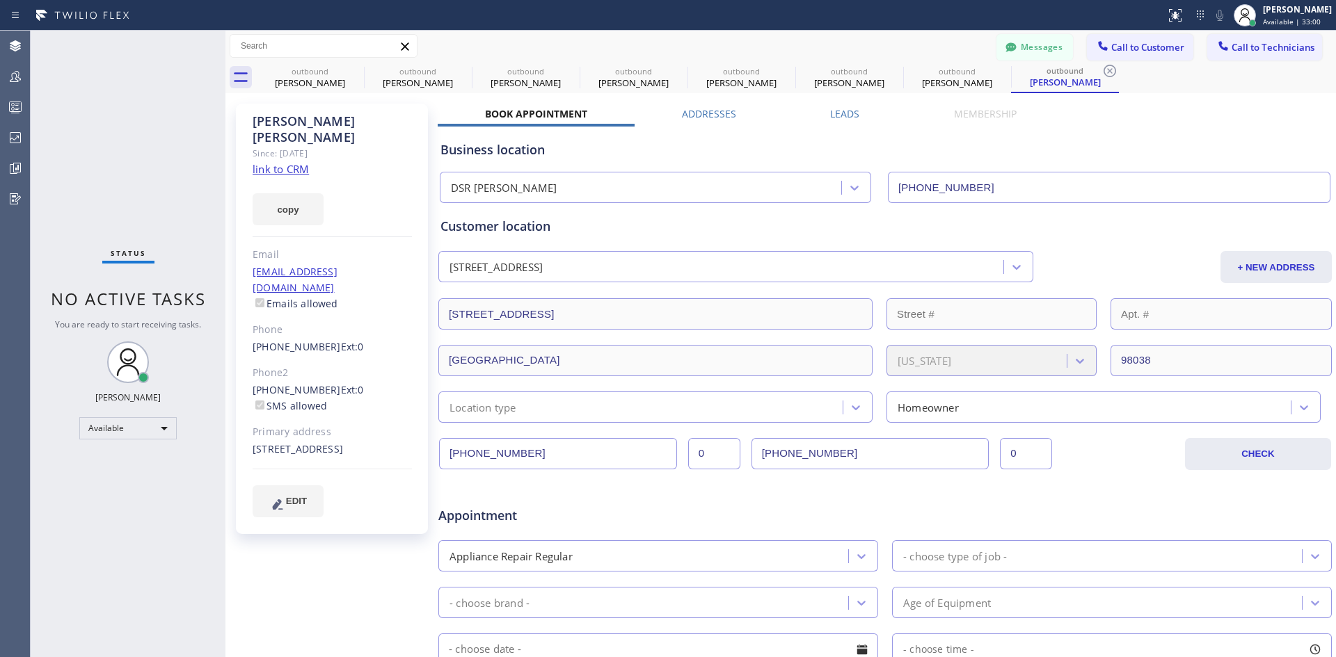
drag, startPoint x: 1140, startPoint y: 45, endPoint x: 1122, endPoint y: 61, distance: 24.1
click at [1140, 45] on span "Call to Customer" at bounding box center [1147, 47] width 73 height 13
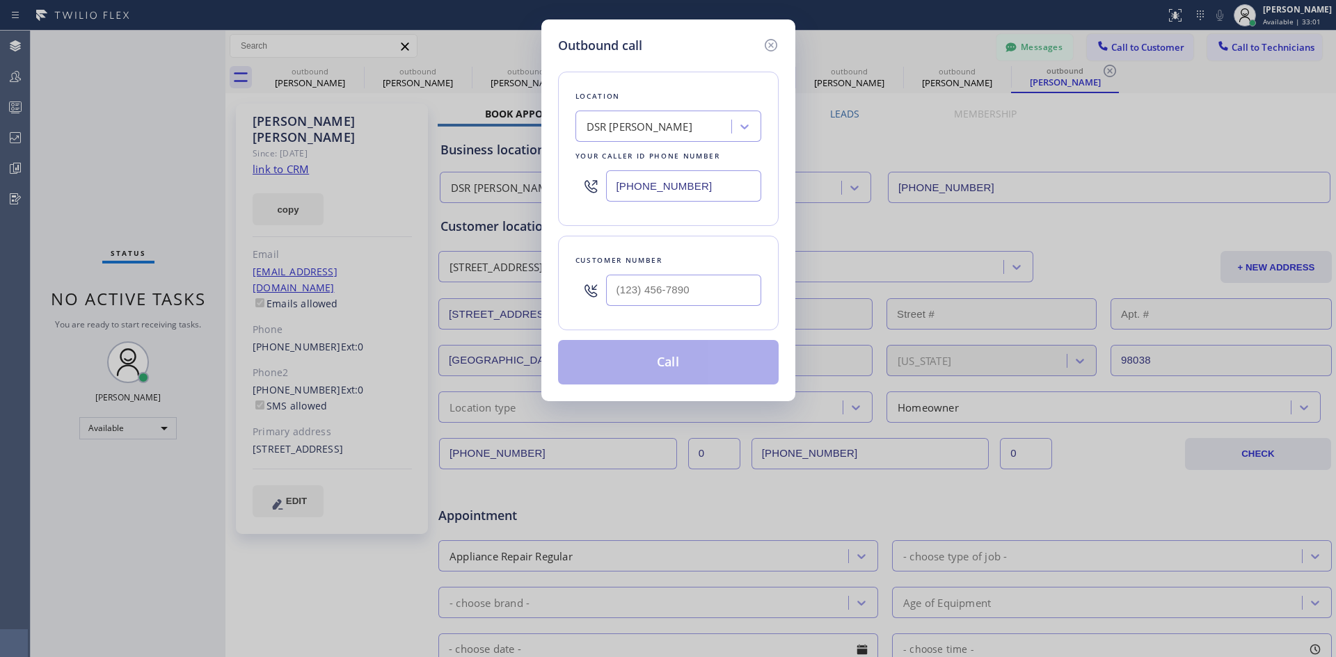
click at [685, 273] on div at bounding box center [683, 290] width 155 height 45
click at [712, 287] on input "(___) ___-____" at bounding box center [683, 290] width 155 height 31
paste input "516) 644-3041"
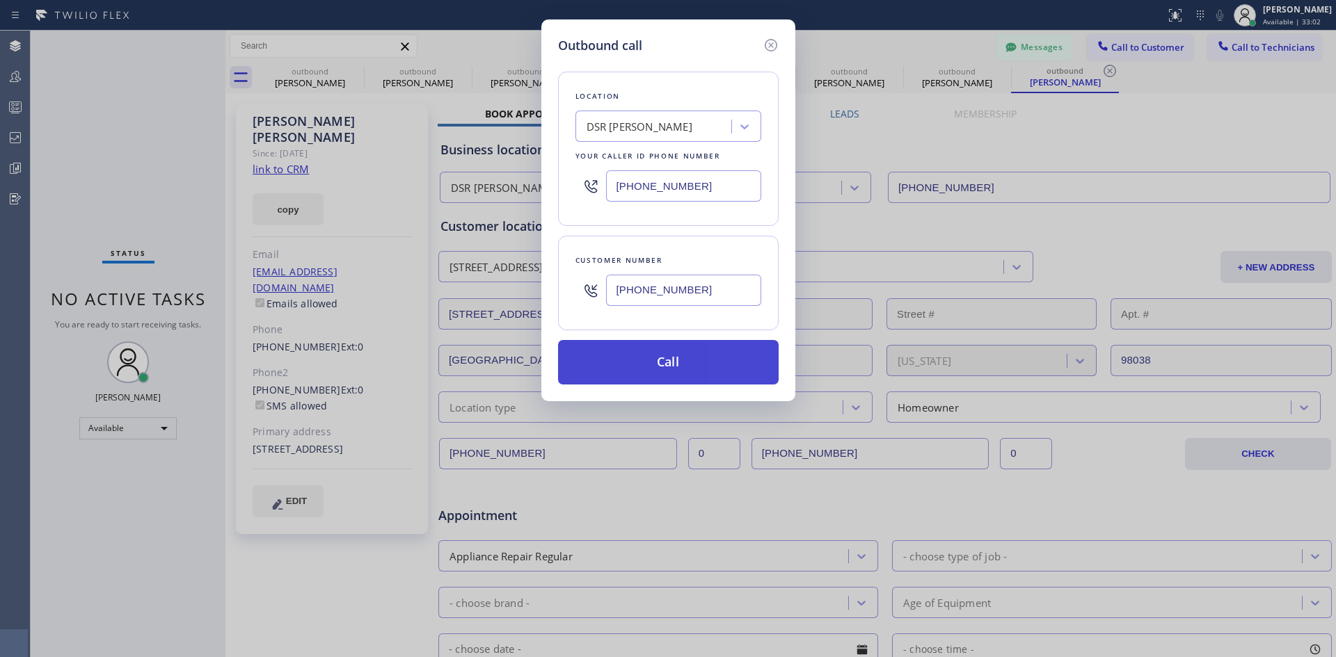
type input "[PHONE_NUMBER]"
click at [719, 373] on button "Call" at bounding box center [668, 362] width 221 height 45
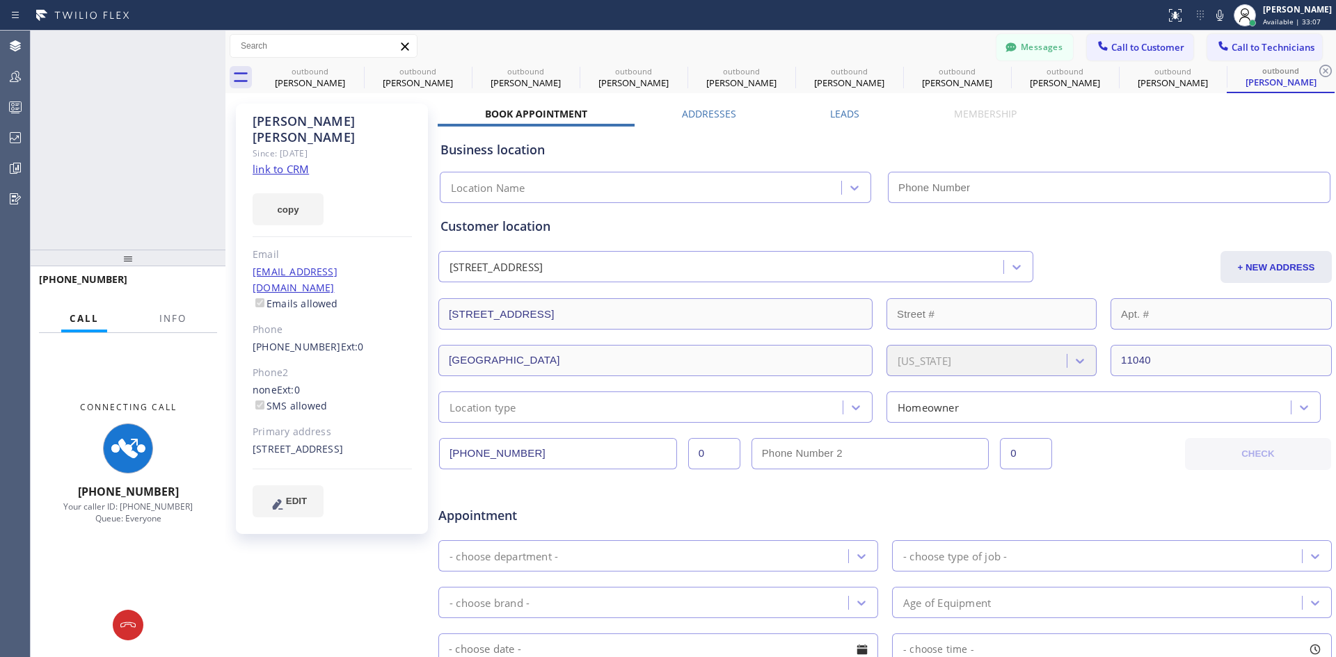
type input "[PHONE_NUMBER]"
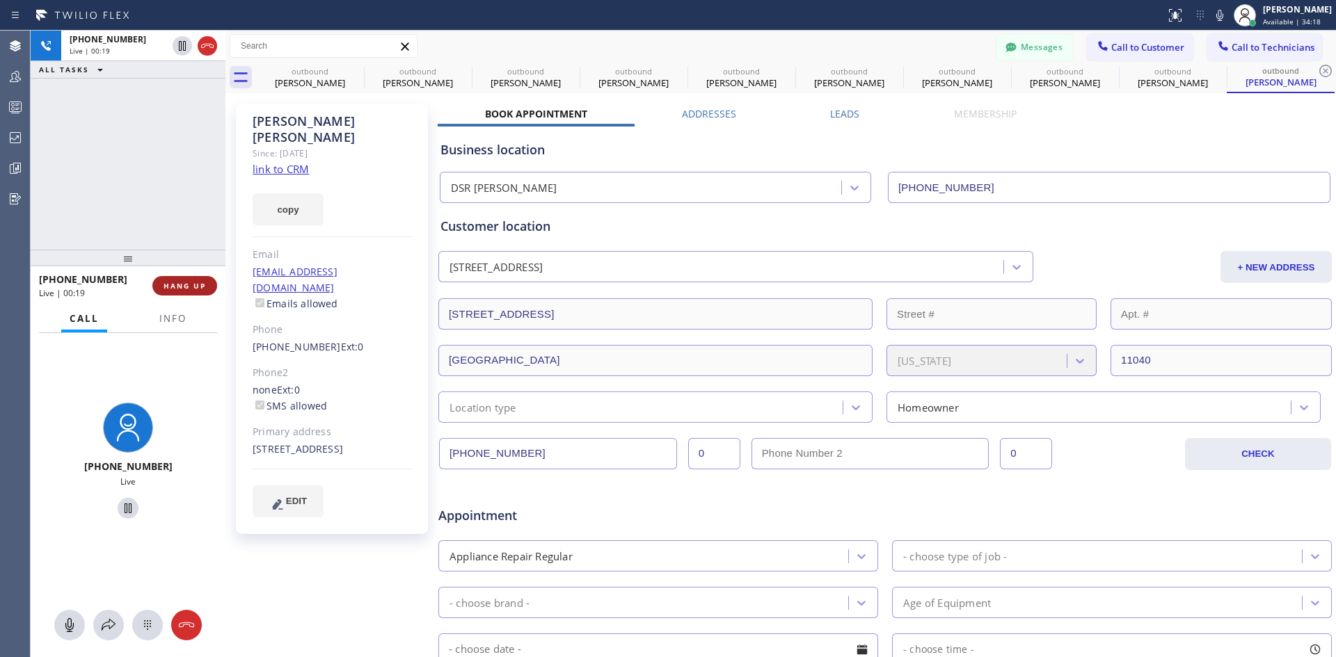
click at [185, 286] on span "HANG UP" at bounding box center [184, 286] width 42 height 10
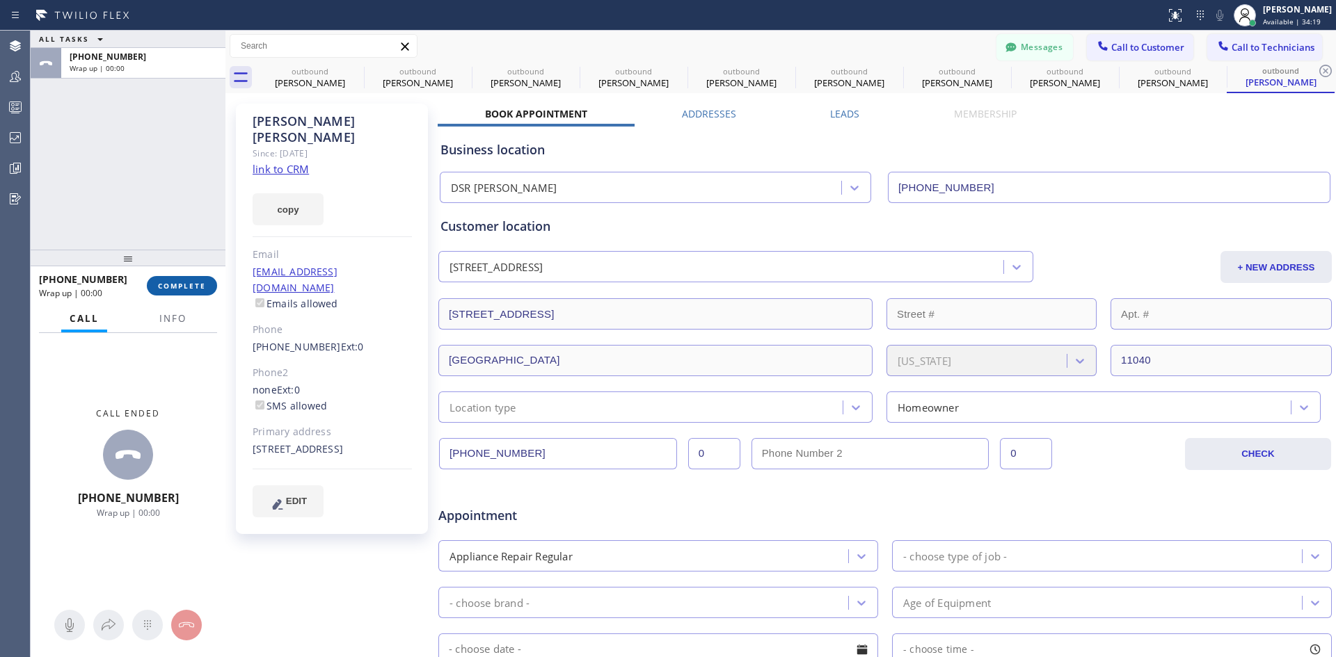
click at [179, 287] on span "COMPLETE" at bounding box center [182, 286] width 48 height 10
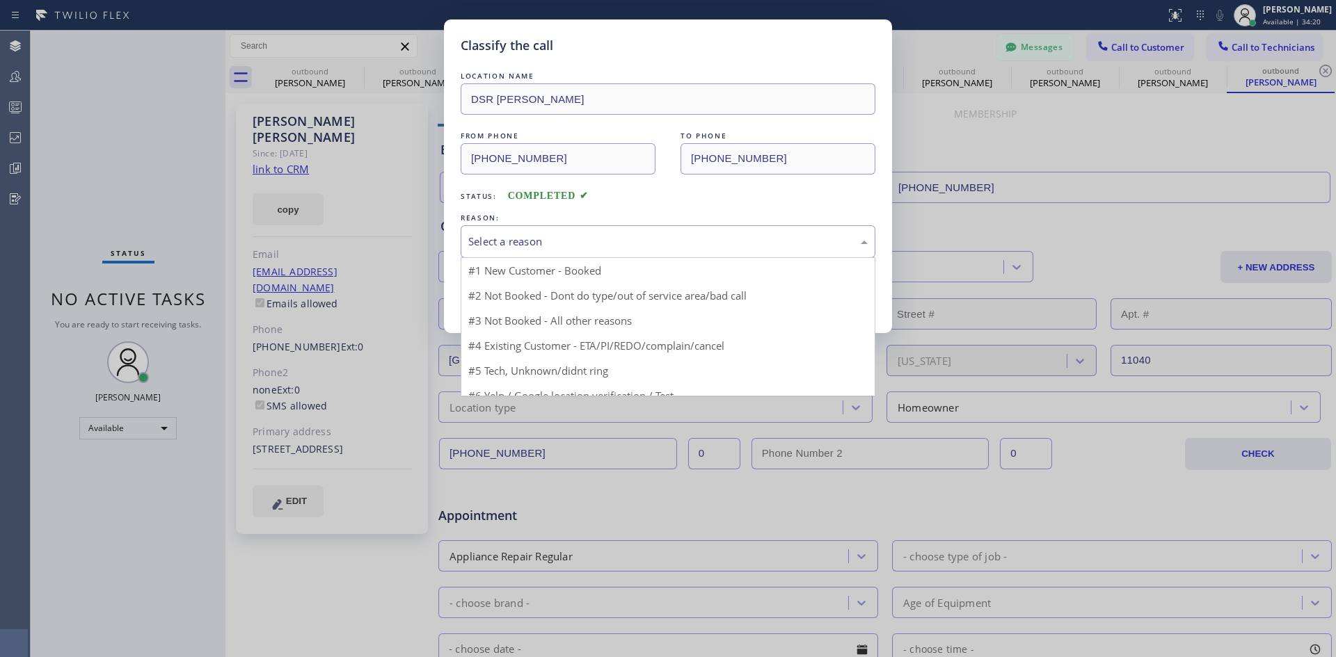
click at [721, 238] on div "Select a reason" at bounding box center [667, 242] width 399 height 16
drag, startPoint x: 728, startPoint y: 322, endPoint x: 662, endPoint y: 313, distance: 66.7
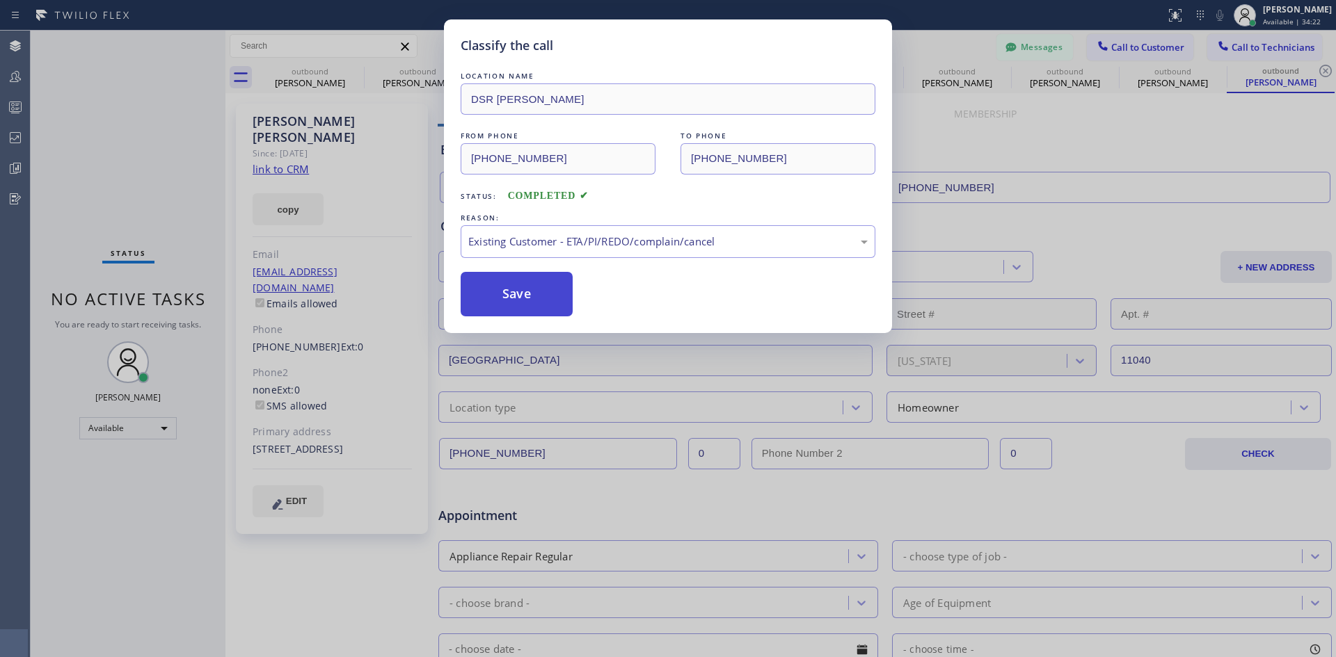
click at [543, 293] on button "Save" at bounding box center [516, 294] width 112 height 45
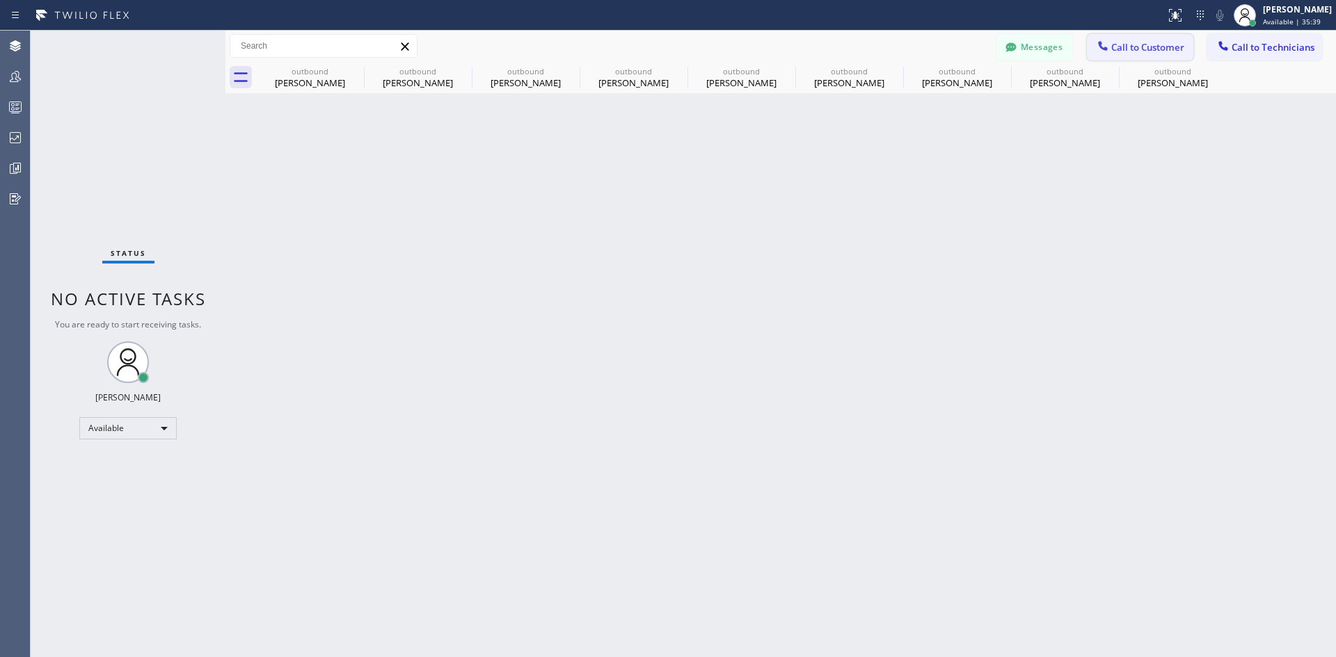
click at [1116, 50] on span "Call to Customer" at bounding box center [1147, 47] width 73 height 13
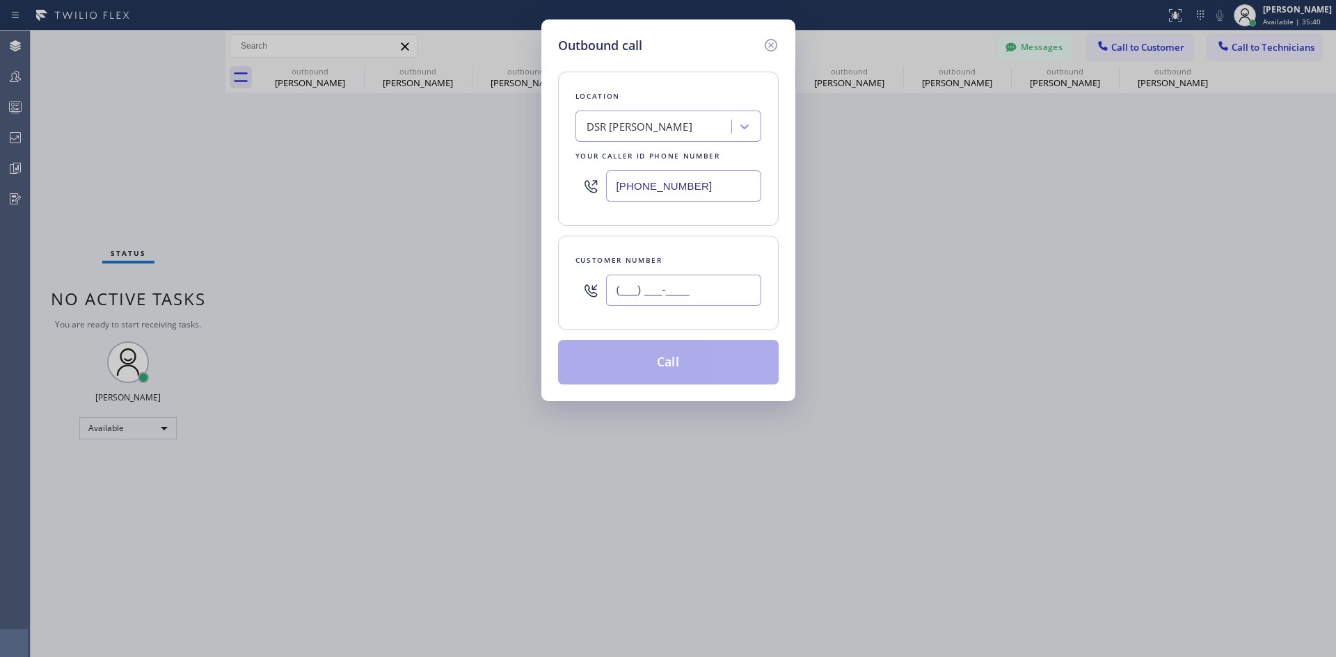
click at [734, 286] on input "(___) ___-____" at bounding box center [683, 290] width 155 height 31
paste input "516) 965-1178"
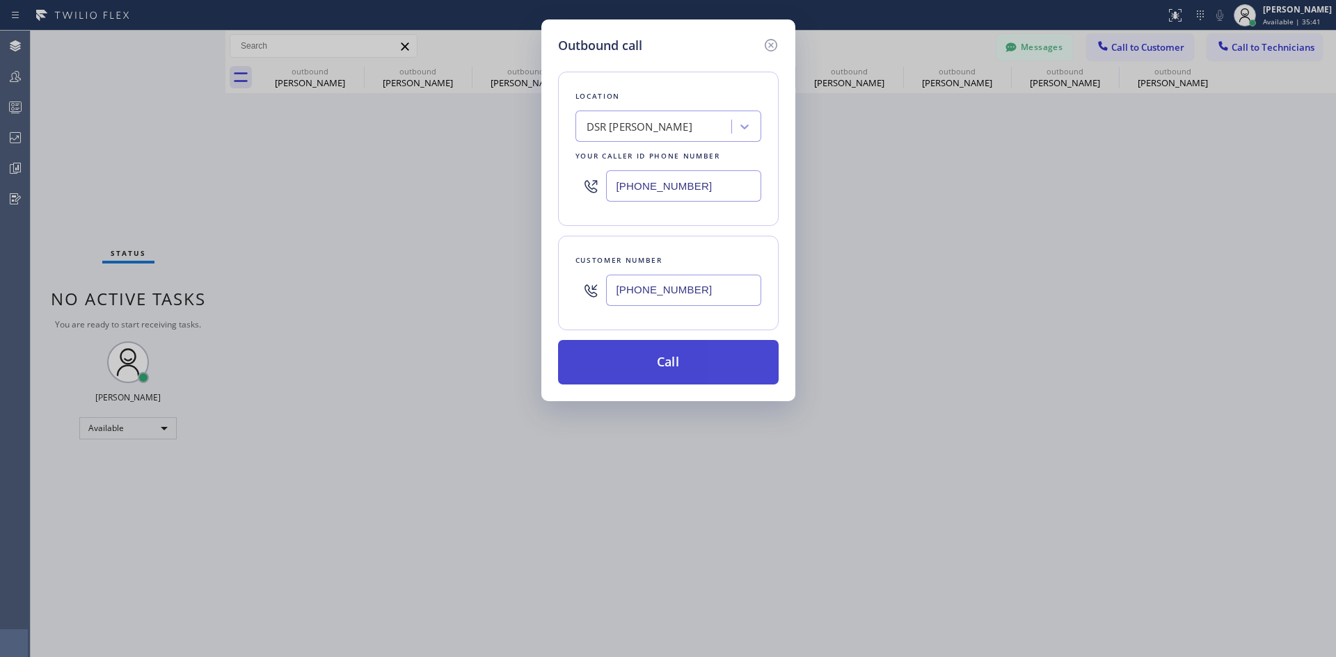
type input "[PHONE_NUMBER]"
click at [694, 357] on button "Call" at bounding box center [668, 362] width 221 height 45
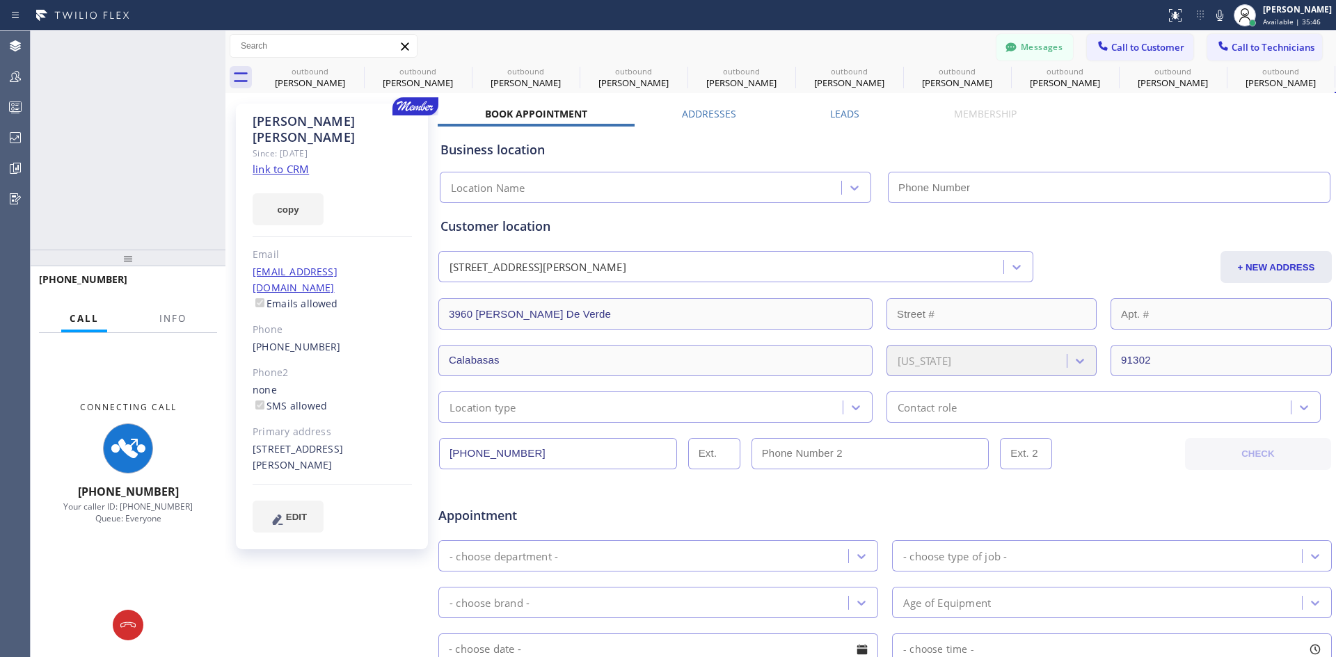
type input "[PHONE_NUMBER]"
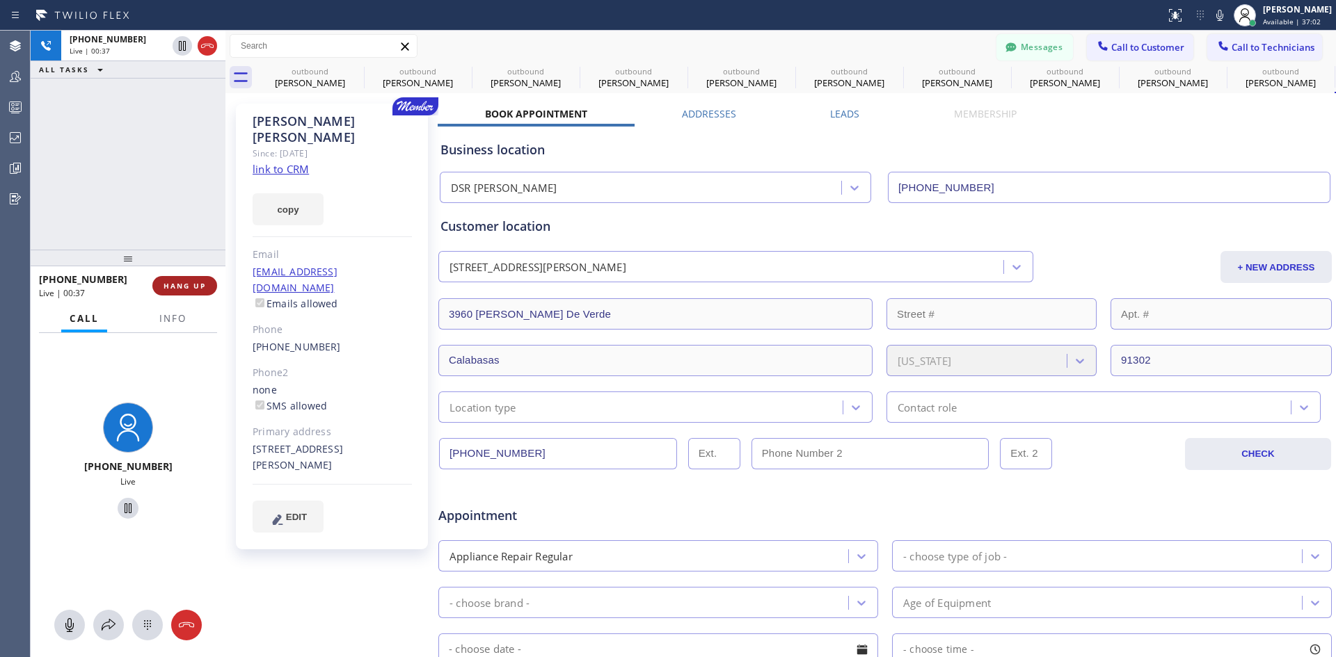
click at [195, 287] on span "HANG UP" at bounding box center [184, 286] width 42 height 10
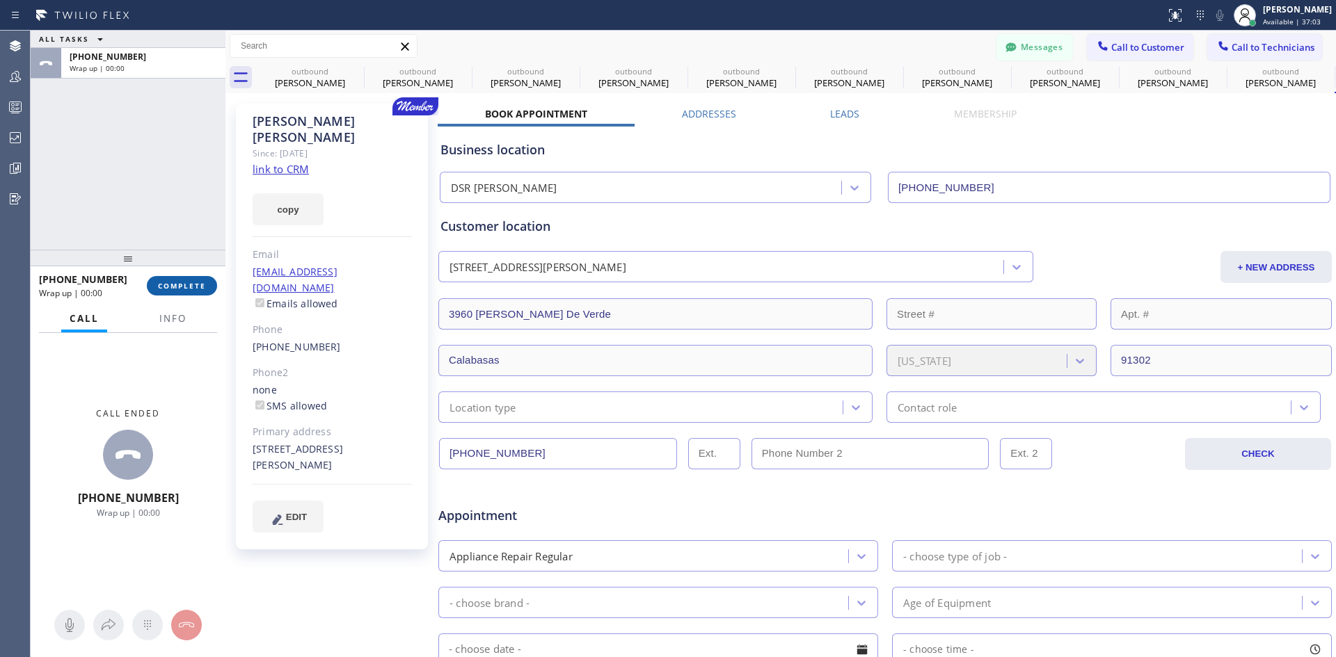
click at [183, 290] on span "COMPLETE" at bounding box center [182, 286] width 48 height 10
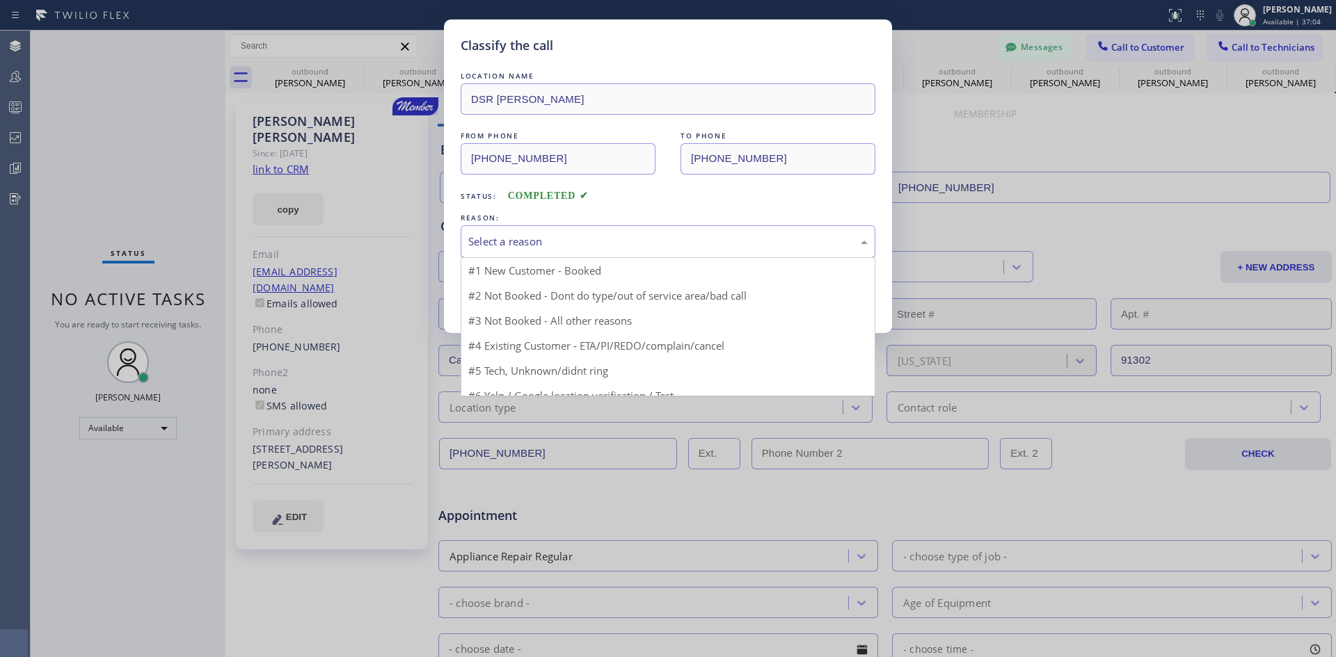
click at [736, 226] on div "Select a reason" at bounding box center [667, 241] width 415 height 33
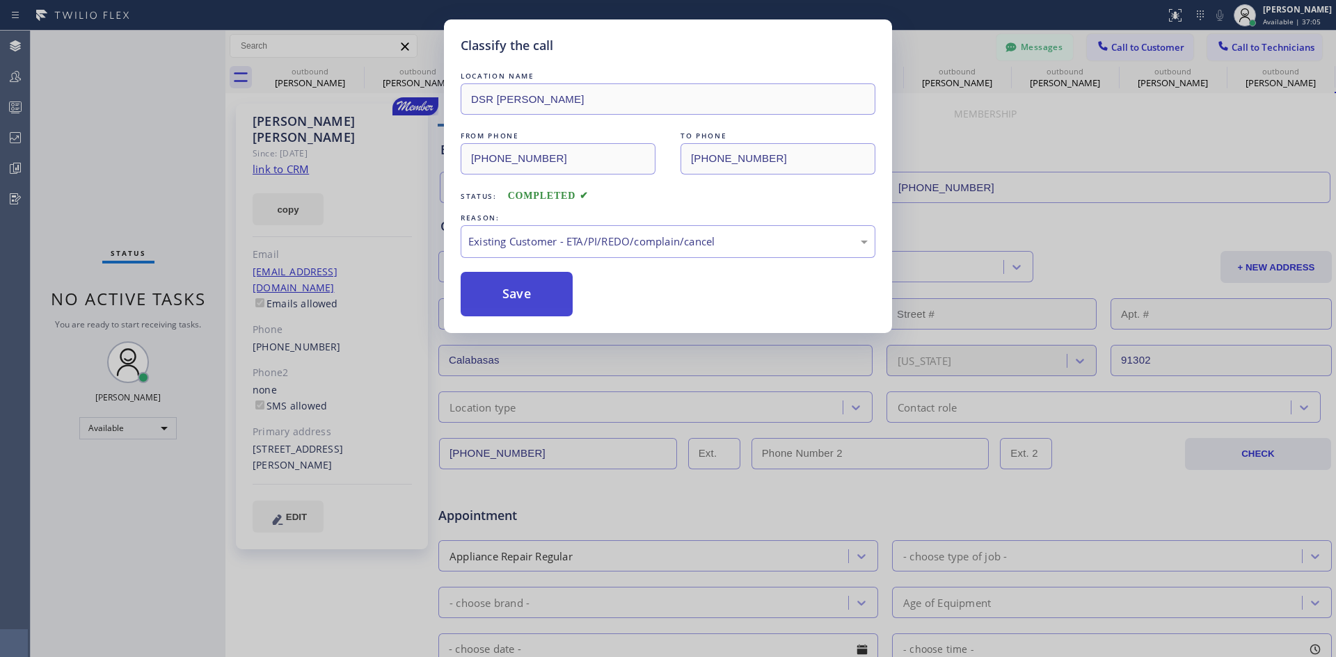
click at [525, 298] on button "Save" at bounding box center [516, 294] width 112 height 45
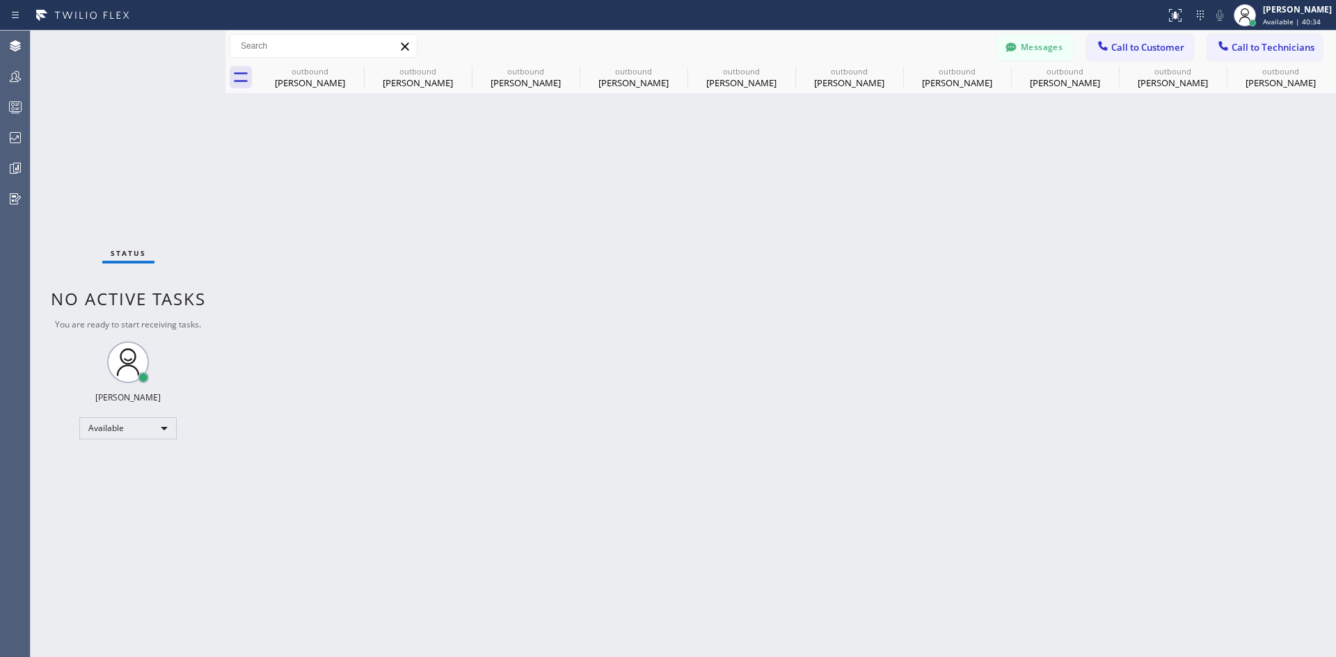
drag, startPoint x: 1151, startPoint y: 41, endPoint x: 1121, endPoint y: 84, distance: 52.1
click at [1151, 40] on button "Call to Customer" at bounding box center [1140, 47] width 106 height 26
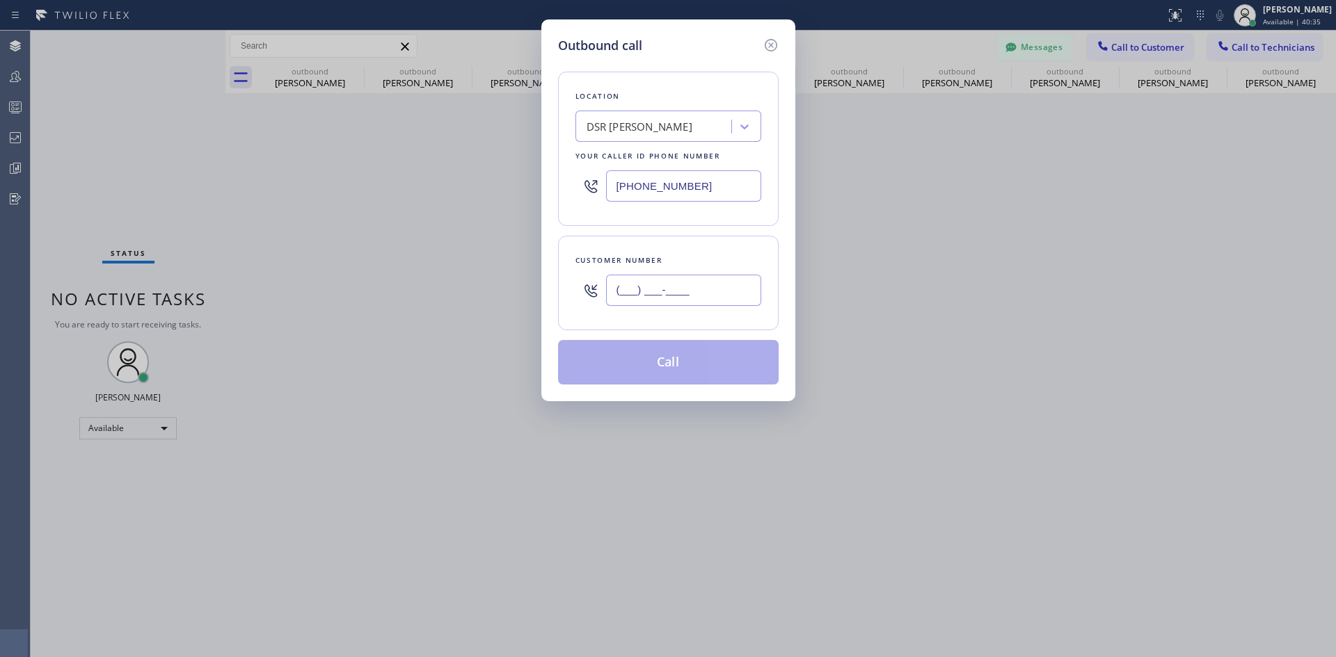
click at [721, 298] on input "(___) ___-____" at bounding box center [683, 290] width 155 height 31
paste input "773) 653-7363"
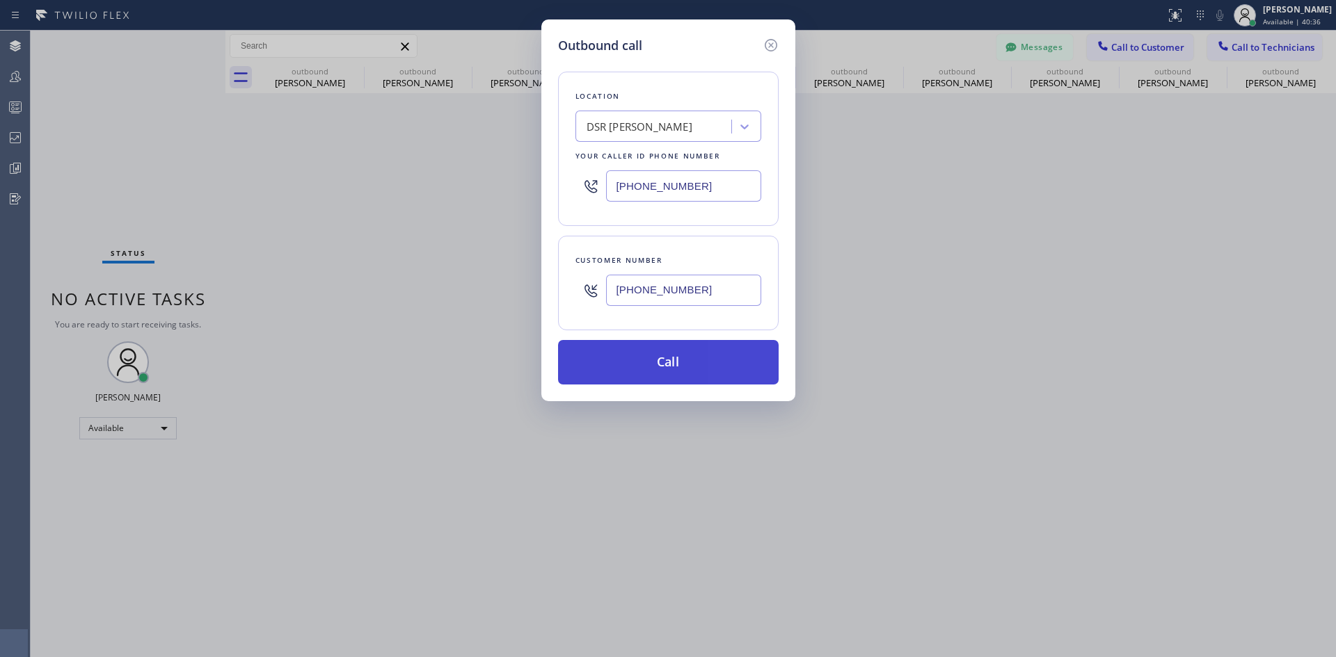
type input "[PHONE_NUMBER]"
click at [710, 357] on button "Call" at bounding box center [668, 362] width 221 height 45
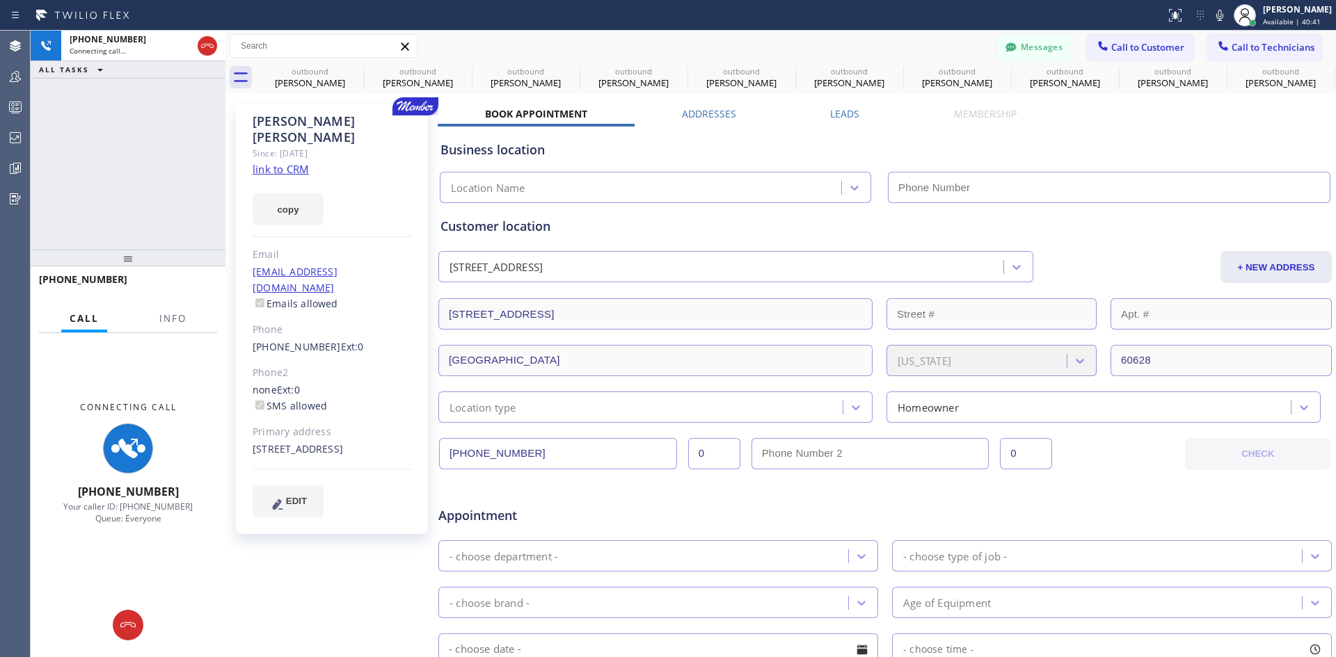
type input "[PHONE_NUMBER]"
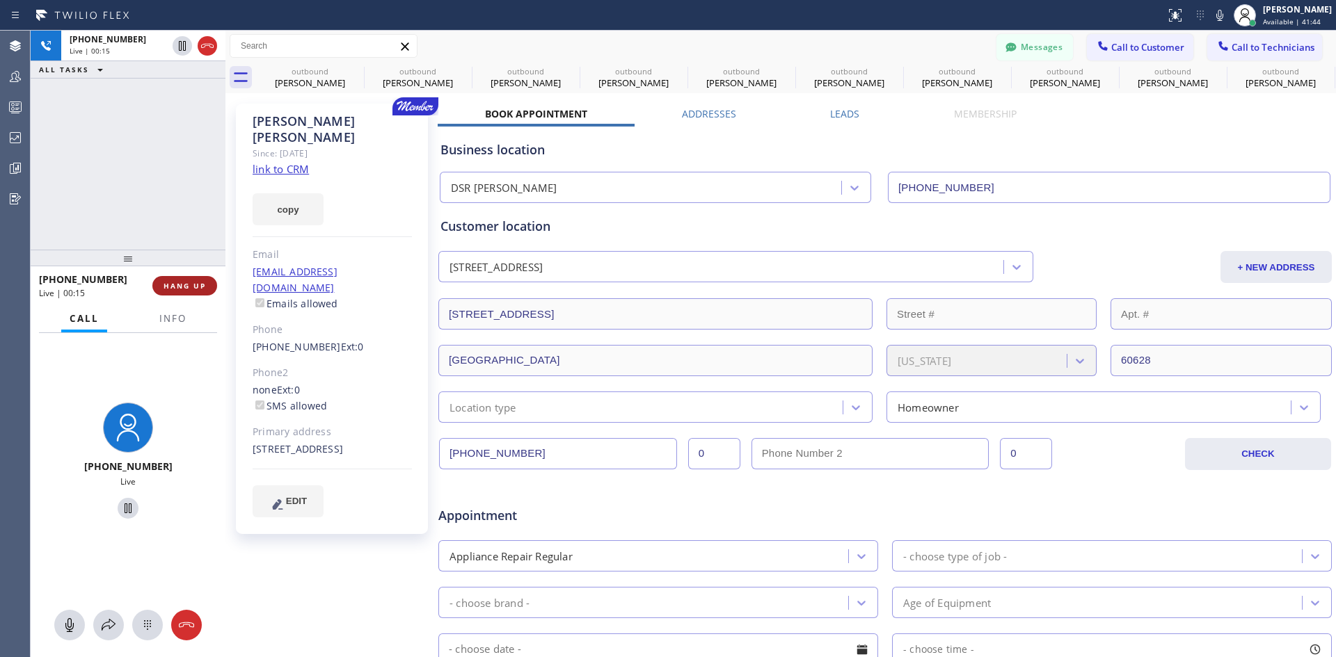
click at [179, 287] on span "HANG UP" at bounding box center [184, 286] width 42 height 10
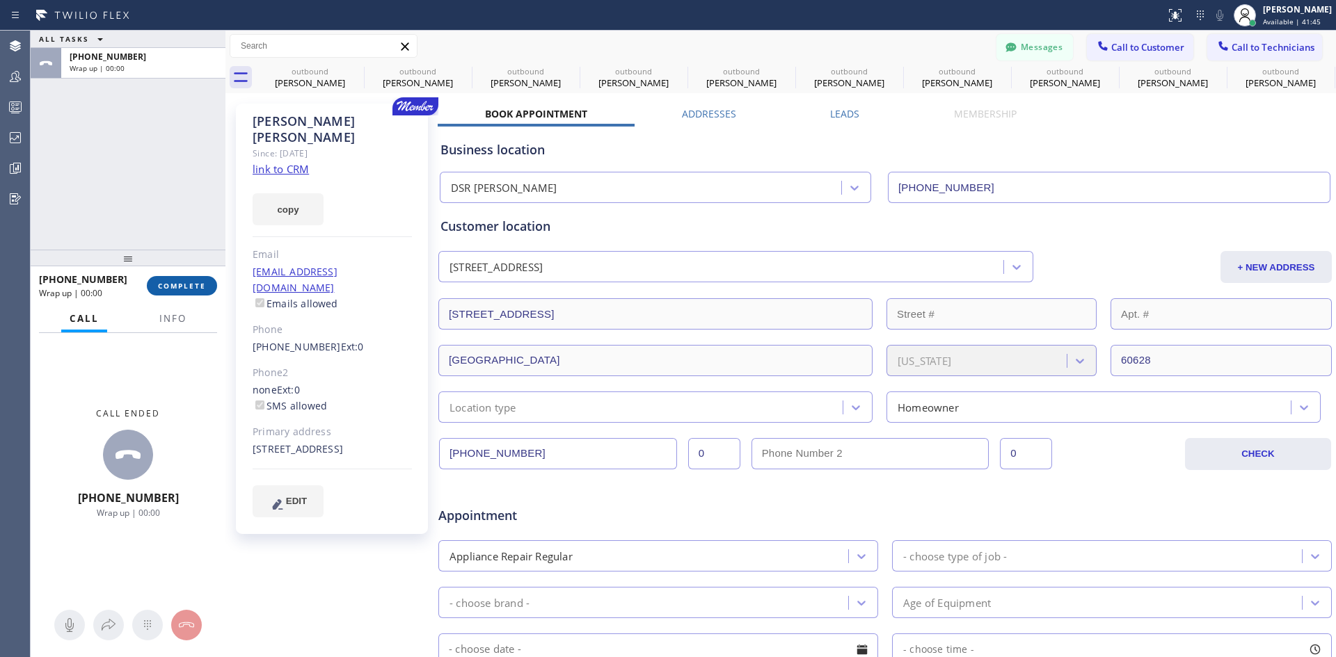
click at [173, 295] on div "[PHONE_NUMBER] Wrap up | 00:00 COMPLETE" at bounding box center [128, 286] width 178 height 36
click at [185, 285] on span "COMPLETE" at bounding box center [182, 286] width 48 height 10
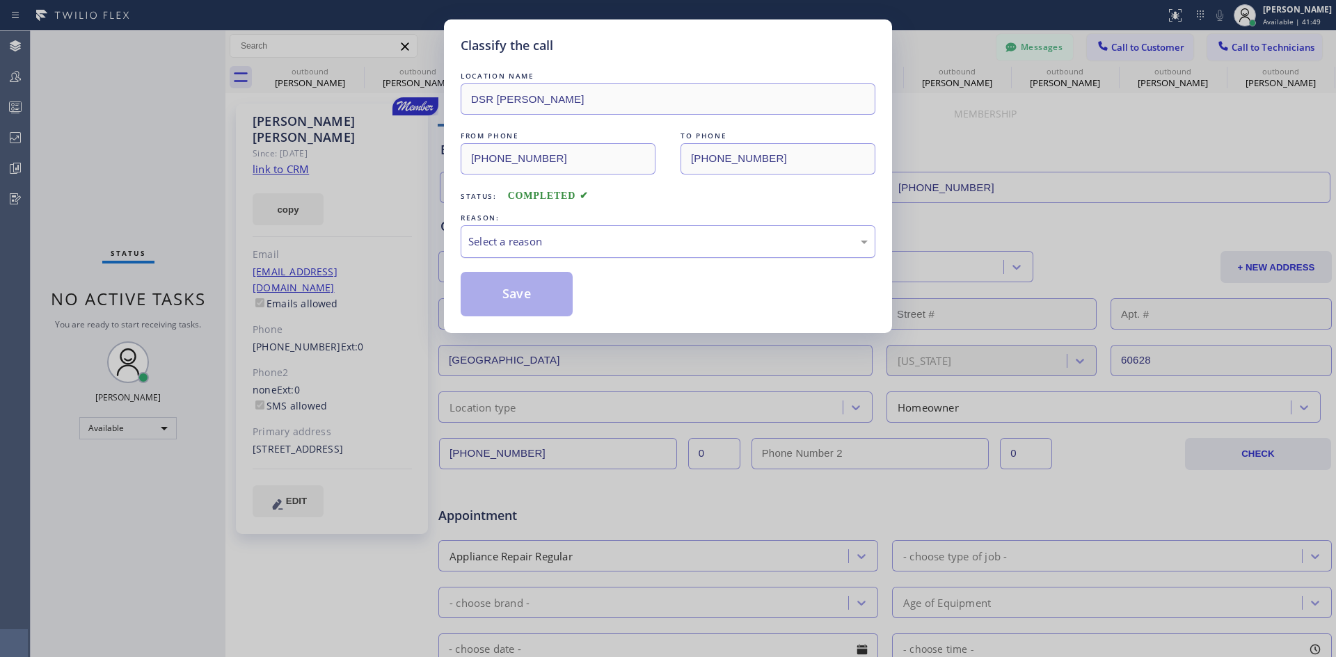
click at [782, 243] on div "Select a reason" at bounding box center [667, 242] width 399 height 16
click at [486, 298] on button "Save" at bounding box center [516, 294] width 112 height 45
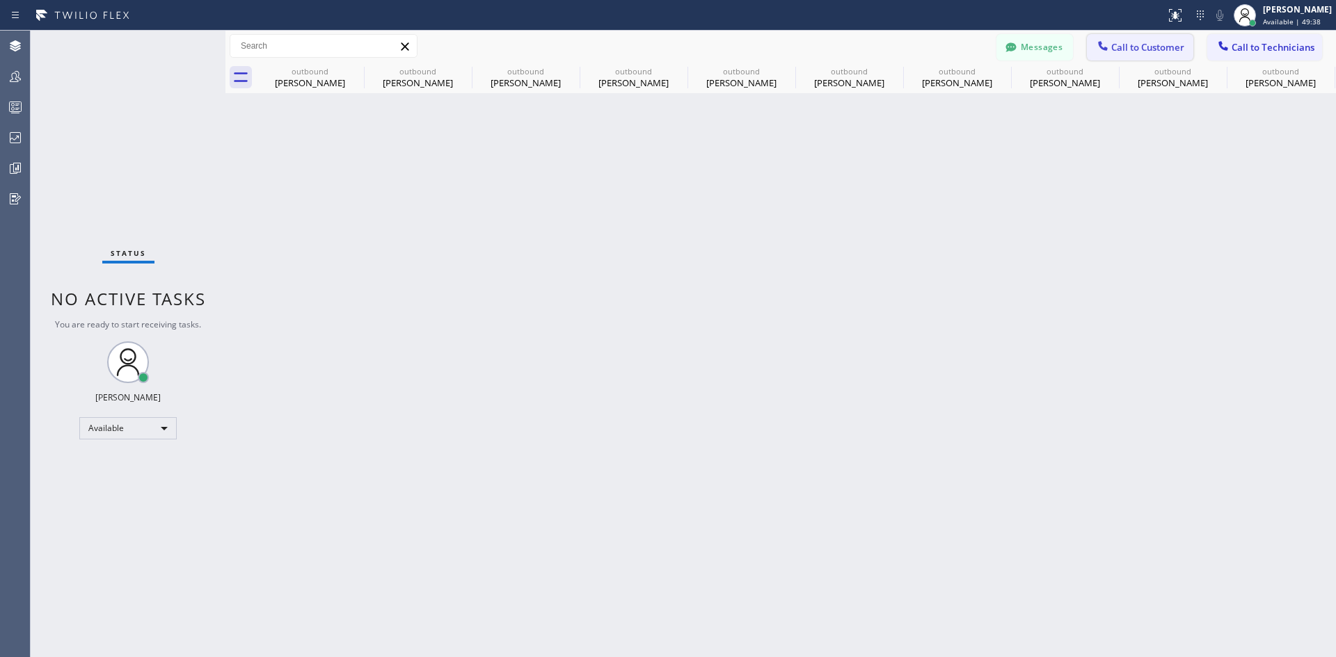
click at [1128, 47] on span "Call to Customer" at bounding box center [1147, 47] width 73 height 13
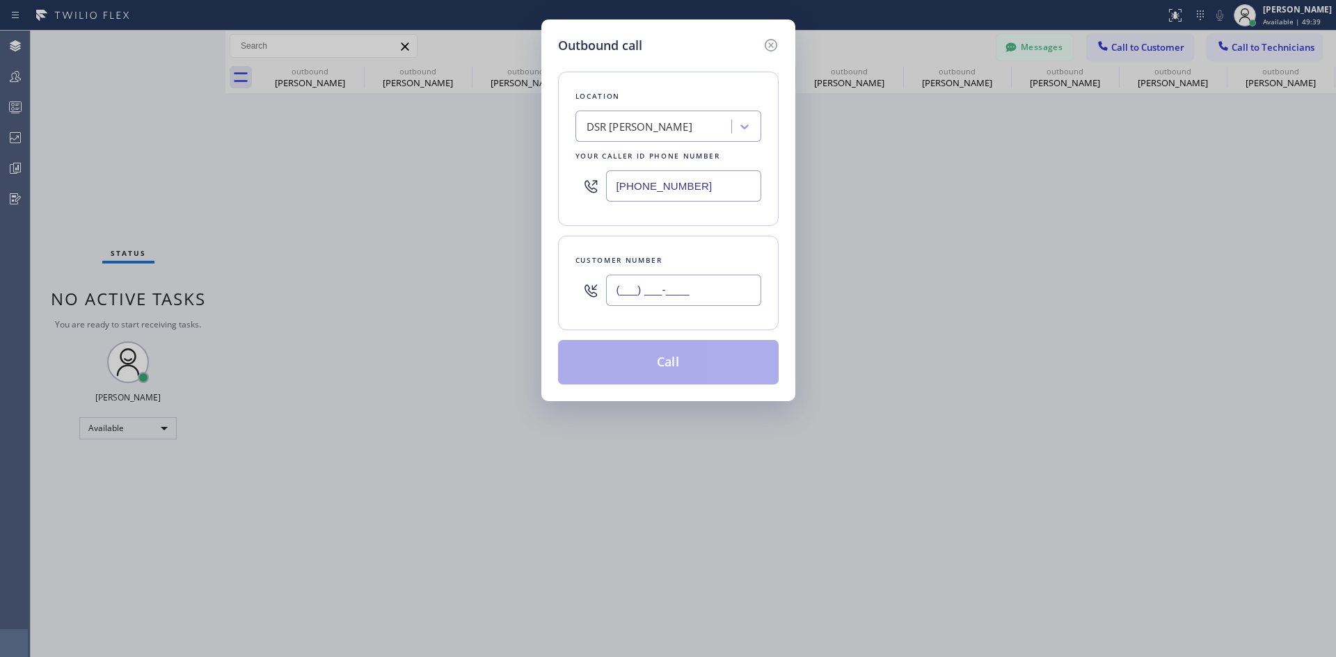
click at [707, 278] on input "(___) ___-____" at bounding box center [683, 290] width 155 height 31
paste input "510) 467-4000"
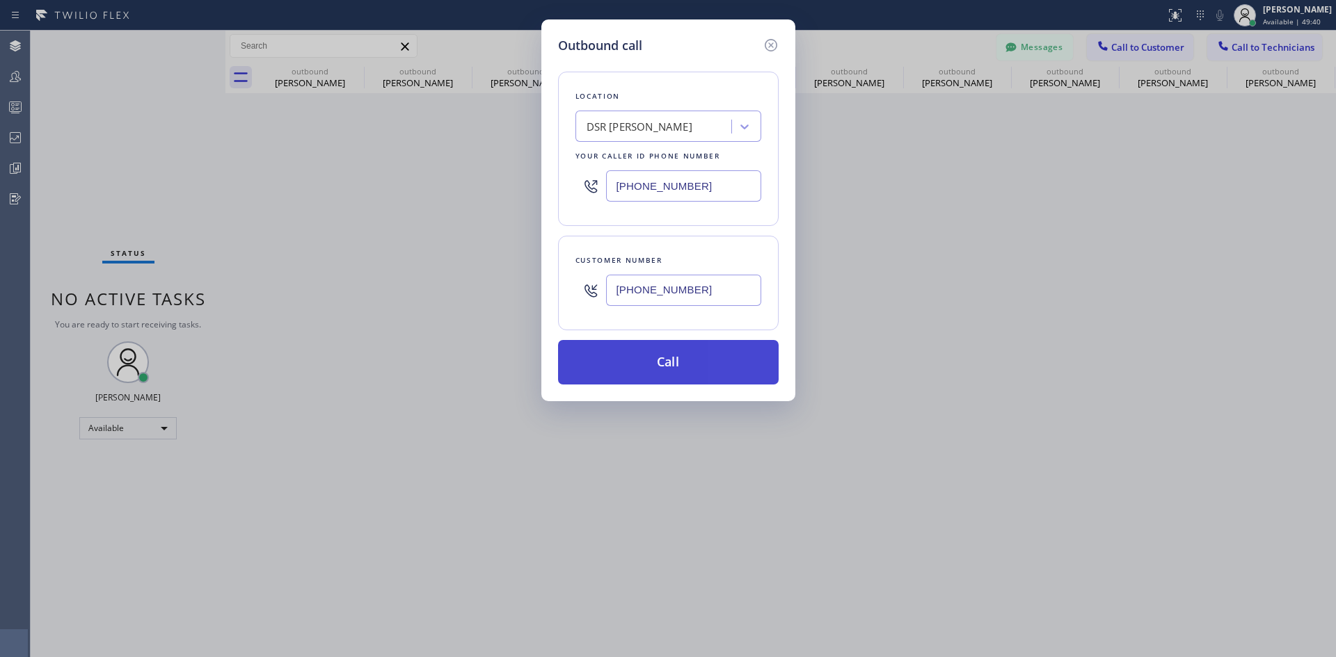
type input "[PHONE_NUMBER]"
click at [682, 364] on button "Call" at bounding box center [668, 362] width 221 height 45
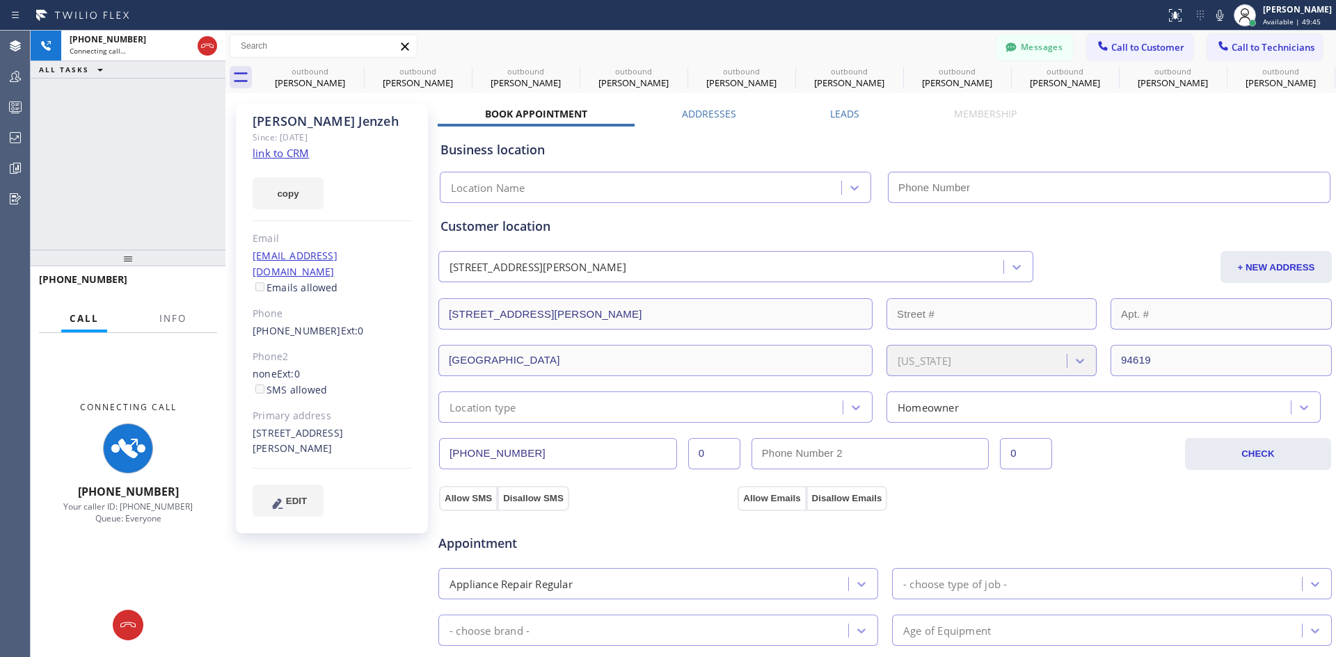
type input "[PHONE_NUMBER]"
click at [129, 611] on button at bounding box center [128, 625] width 31 height 31
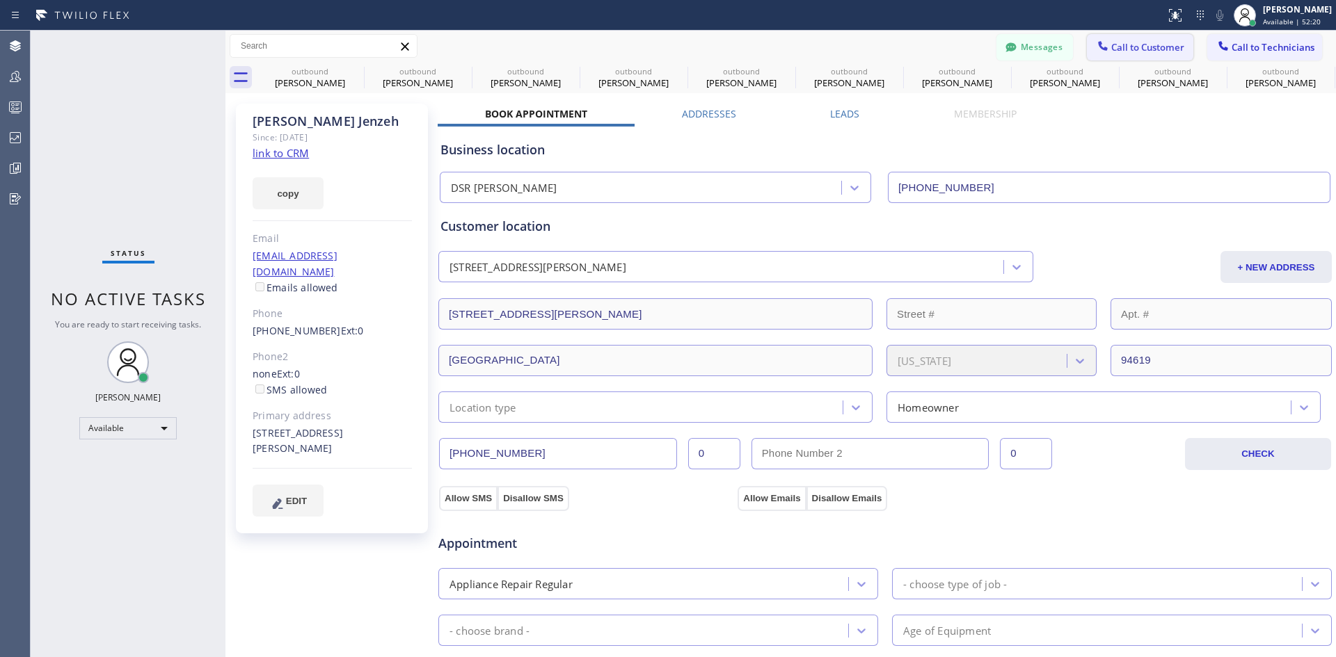
click at [1102, 58] on button "Call to Customer" at bounding box center [1140, 47] width 106 height 26
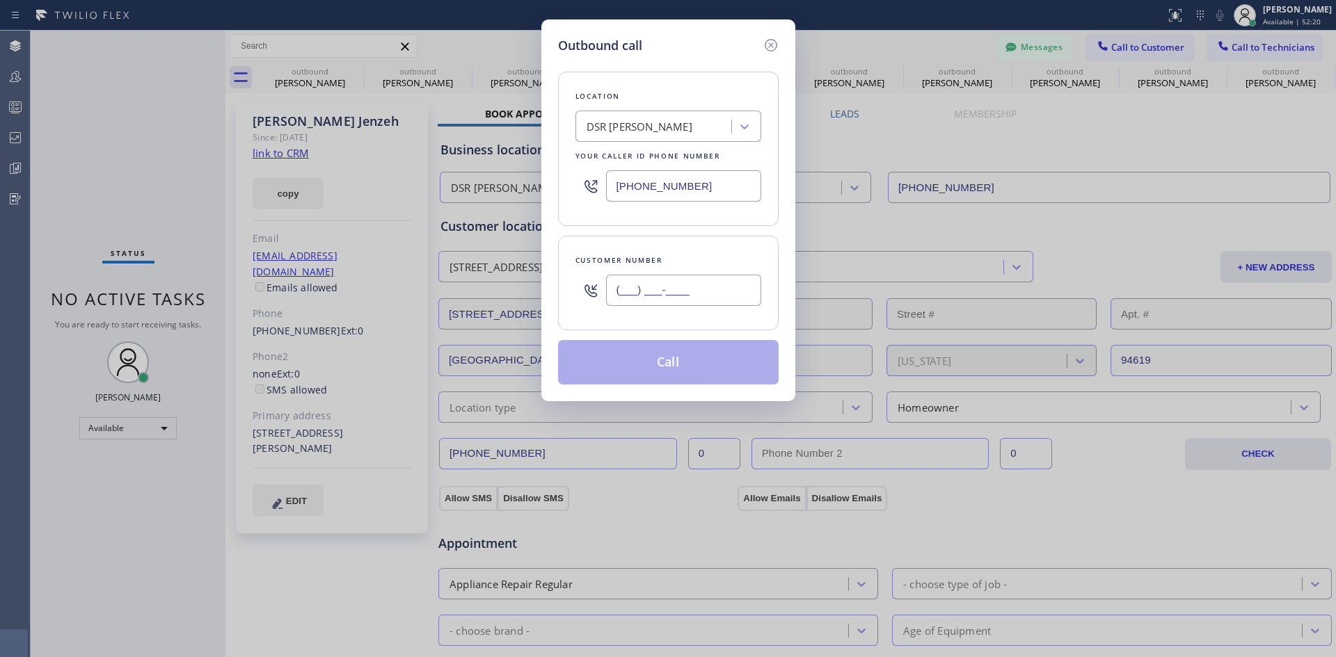
click at [649, 285] on input "(___) ___-____" at bounding box center [683, 290] width 155 height 31
paste input "708) 705-4001"
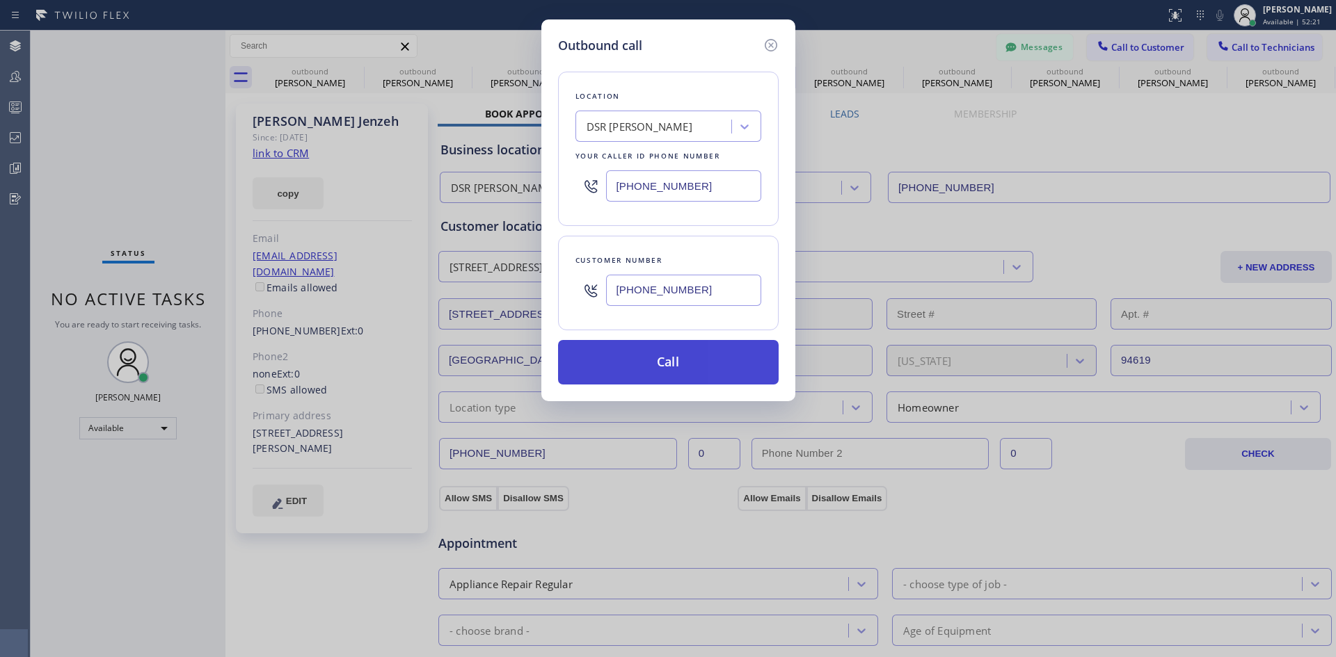
type input "[PHONE_NUMBER]"
click at [700, 378] on button "Call" at bounding box center [668, 362] width 221 height 45
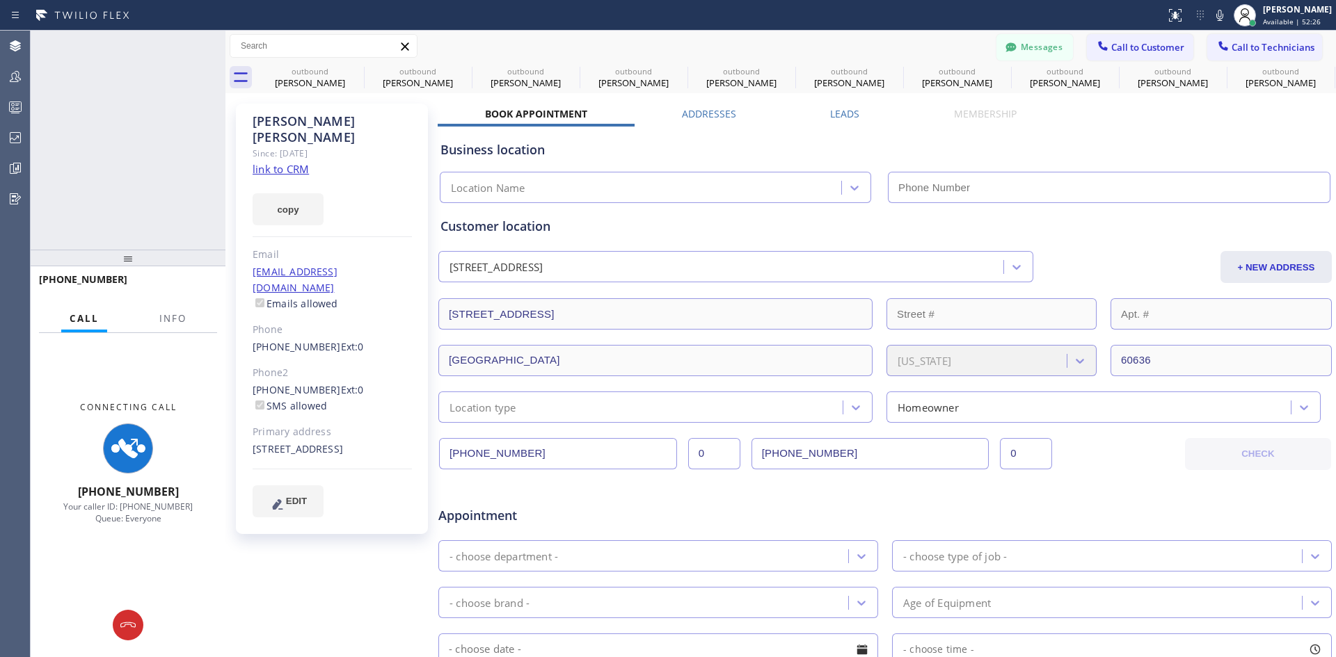
type input "[PHONE_NUMBER]"
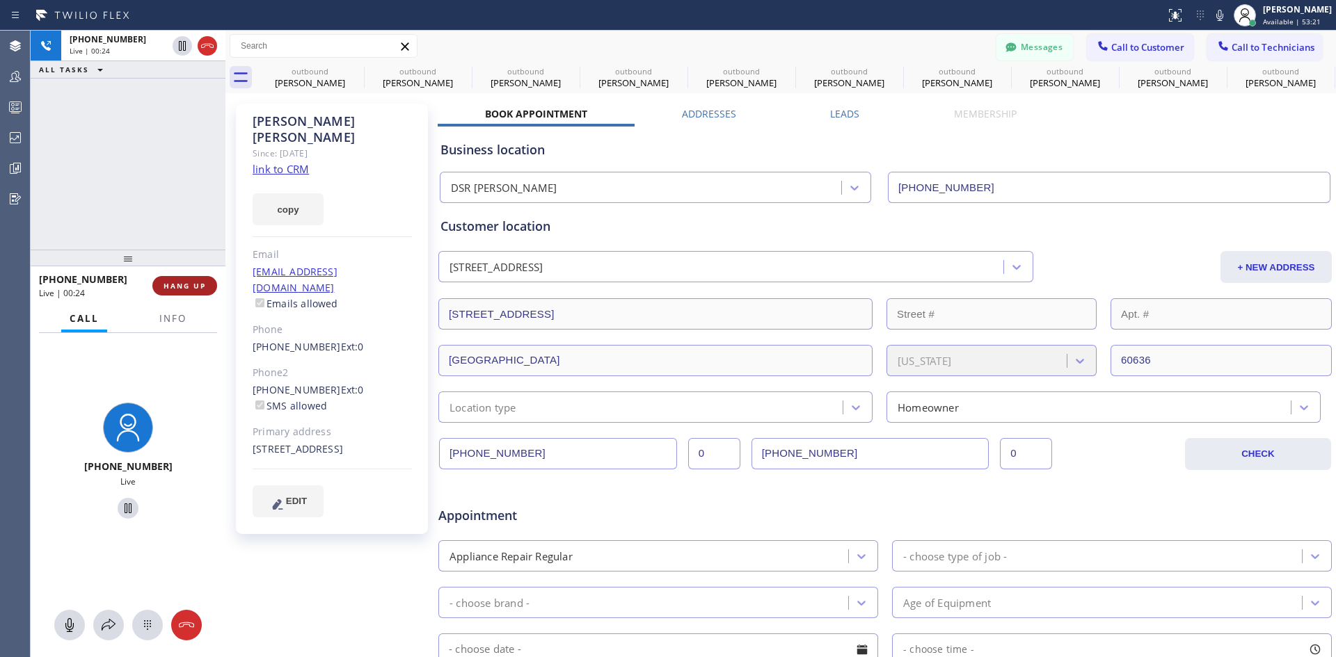
click at [186, 289] on span "HANG UP" at bounding box center [184, 286] width 42 height 10
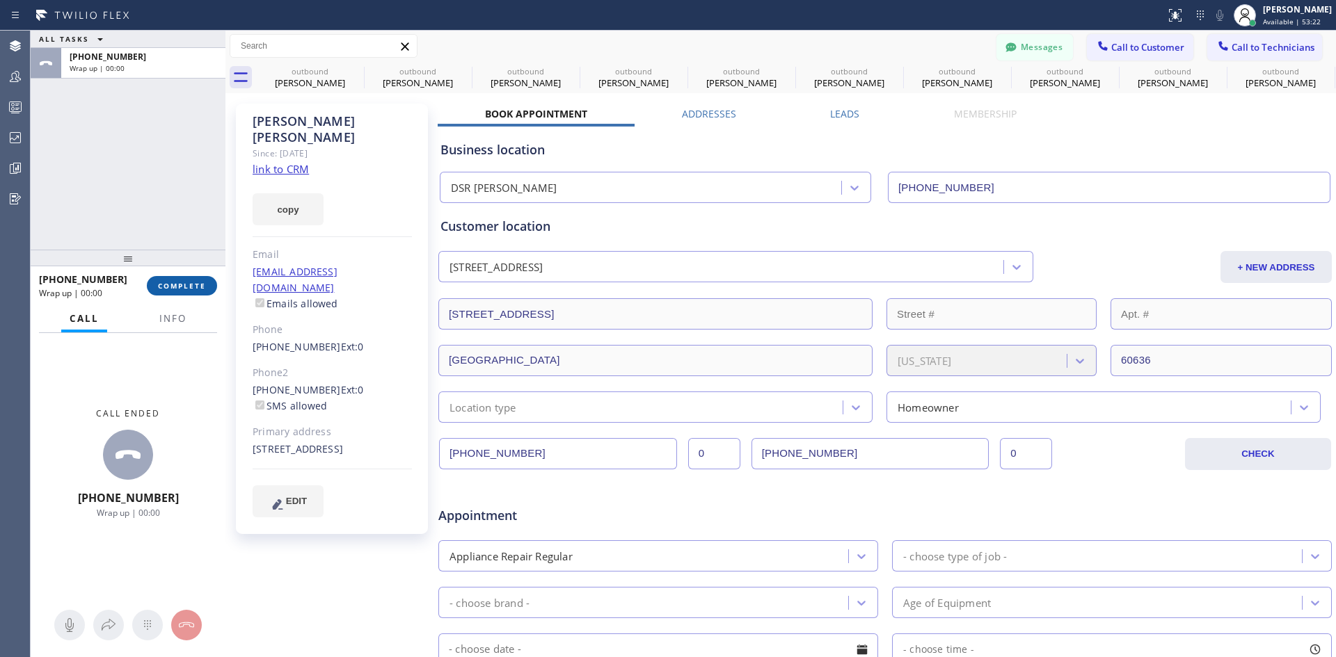
click at [176, 279] on button "COMPLETE" at bounding box center [182, 285] width 70 height 19
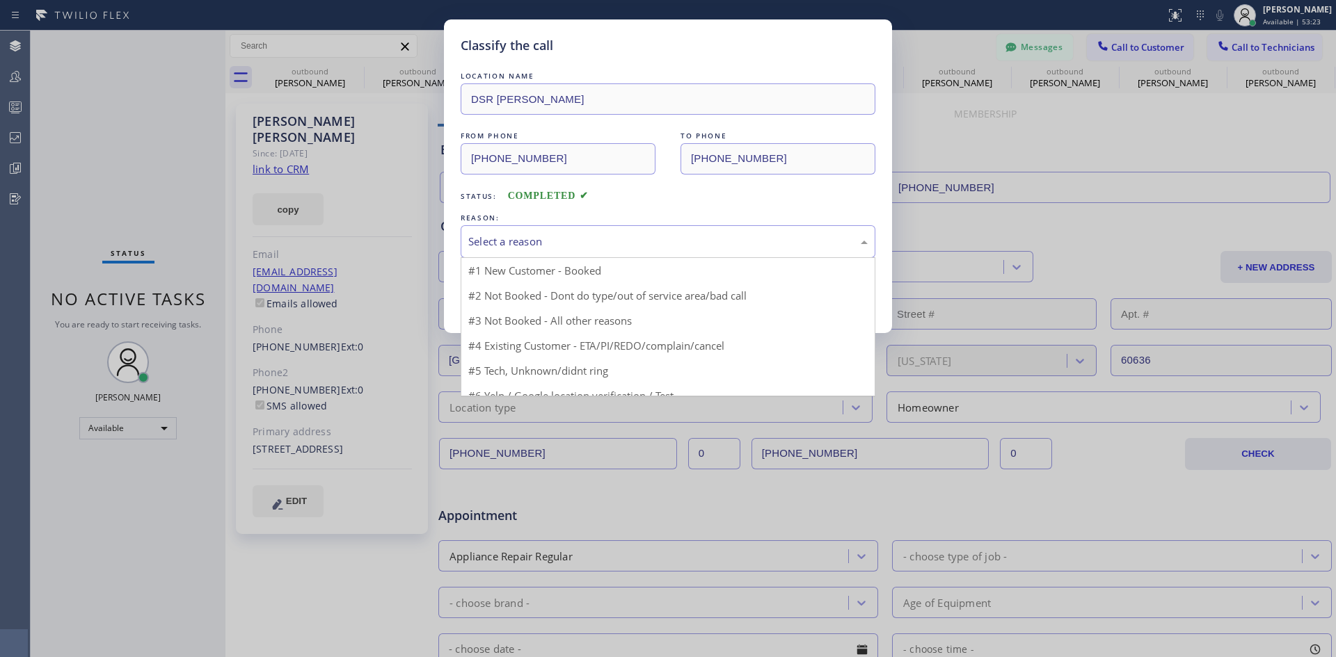
click at [690, 248] on div "Select a reason" at bounding box center [667, 242] width 399 height 16
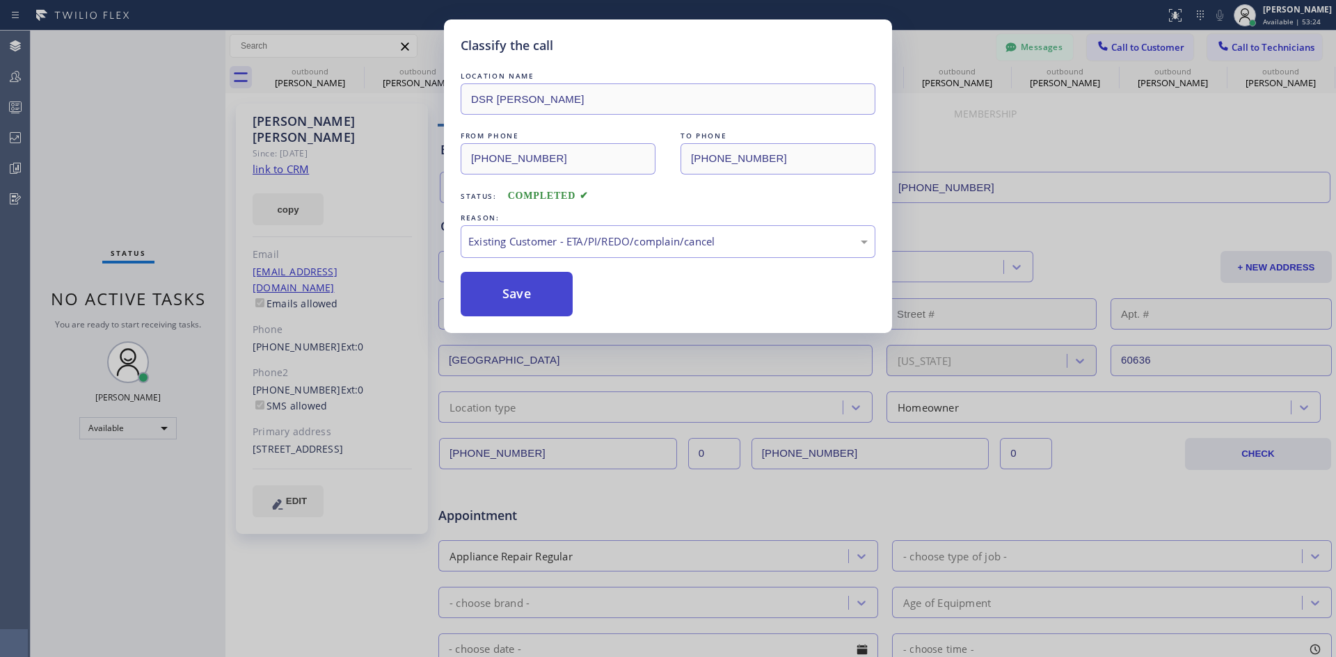
click at [499, 304] on button "Save" at bounding box center [516, 294] width 112 height 45
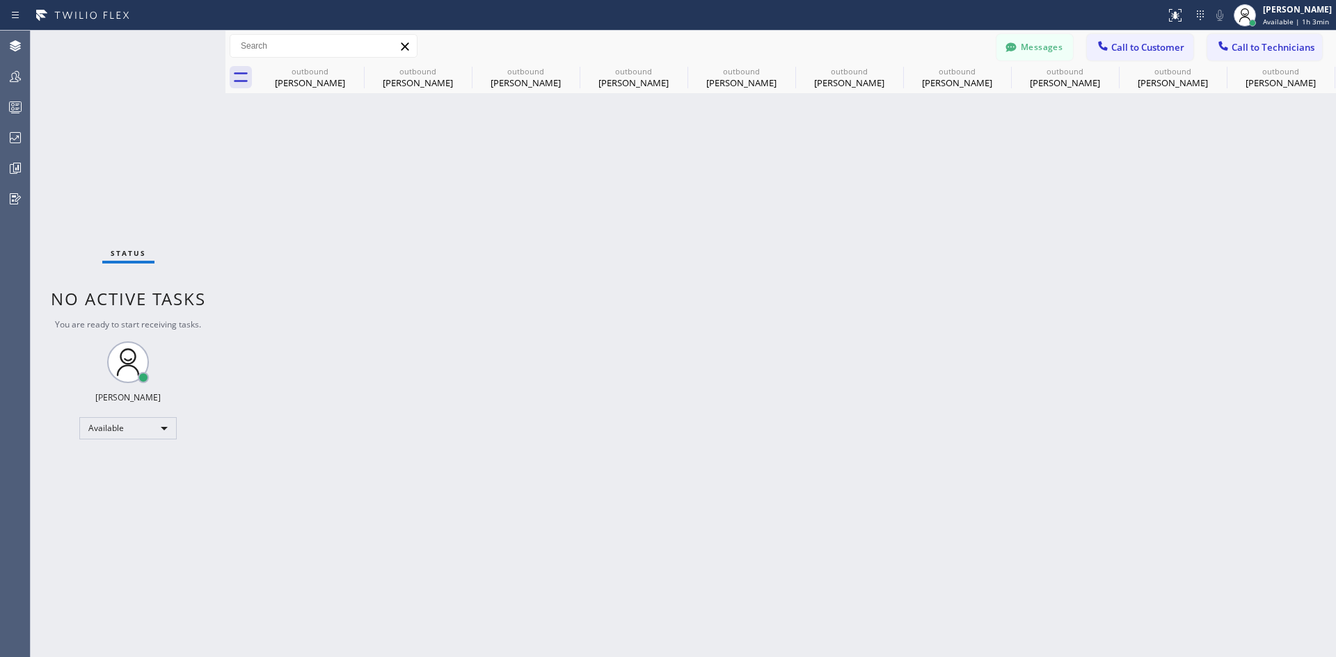
click at [1146, 42] on span "Call to Customer" at bounding box center [1147, 47] width 73 height 13
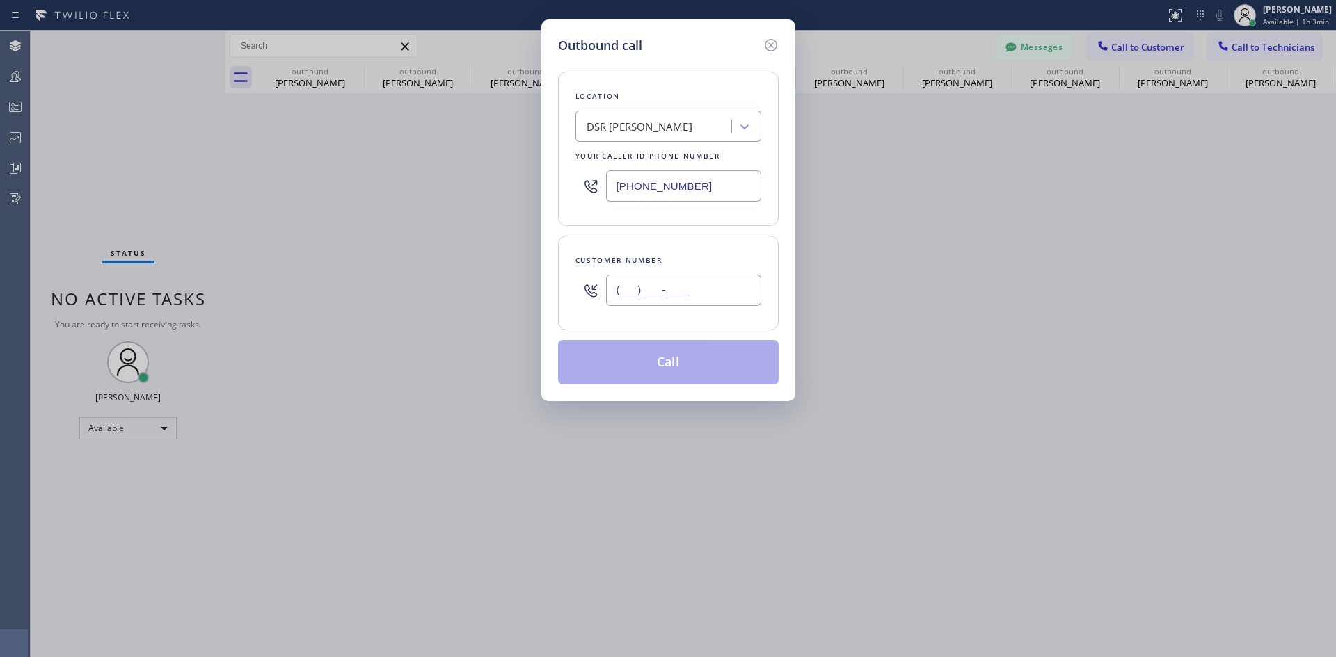
click at [693, 287] on input "(___) ___-____" at bounding box center [683, 290] width 155 height 31
paste input "480) 356-3219"
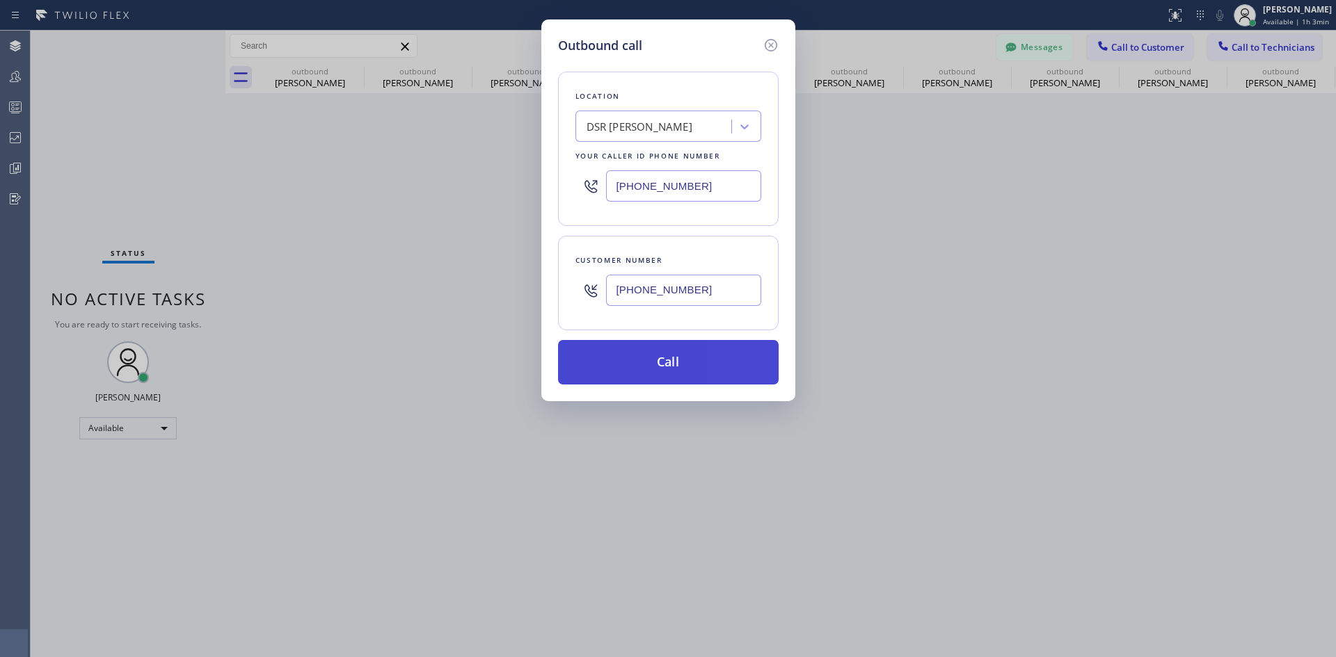
type input "[PHONE_NUMBER]"
click at [714, 359] on button "Call" at bounding box center [668, 362] width 221 height 45
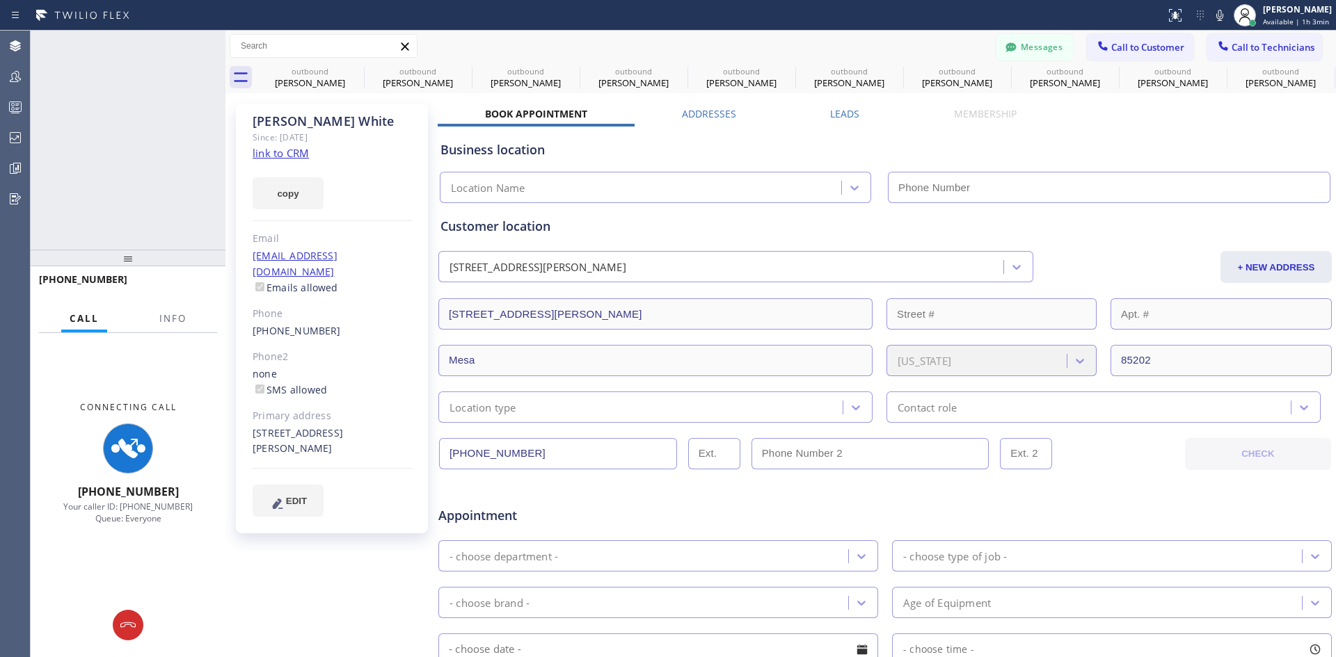
type input "[PHONE_NUMBER]"
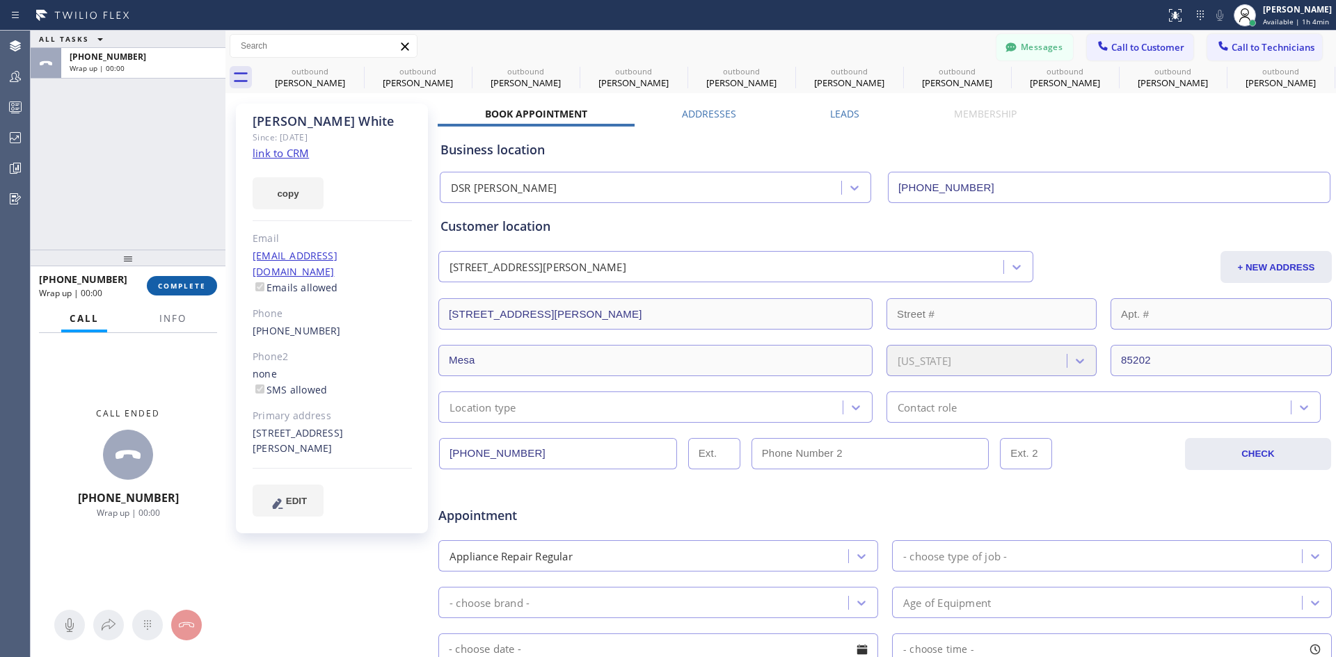
click at [184, 288] on span "COMPLETE" at bounding box center [182, 286] width 48 height 10
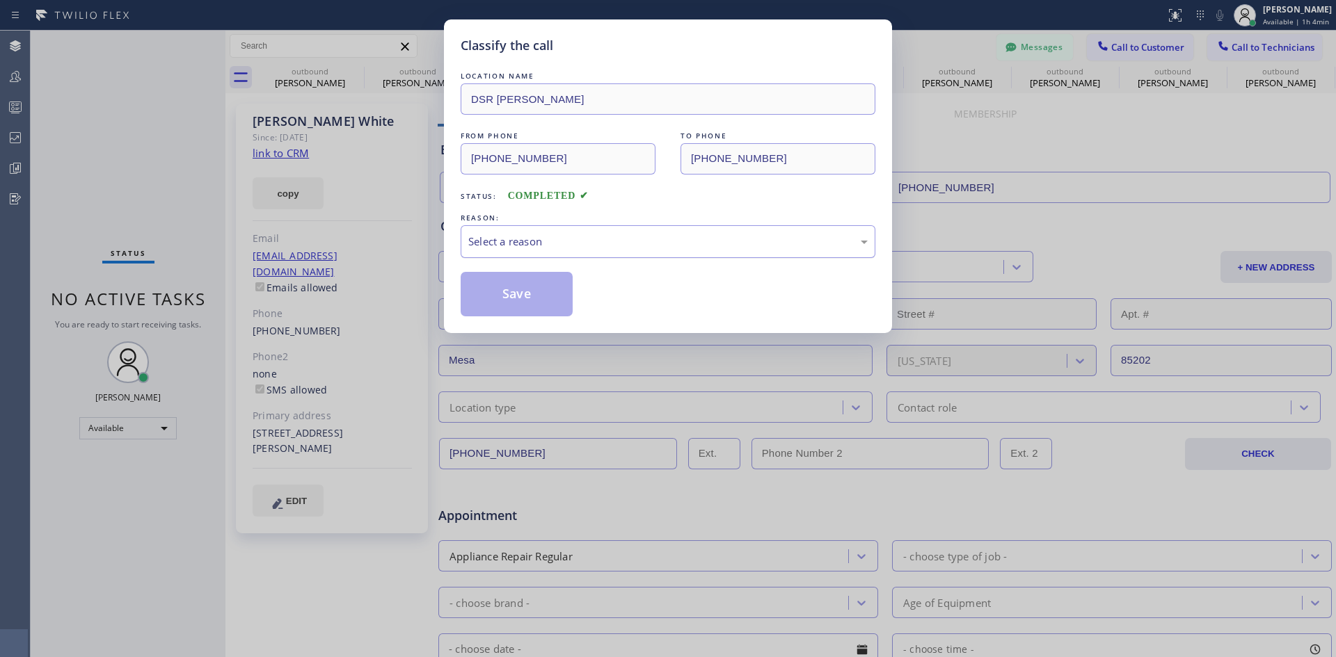
click at [624, 243] on div "Select a reason" at bounding box center [667, 242] width 399 height 16
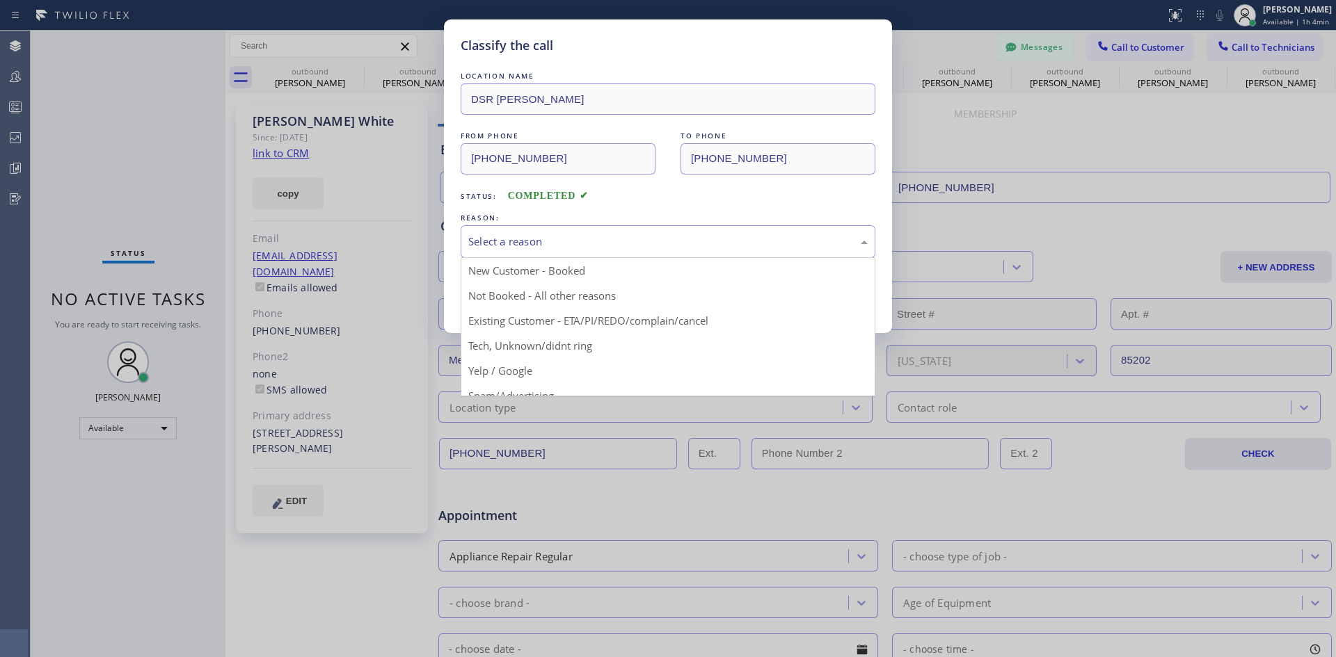
drag, startPoint x: 683, startPoint y: 330, endPoint x: 611, endPoint y: 294, distance: 80.9
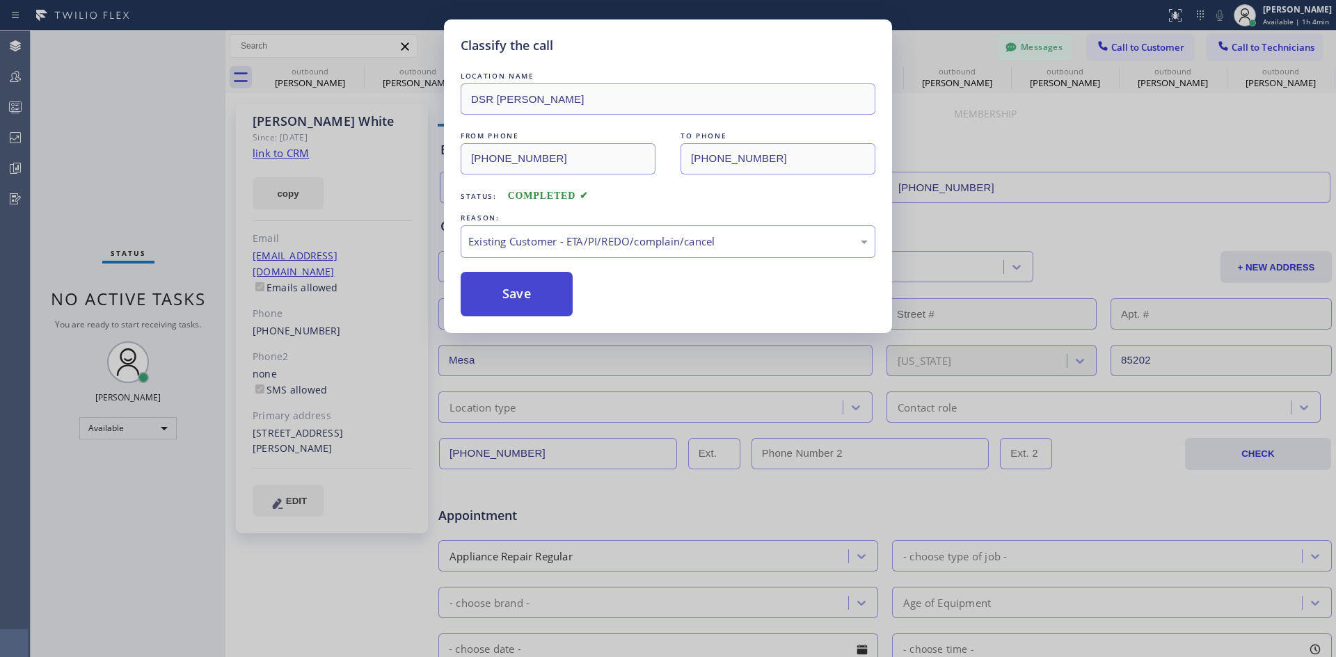
click at [557, 278] on button "Save" at bounding box center [516, 294] width 112 height 45
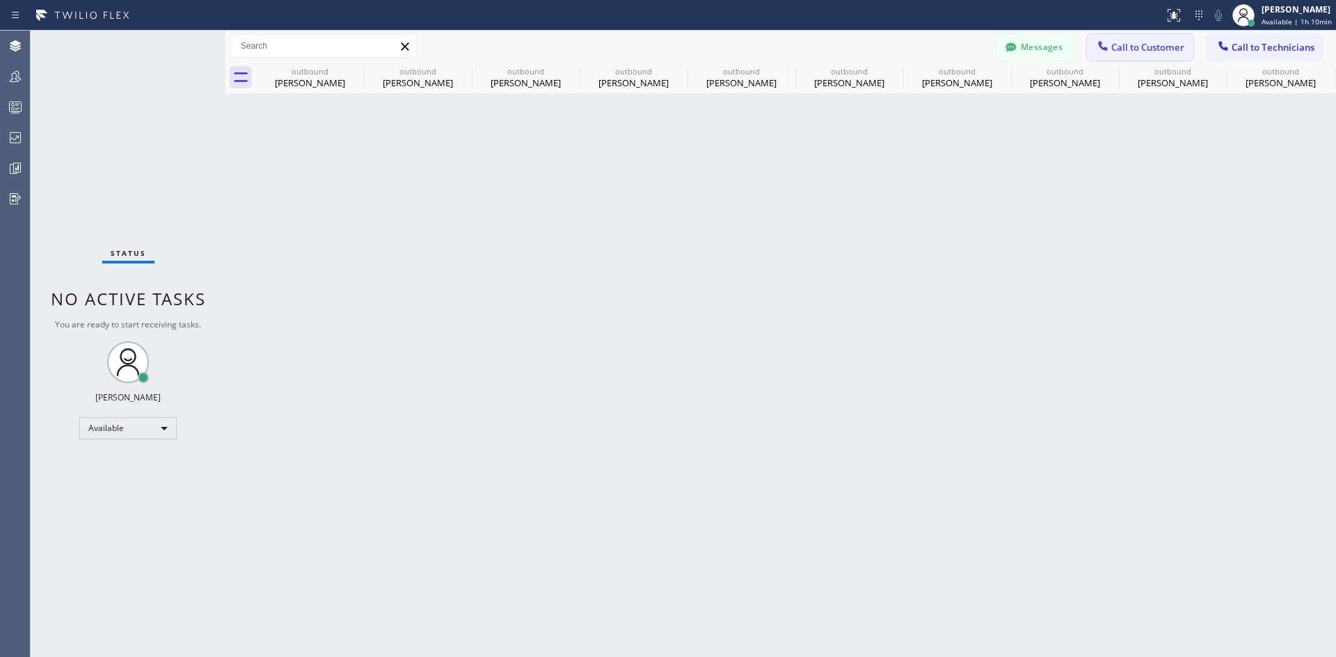
click at [1133, 47] on span "Call to Customer" at bounding box center [1147, 47] width 73 height 13
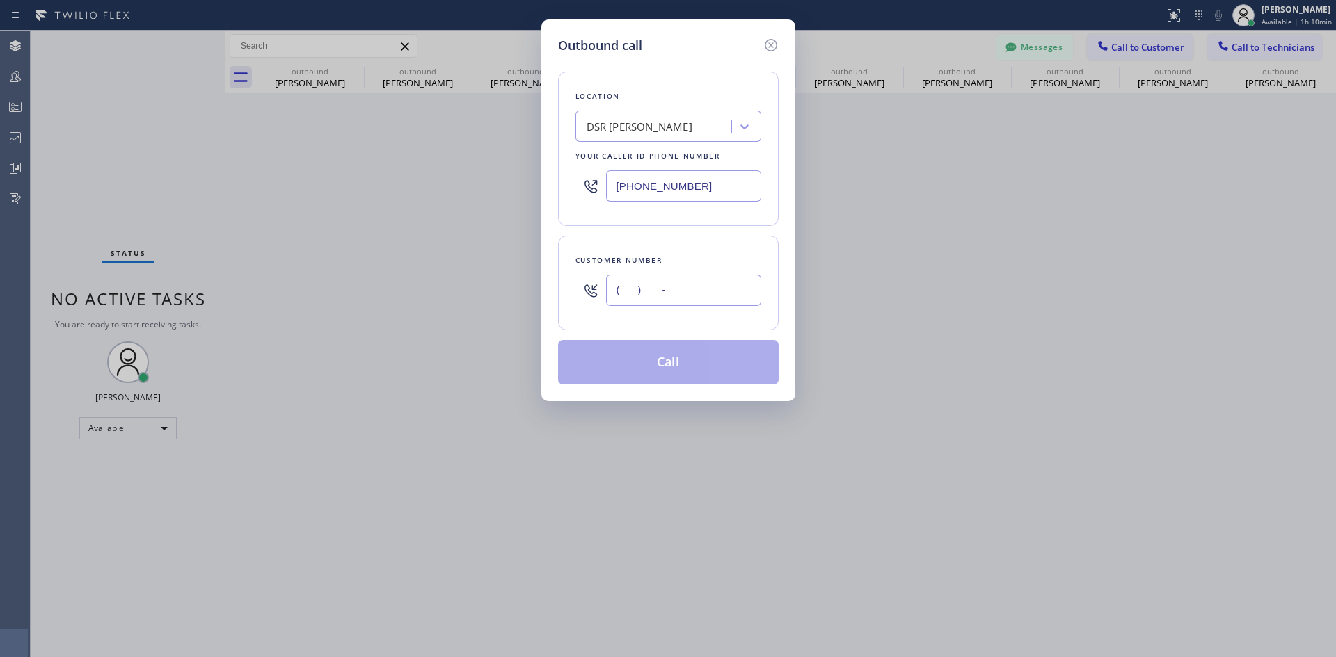
click at [675, 278] on input "(___) ___-____" at bounding box center [683, 290] width 155 height 31
paste input "424) 477-7875"
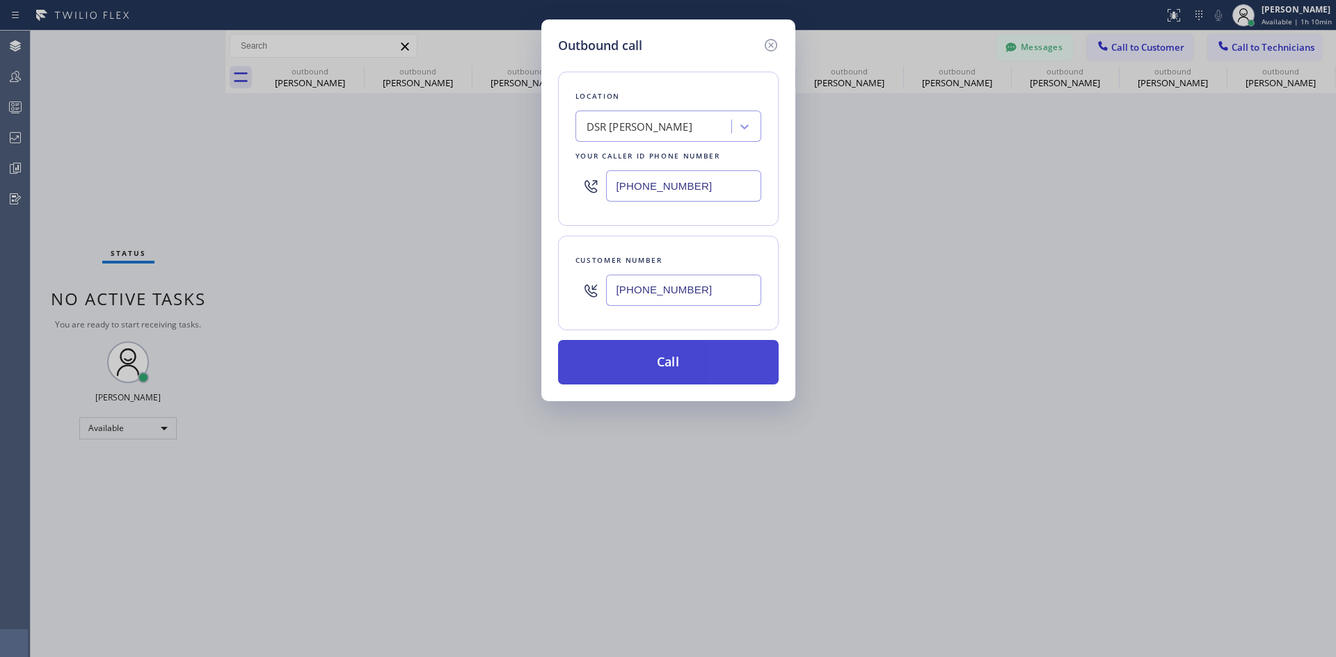
type input "[PHONE_NUMBER]"
click at [681, 363] on button "Call" at bounding box center [668, 362] width 221 height 45
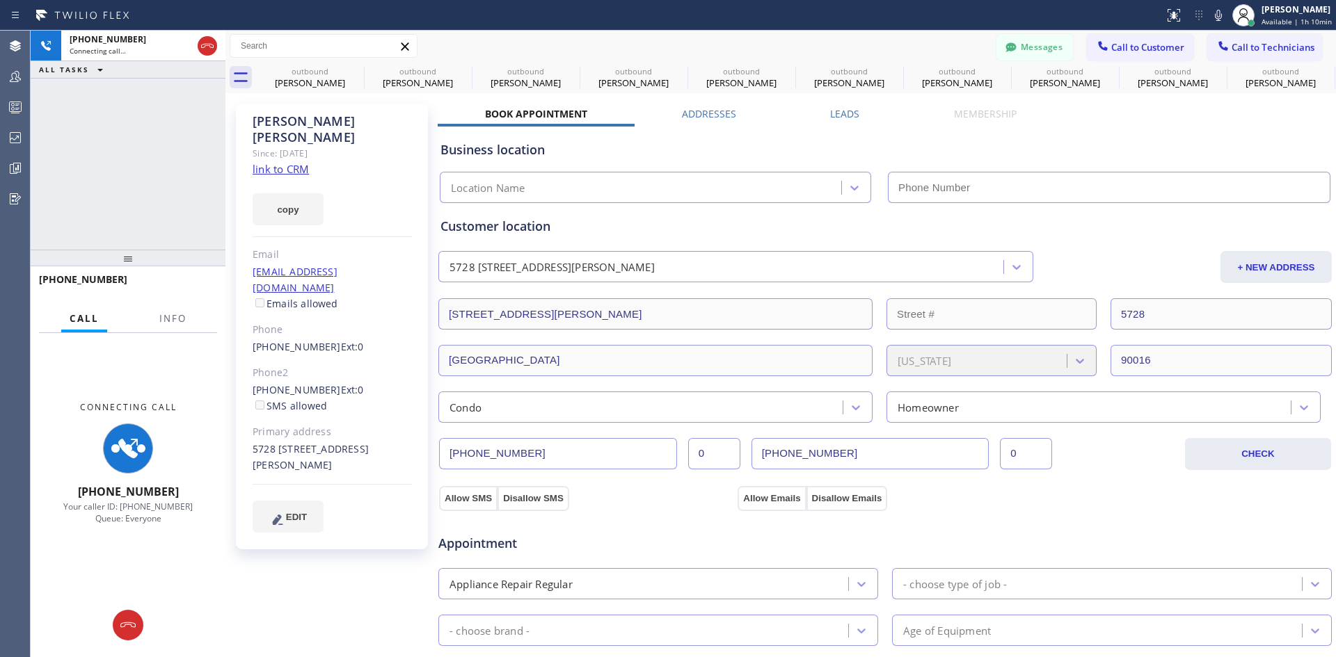
type input "[PHONE_NUMBER]"
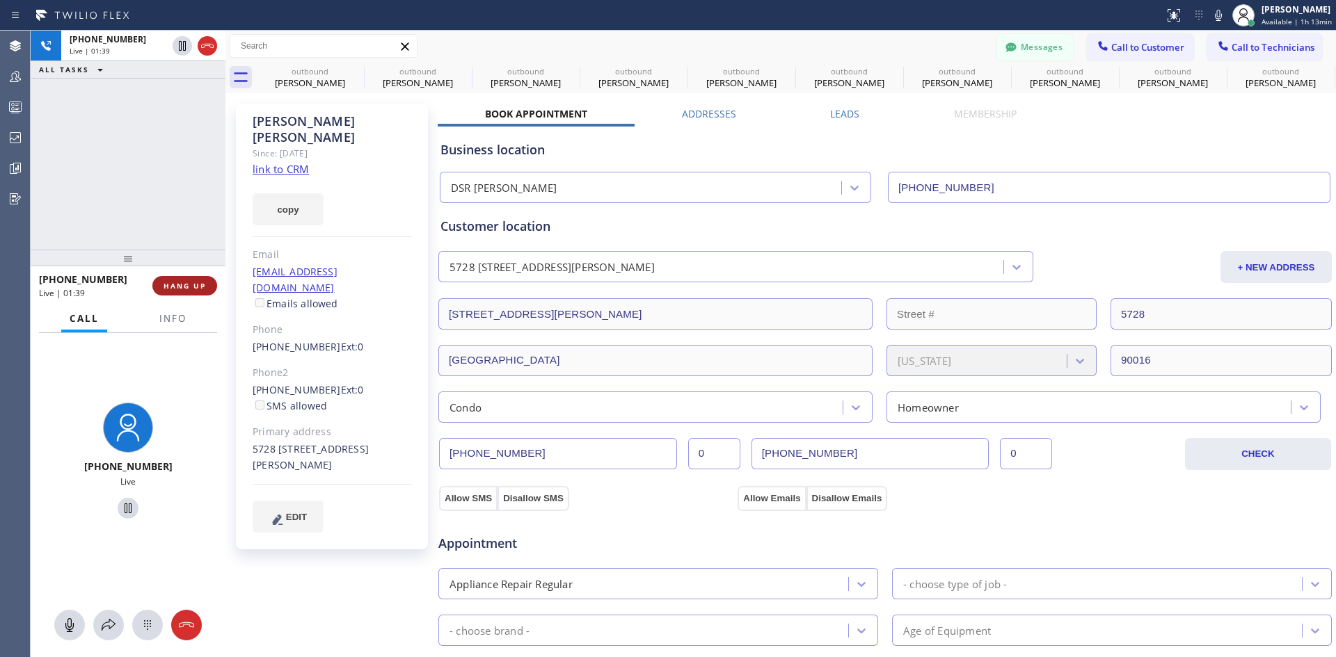
click at [173, 287] on span "HANG UP" at bounding box center [184, 286] width 42 height 10
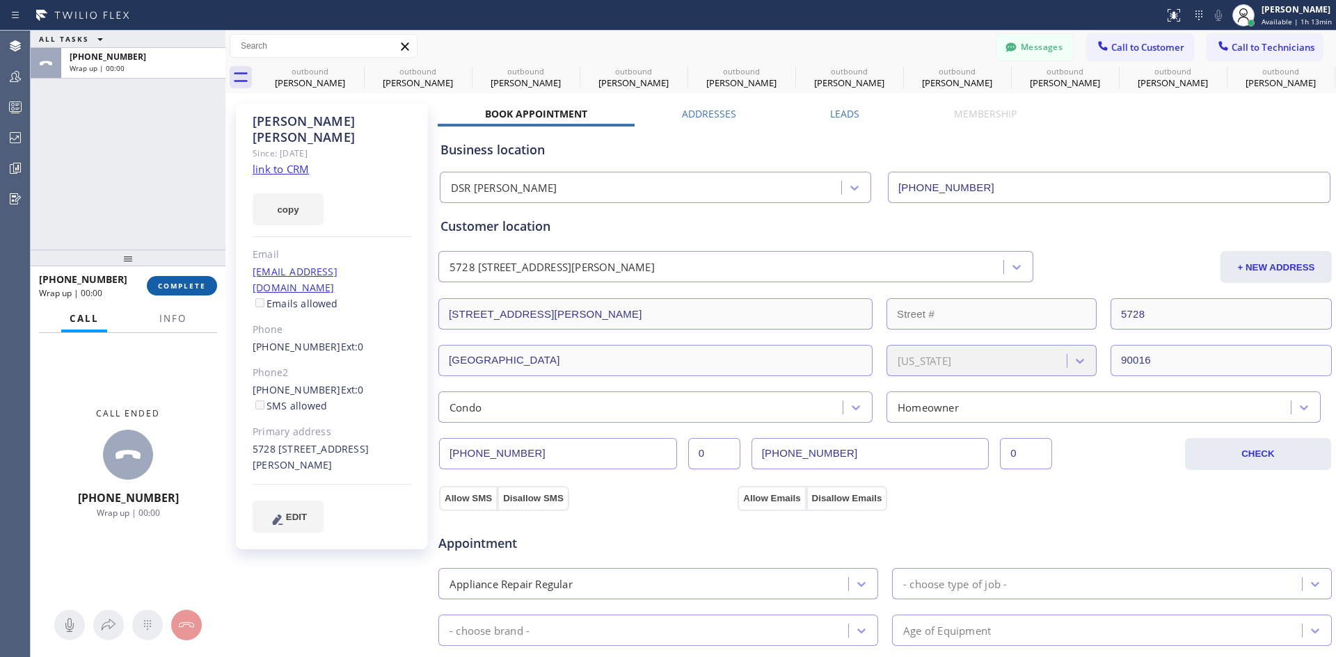
click at [189, 291] on button "COMPLETE" at bounding box center [182, 285] width 70 height 19
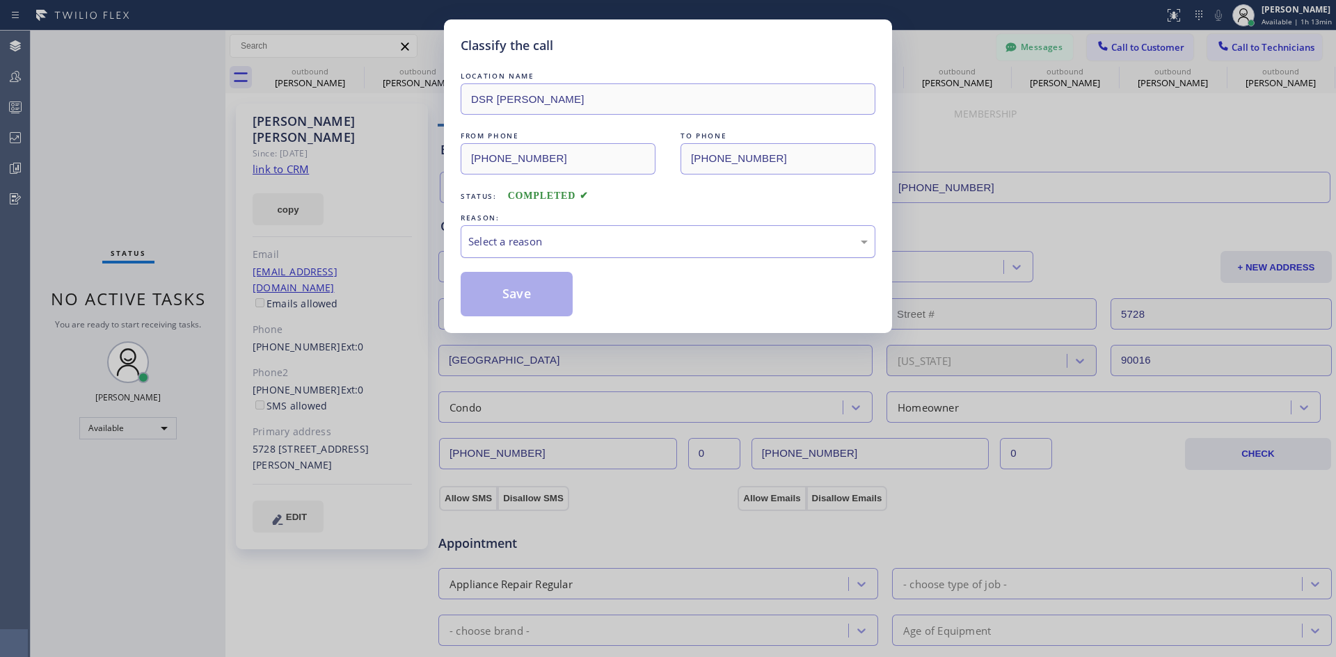
click at [536, 241] on div "Select a reason" at bounding box center [667, 242] width 399 height 16
click at [536, 294] on button "Save" at bounding box center [516, 294] width 112 height 45
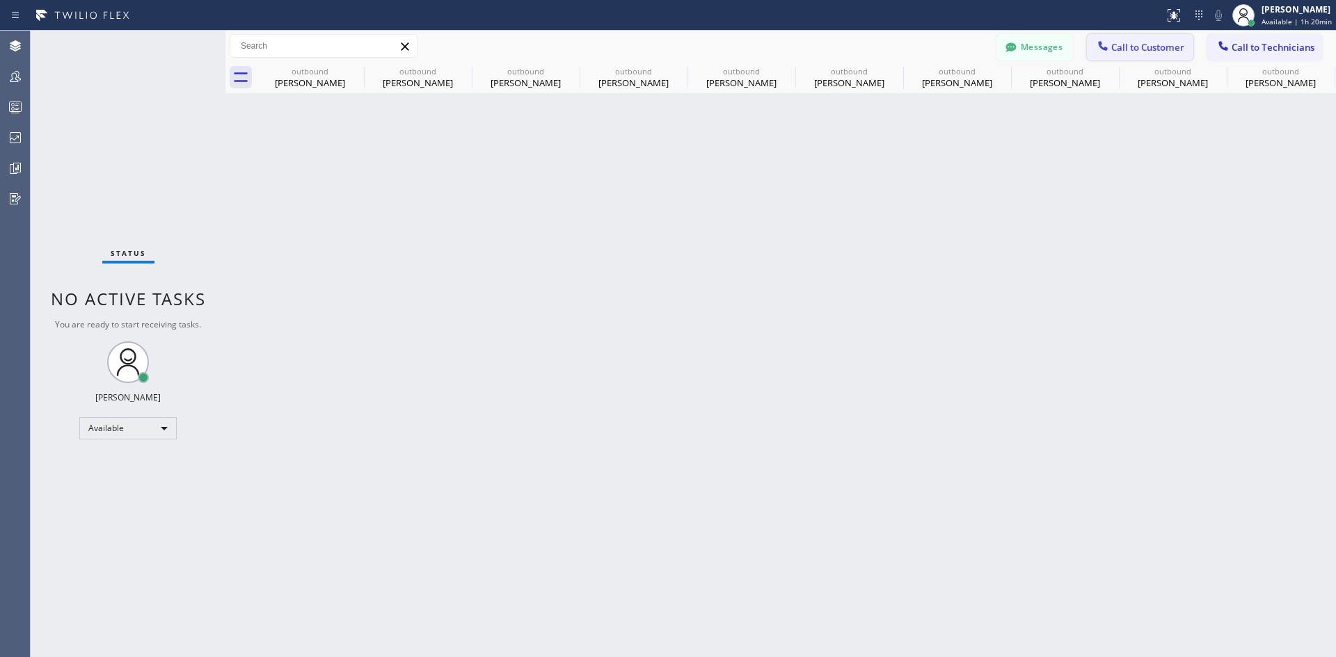
click at [1116, 46] on span "Call to Customer" at bounding box center [1147, 47] width 73 height 13
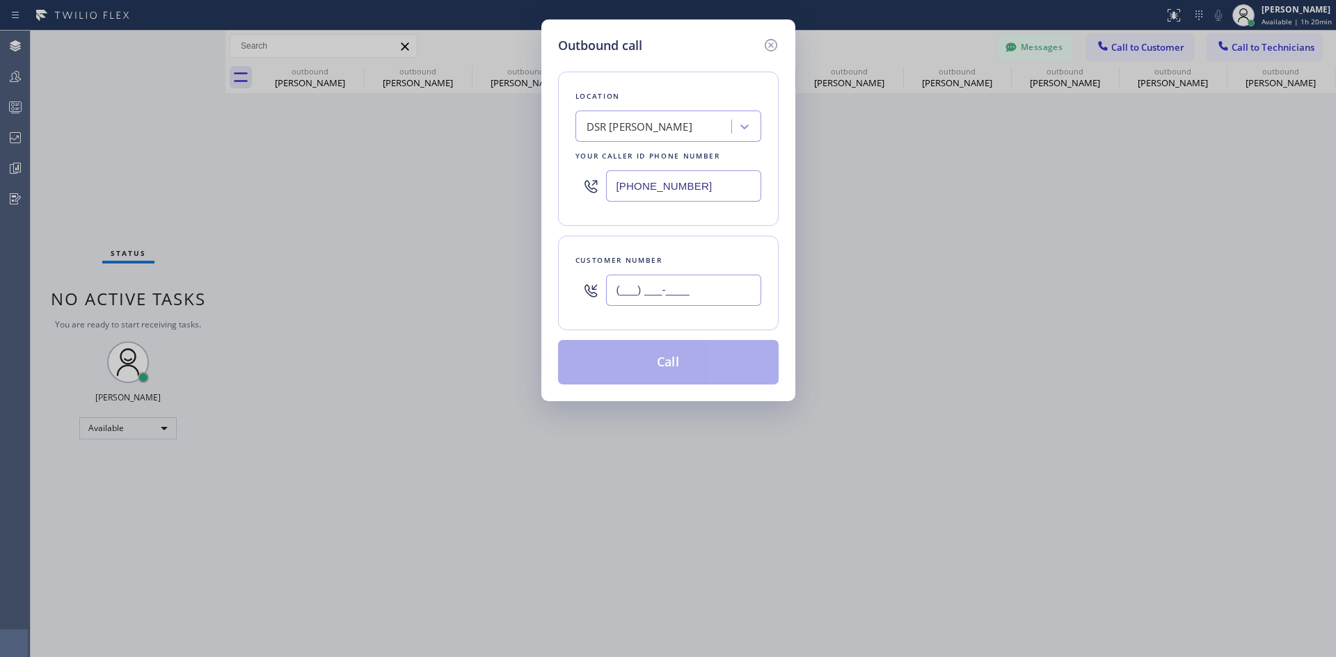
click at [661, 278] on input "(___) ___-____" at bounding box center [683, 290] width 155 height 31
paste input "325) 733-2015"
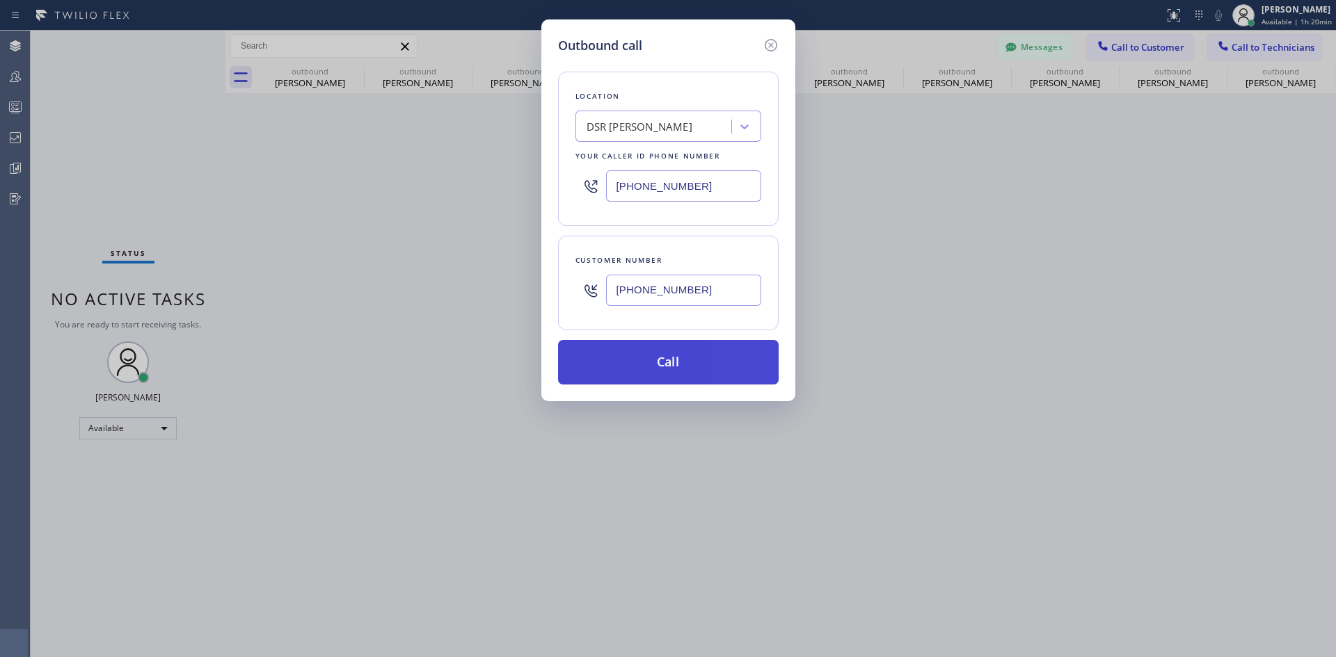
type input "[PHONE_NUMBER]"
click at [689, 369] on button "Call" at bounding box center [668, 362] width 221 height 45
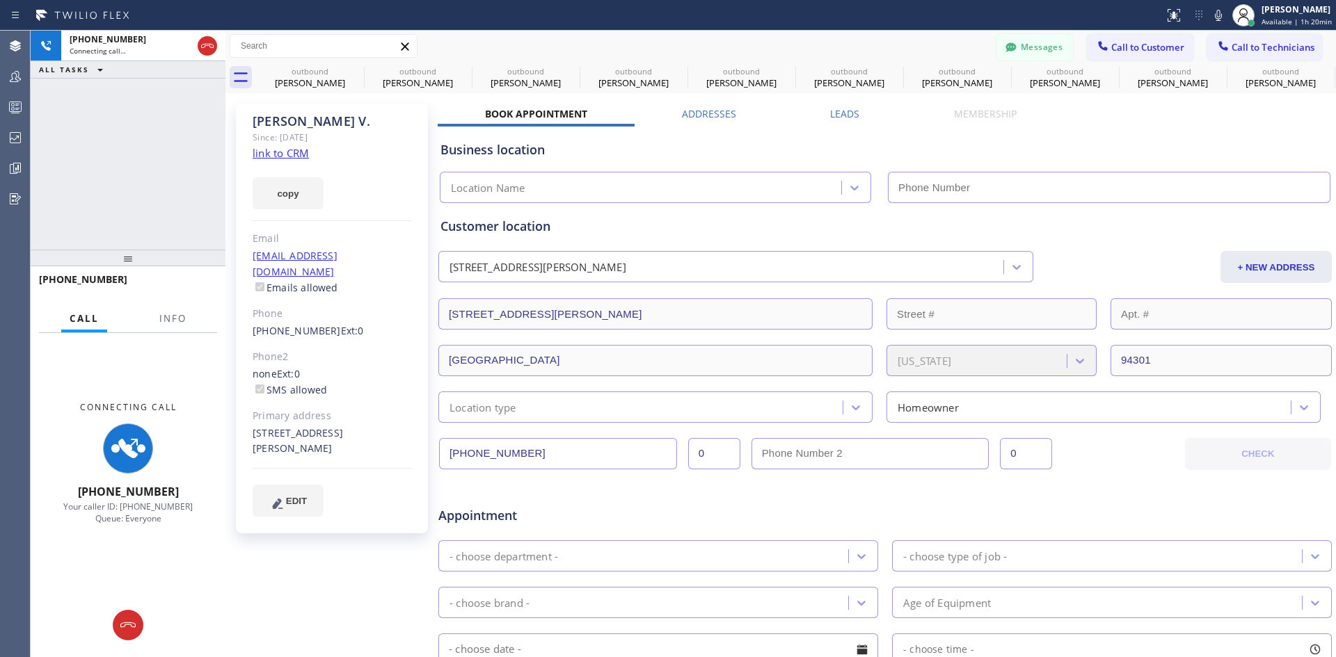
type input "[PHONE_NUMBER]"
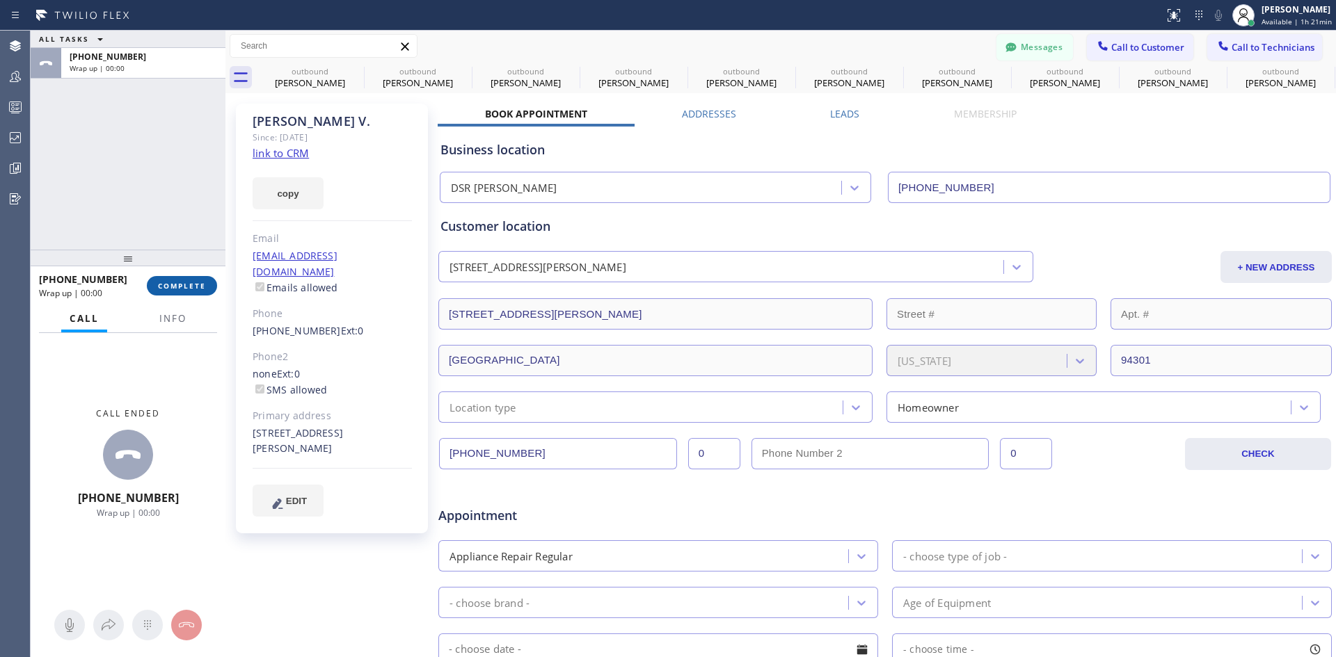
click at [191, 286] on span "COMPLETE" at bounding box center [182, 286] width 48 height 10
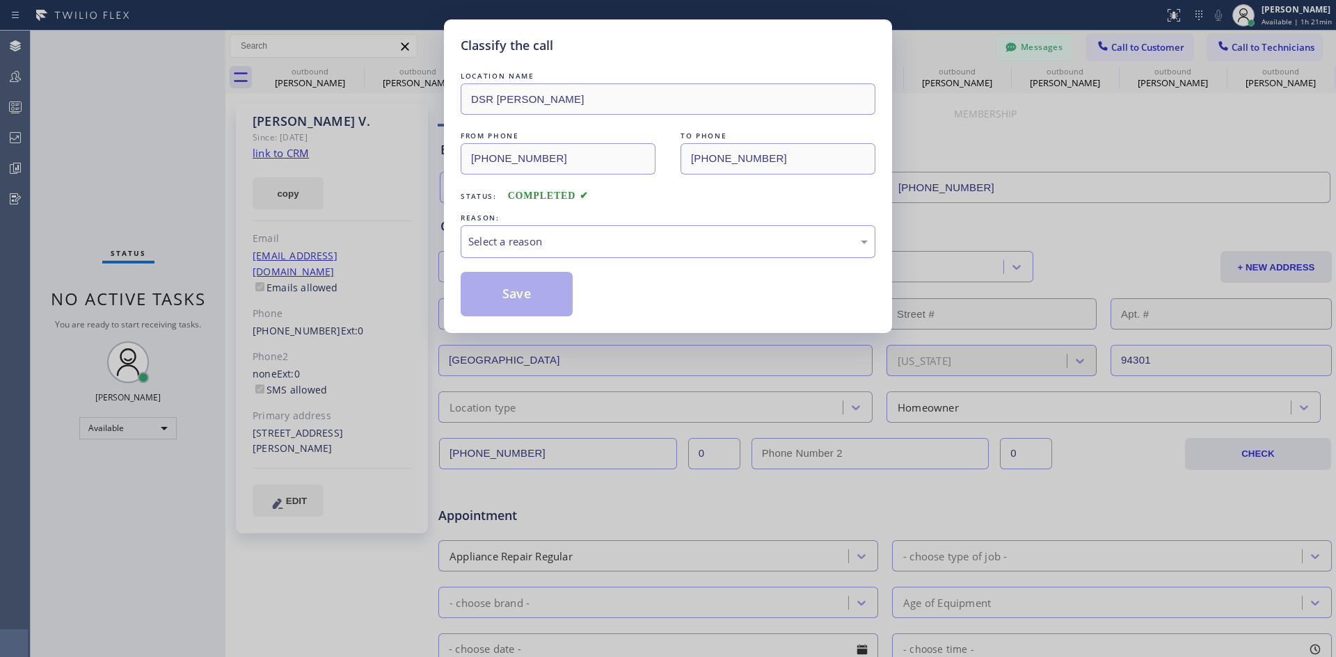
drag, startPoint x: 722, startPoint y: 243, endPoint x: 723, endPoint y: 250, distance: 7.0
click at [723, 243] on div "Select a reason" at bounding box center [667, 242] width 399 height 16
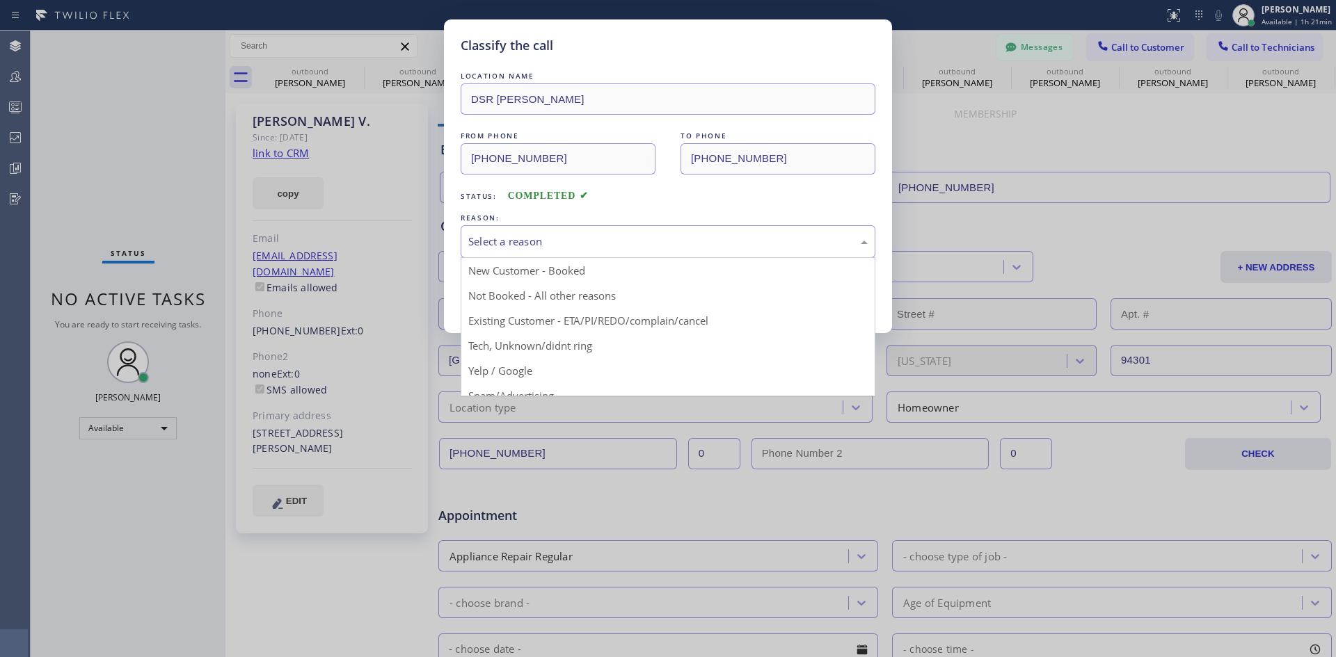
drag, startPoint x: 702, startPoint y: 321, endPoint x: 490, endPoint y: 266, distance: 218.3
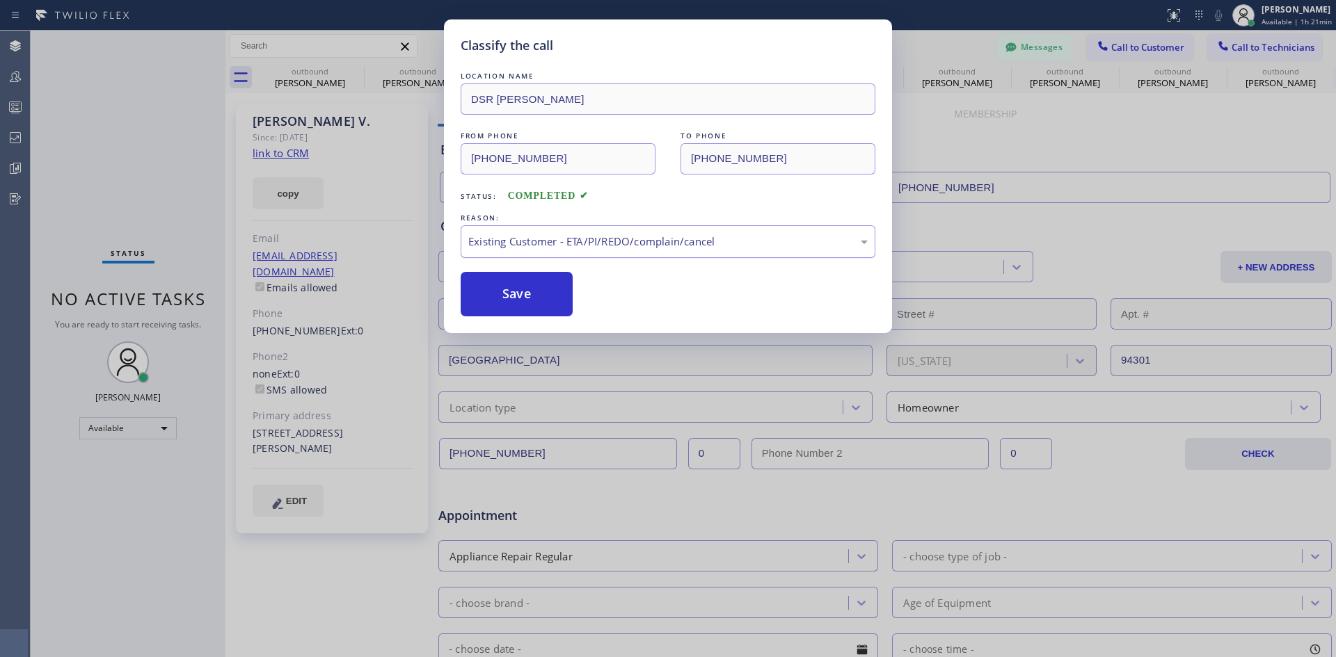
drag, startPoint x: 524, startPoint y: 291, endPoint x: 470, endPoint y: 250, distance: 67.5
click at [524, 292] on button "Save" at bounding box center [516, 294] width 112 height 45
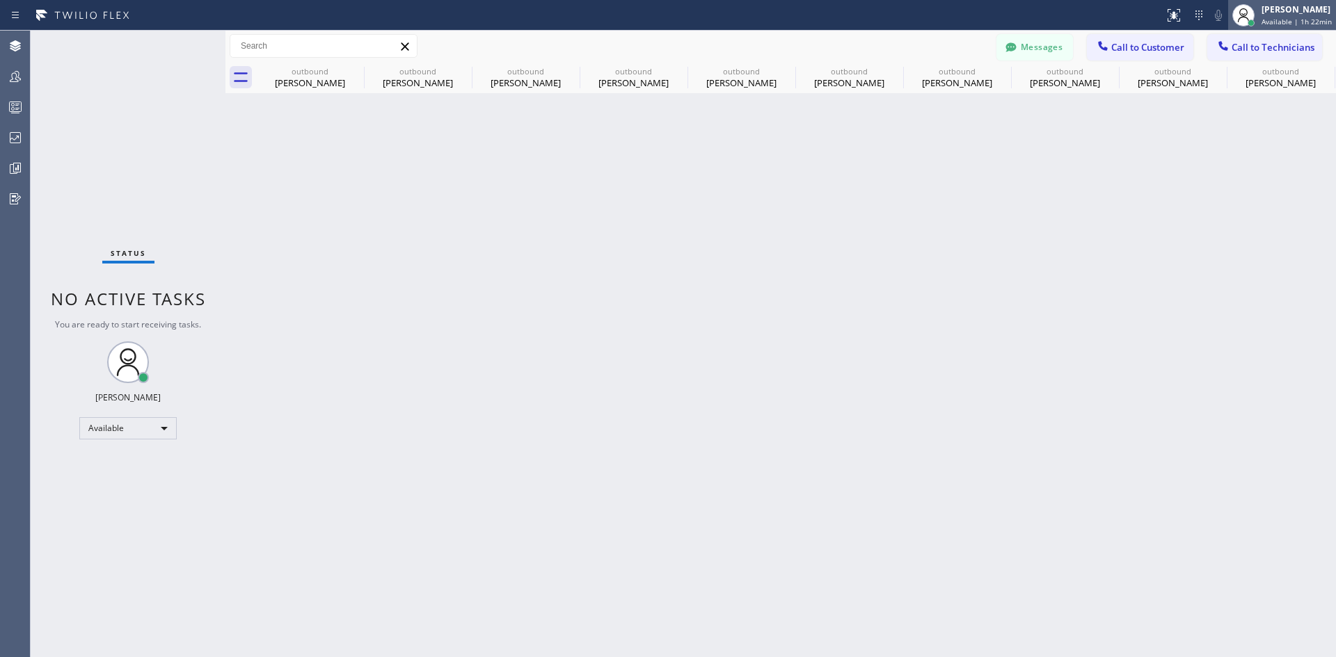
click at [1261, 13] on div "[PERSON_NAME]" at bounding box center [1296, 9] width 70 height 12
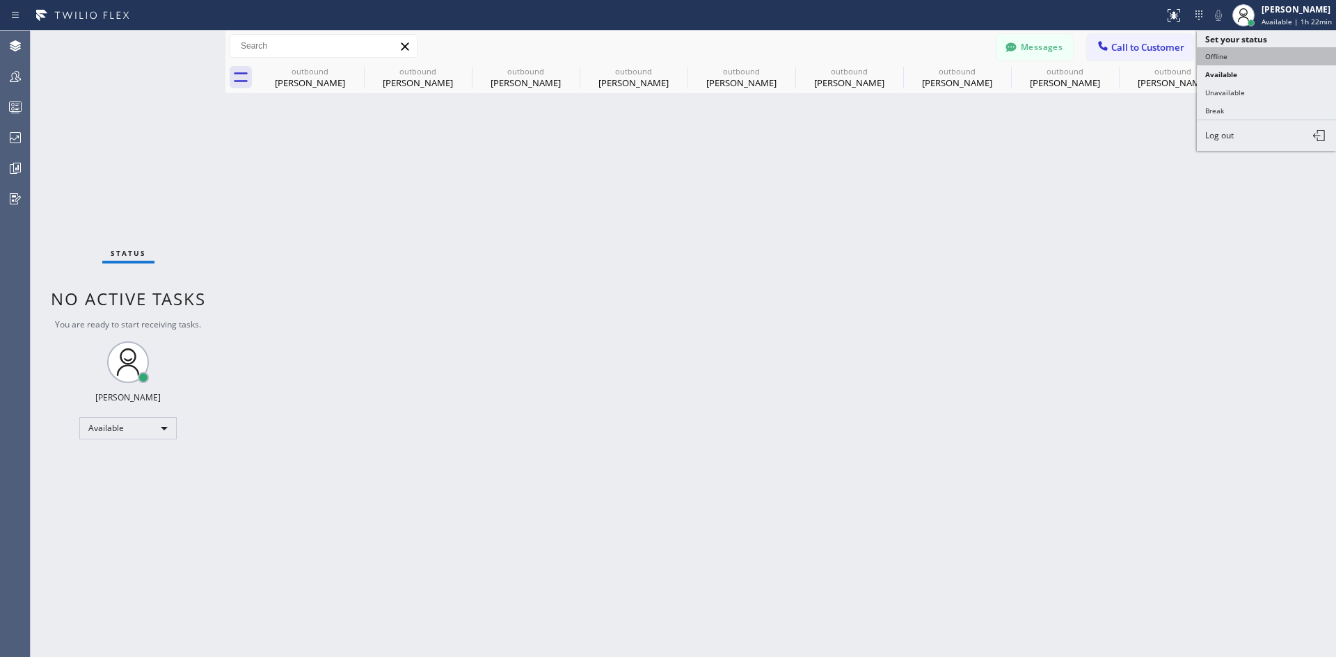
click at [1247, 55] on button "Offline" at bounding box center [1265, 56] width 139 height 18
